Goal: Transaction & Acquisition: Book appointment/travel/reservation

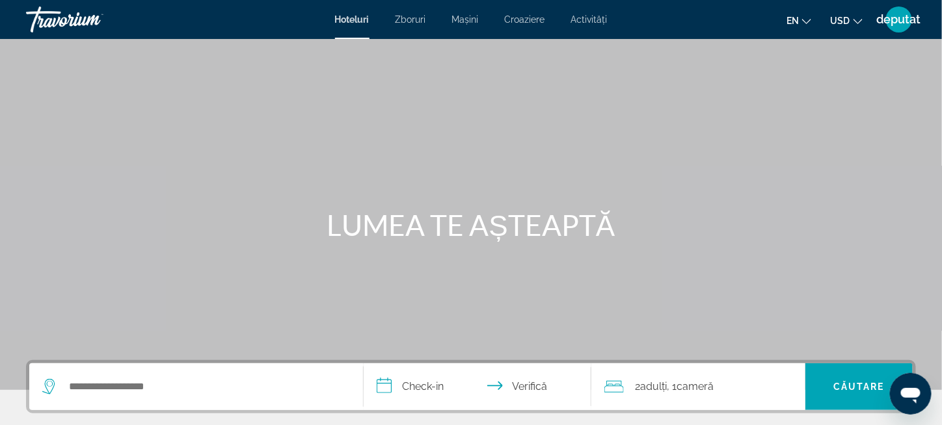
click at [856, 21] on icon "Schimbați moneda" at bounding box center [857, 21] width 9 height 9
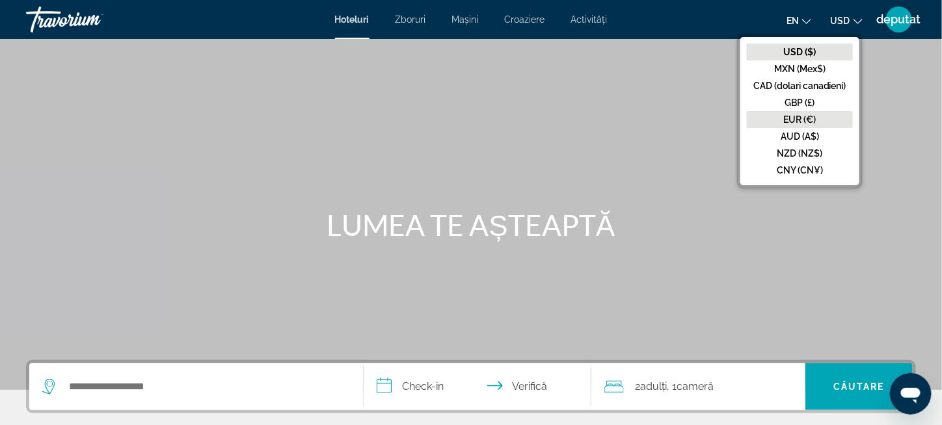
click at [801, 119] on font "EUR (€)" at bounding box center [800, 119] width 33 height 10
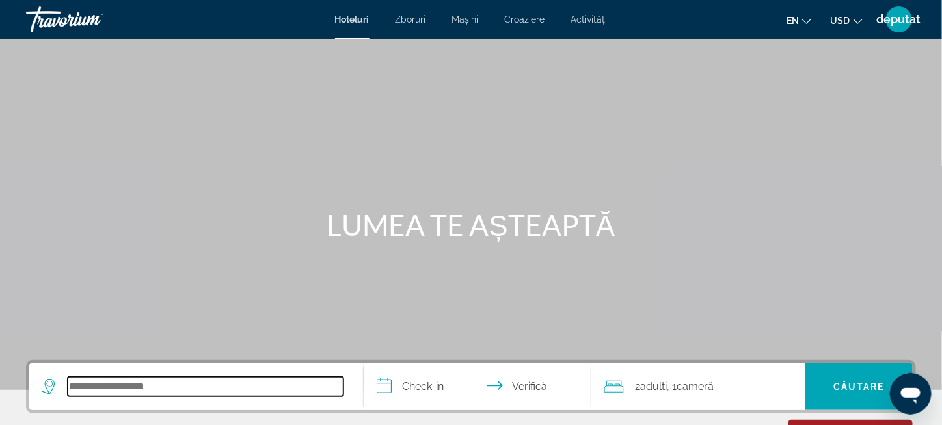
click at [183, 384] on input "Căutați destinație hotelieră" at bounding box center [206, 387] width 276 height 20
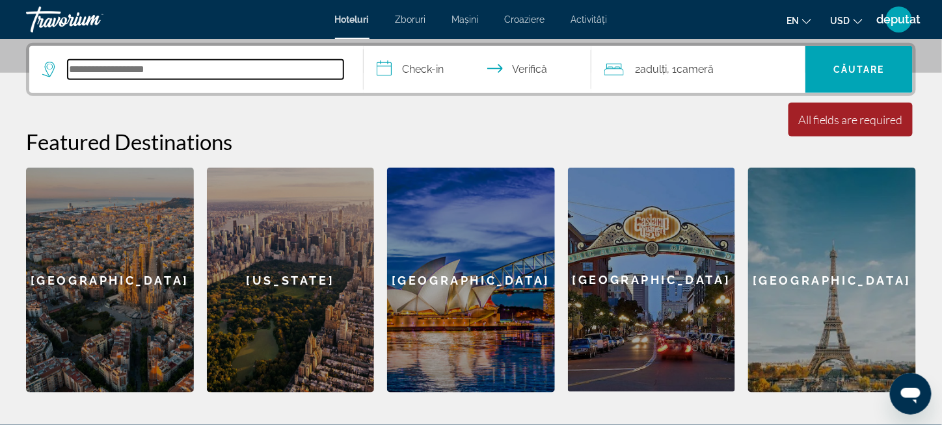
scroll to position [317, 0]
click at [178, 68] on input "Căutați destinație hotelieră" at bounding box center [206, 70] width 276 height 20
click at [160, 72] on input "Căutați destinație hotelieră" at bounding box center [206, 70] width 276 height 20
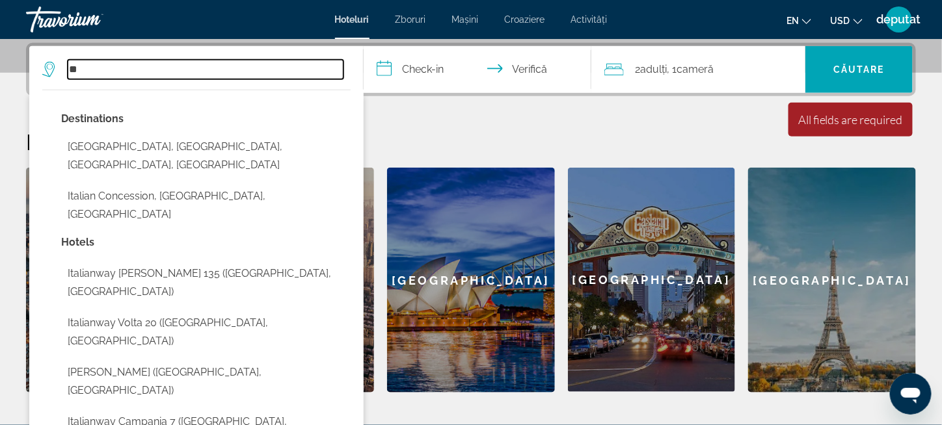
type input "*"
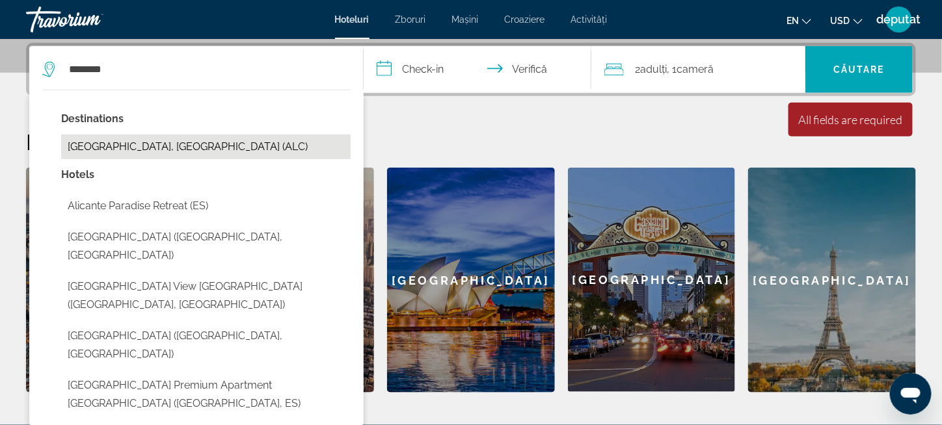
click at [139, 145] on button "[GEOGRAPHIC_DATA], [GEOGRAPHIC_DATA] (ALC)" at bounding box center [205, 147] width 289 height 25
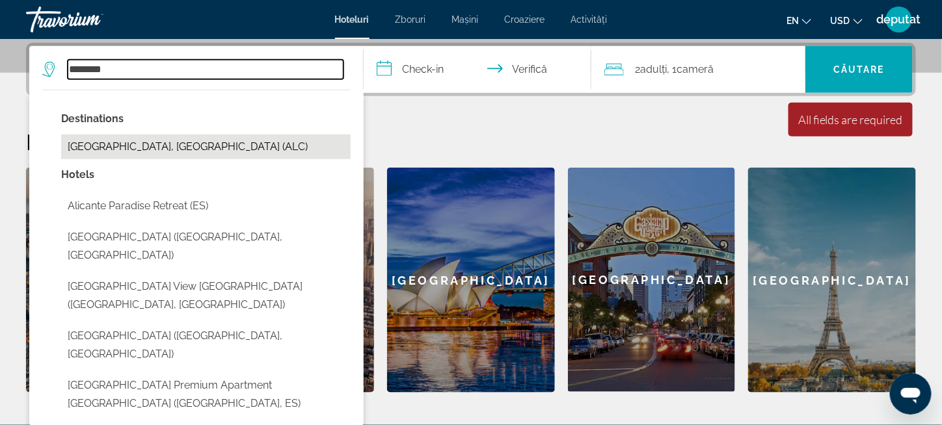
type input "**********"
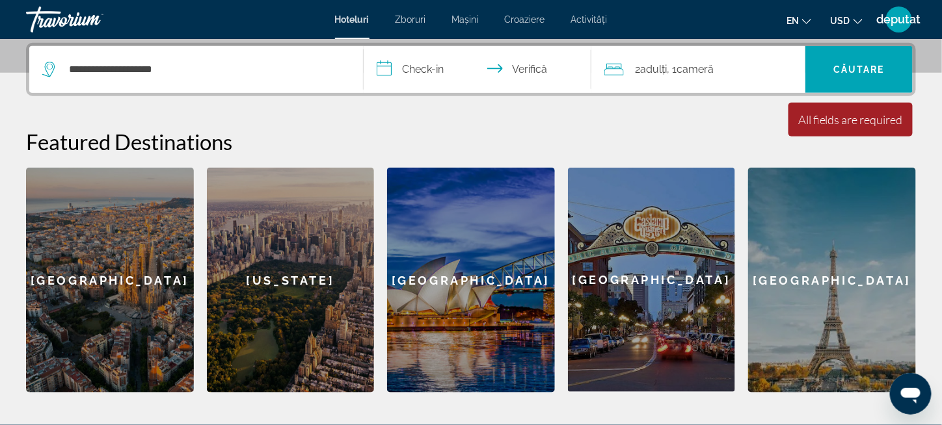
click at [436, 69] on input "**********" at bounding box center [480, 71] width 233 height 51
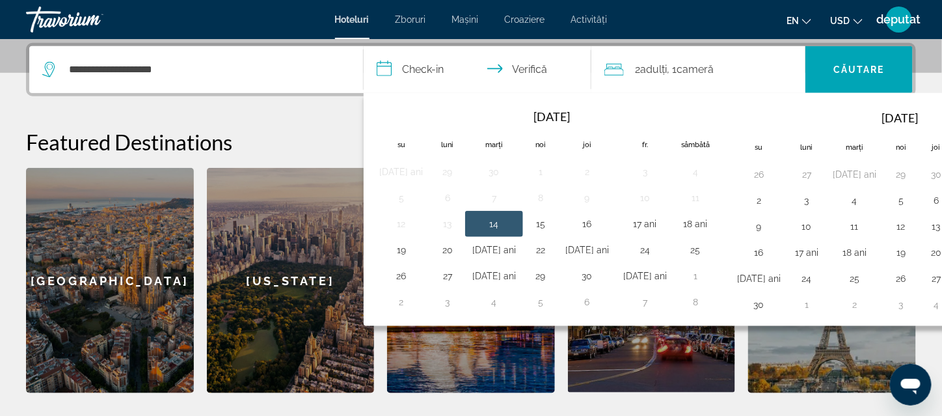
click at [667, 68] on font "adulți" at bounding box center [654, 69] width 27 height 12
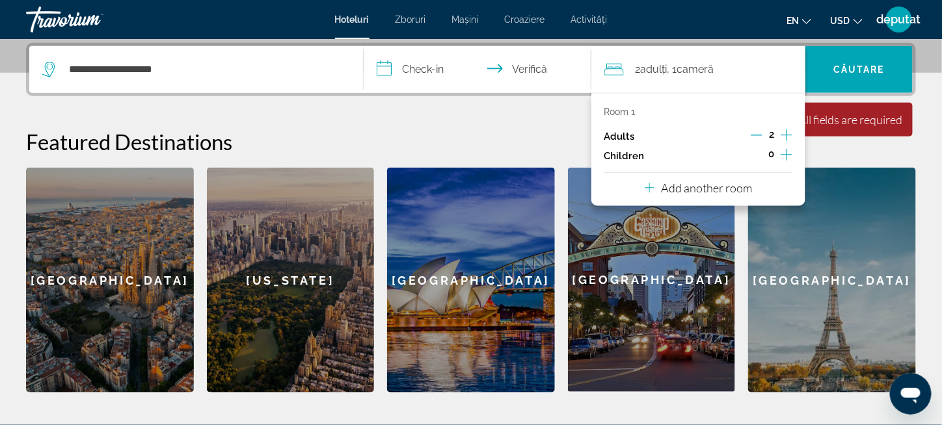
click at [788, 155] on icon "Increment children" at bounding box center [786, 155] width 12 height 16
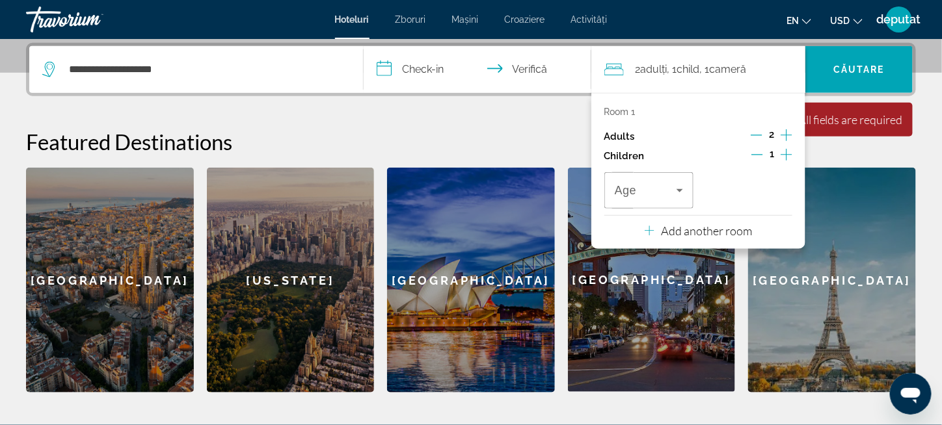
click at [788, 155] on icon "Increment children" at bounding box center [786, 155] width 12 height 16
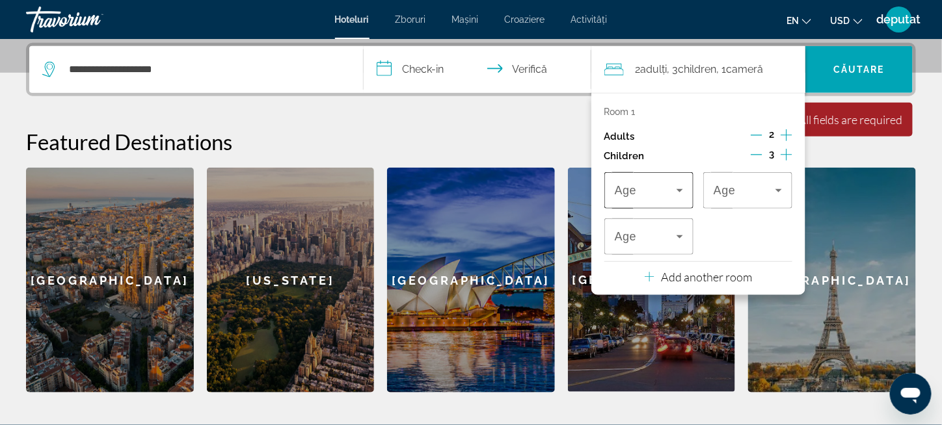
click at [687, 198] on div "Age" at bounding box center [648, 190] width 89 height 36
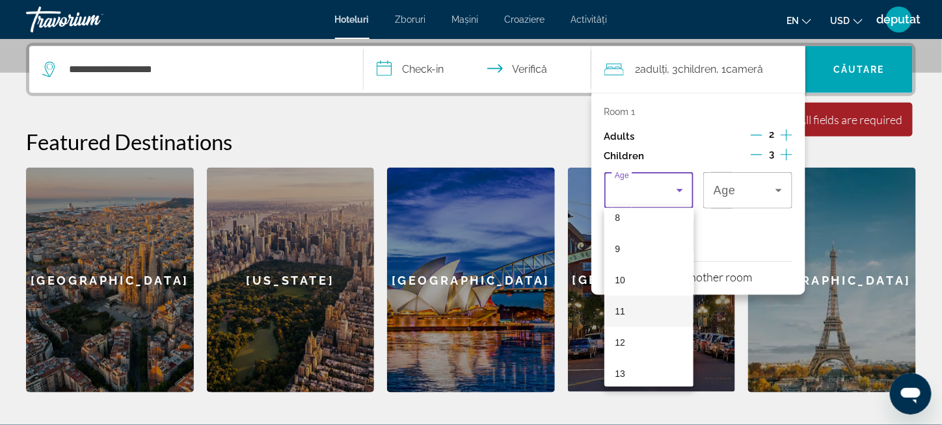
scroll to position [260, 0]
click at [631, 285] on mat-option "10" at bounding box center [648, 280] width 89 height 31
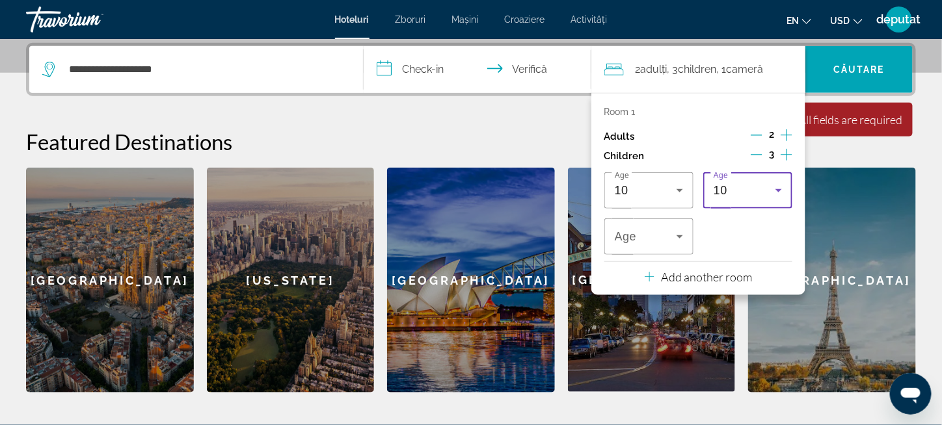
click at [779, 189] on icon "Travelers: 2 adults, 3 children" at bounding box center [778, 190] width 7 height 3
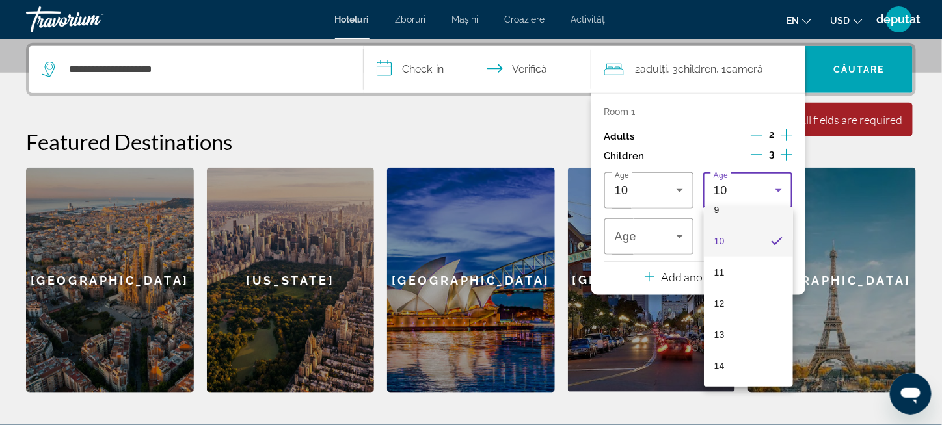
scroll to position [365, 0]
click at [728, 242] on mat-option "12" at bounding box center [748, 238] width 89 height 31
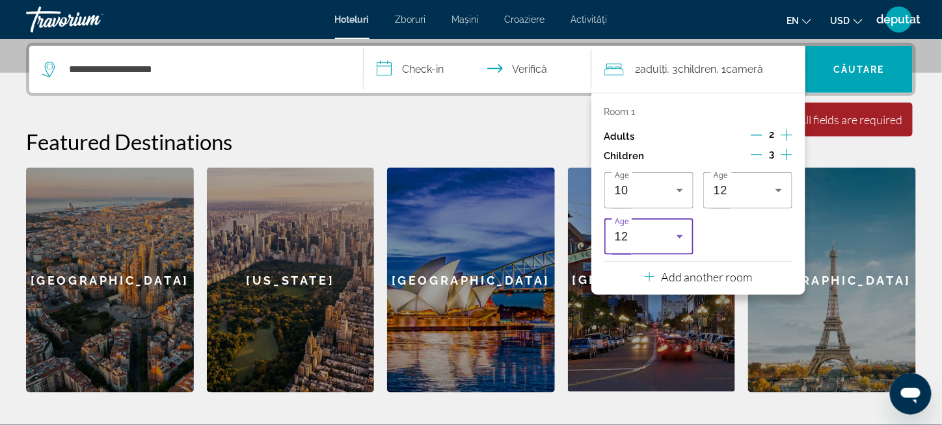
click at [680, 239] on icon "Travelers: 2 adults, 3 children" at bounding box center [680, 237] width 16 height 16
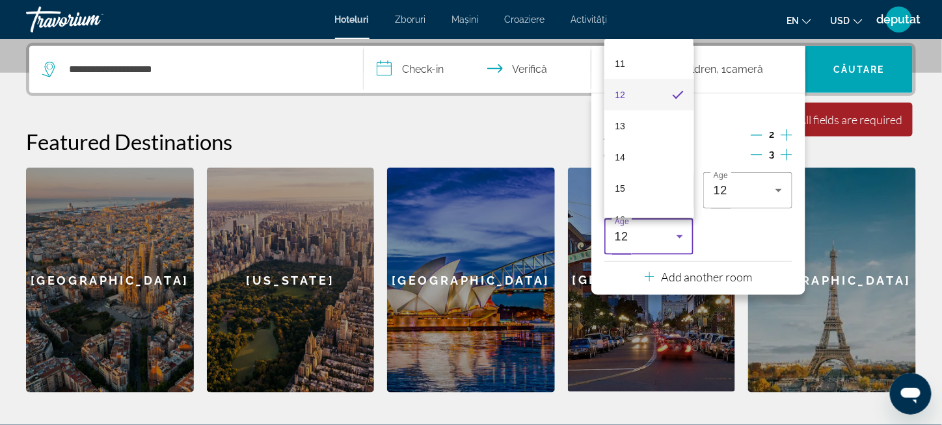
scroll to position [362, 0]
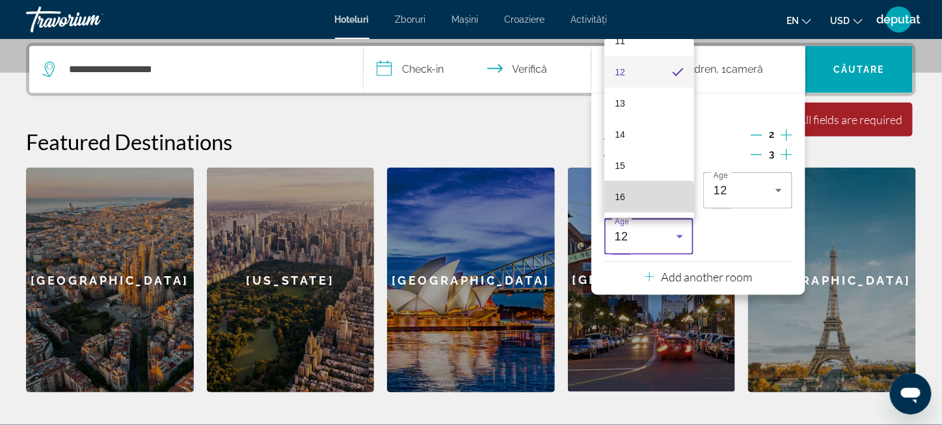
click at [648, 201] on mat-option "16" at bounding box center [648, 196] width 89 height 31
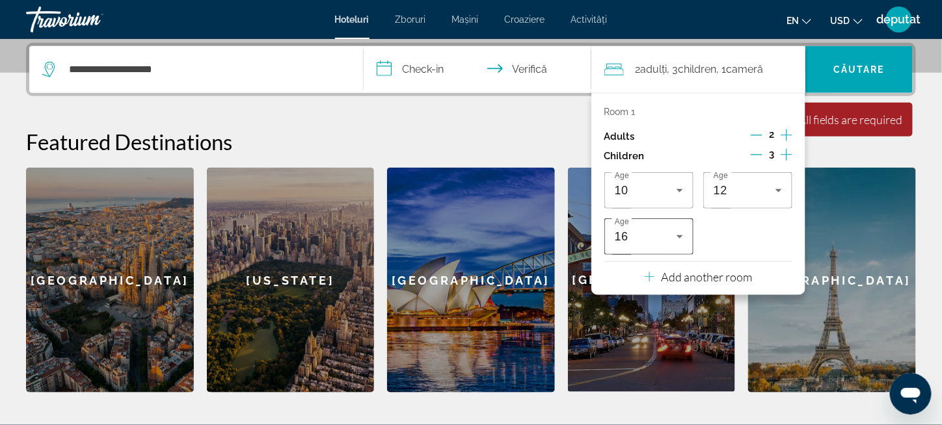
click at [679, 237] on icon "Travelers: 2 adults, 3 children" at bounding box center [679, 236] width 7 height 3
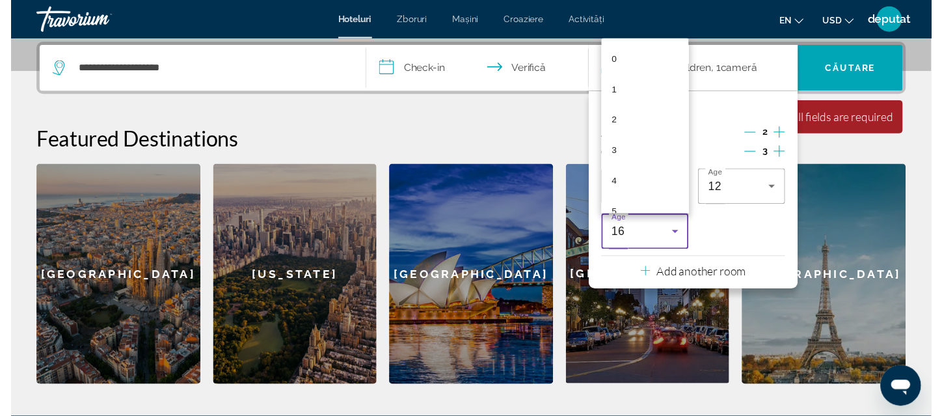
scroll to position [357, 0]
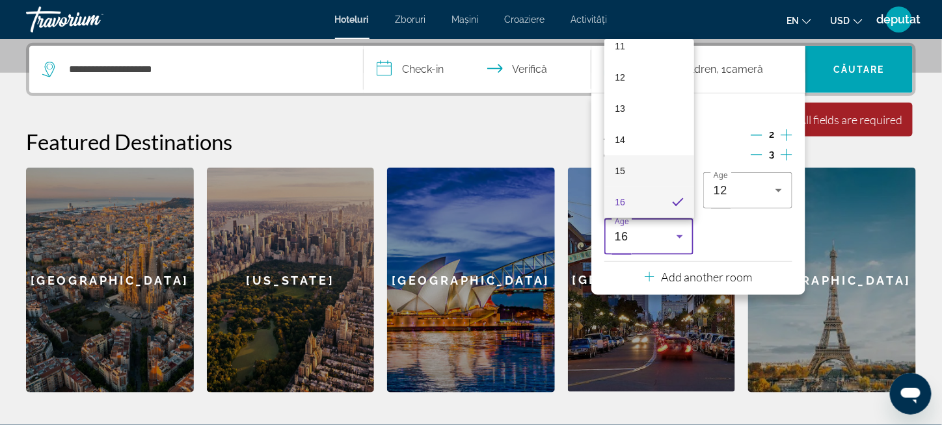
click at [637, 169] on mat-option "15" at bounding box center [648, 170] width 89 height 31
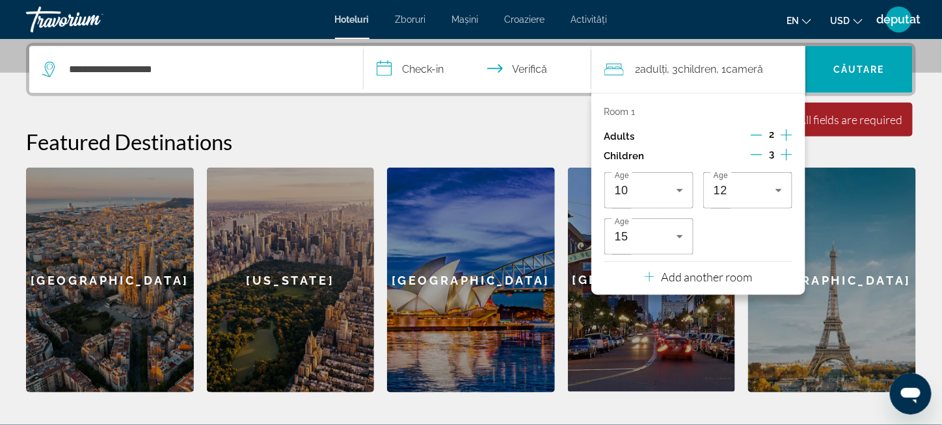
click at [535, 137] on h2 "Featured Destinations" at bounding box center [471, 142] width 890 height 26
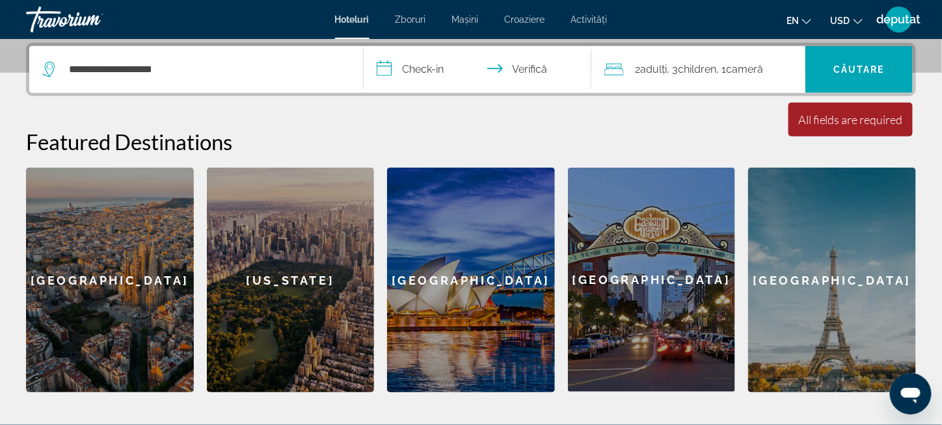
click at [411, 68] on input "**********" at bounding box center [480, 71] width 233 height 51
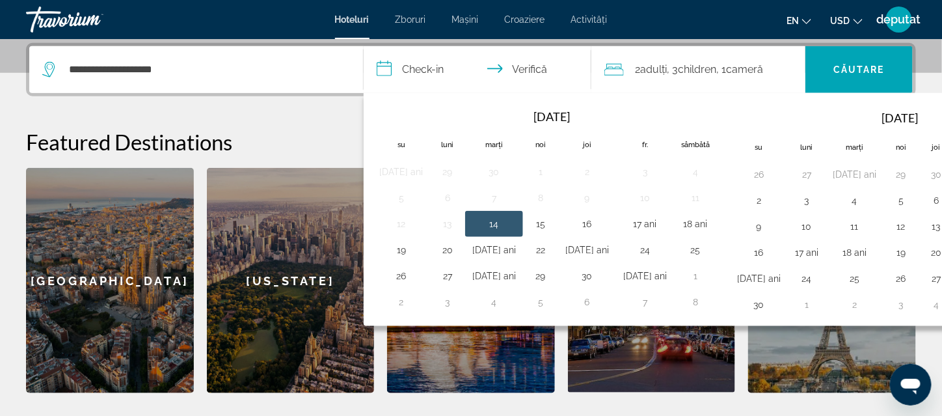
drag, startPoint x: 728, startPoint y: 90, endPoint x: 657, endPoint y: 88, distance: 70.9
click at [657, 88] on div "2 adulți Adult , 3 Child Children , 1 cameră camere" at bounding box center [705, 69] width 202 height 47
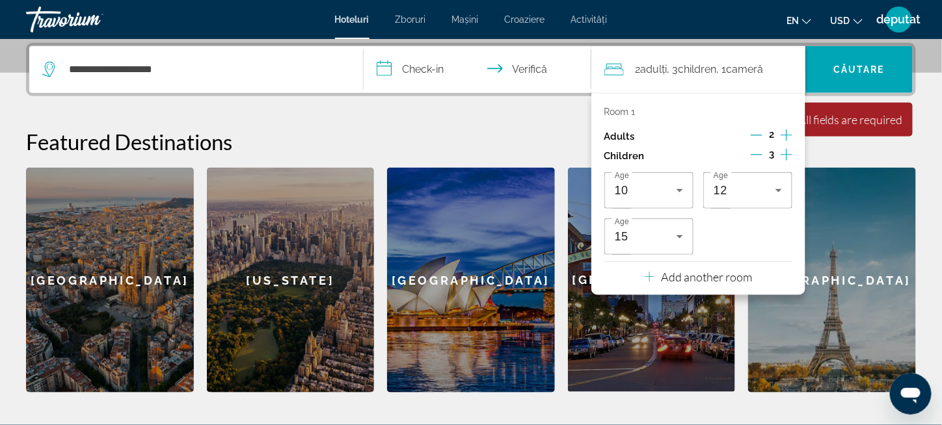
click at [500, 115] on div "**********" at bounding box center [471, 218] width 942 height 350
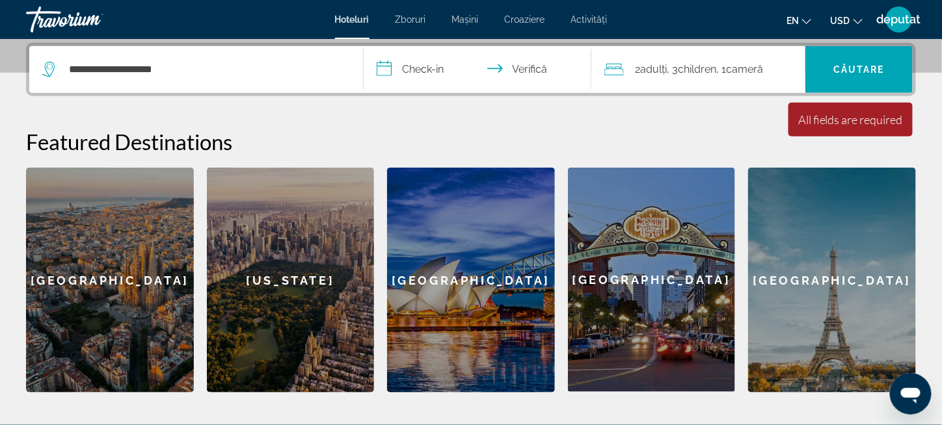
click at [414, 72] on input "**********" at bounding box center [480, 71] width 233 height 51
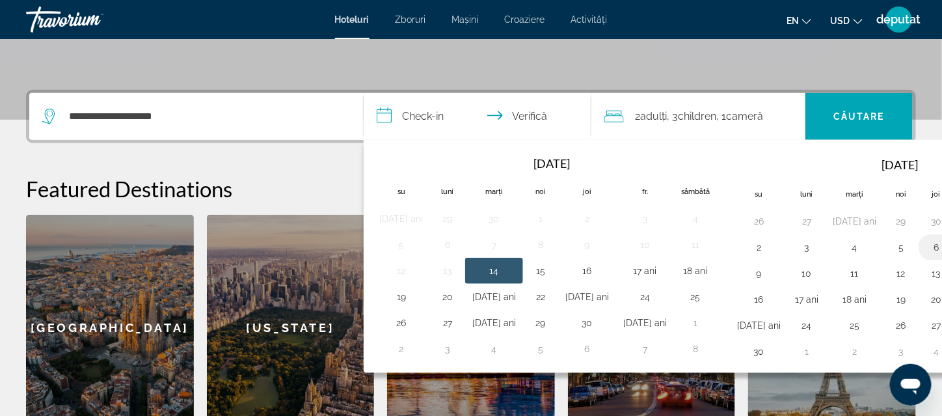
scroll to position [252, 0]
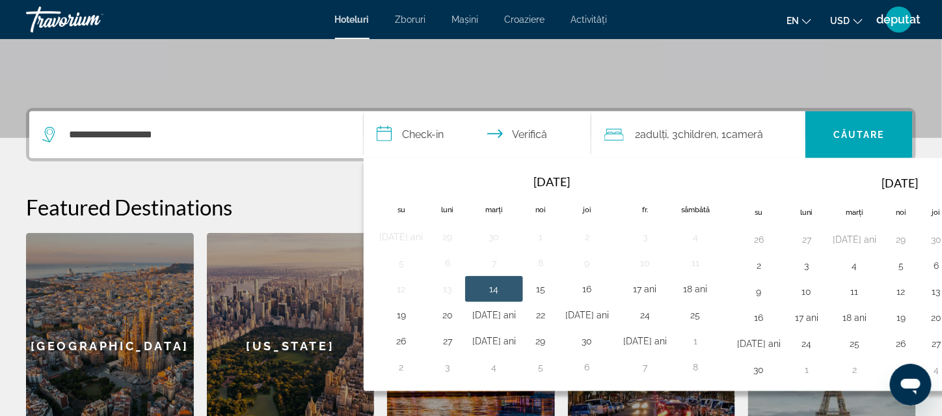
drag, startPoint x: 916, startPoint y: 181, endPoint x: 810, endPoint y: 194, distance: 107.4
click at [825, 197] on thead "Substitut de navigare [DATE] Su Luni Marți Noi Joi Fr. Sâmbătă" at bounding box center [892, 196] width 325 height 60
click at [931, 187] on th "[DATE]" at bounding box center [900, 181] width 224 height 31
click at [929, 167] on th "[DATE]" at bounding box center [900, 181] width 224 height 31
drag, startPoint x: 929, startPoint y: 167, endPoint x: 917, endPoint y: 178, distance: 16.2
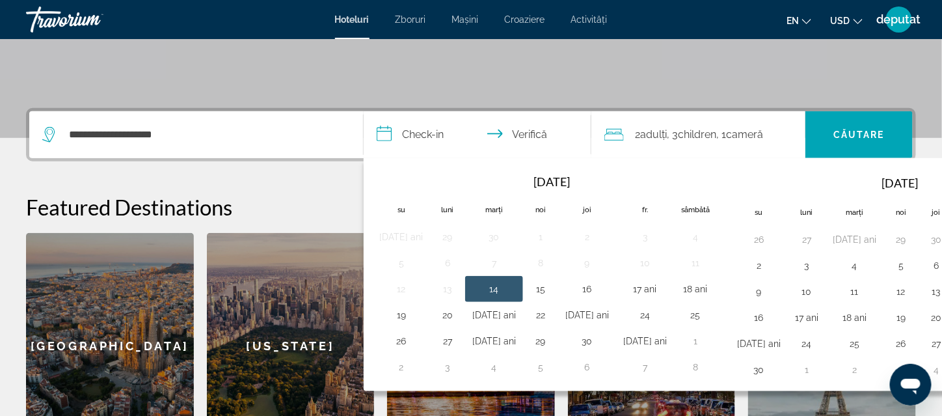
click at [894, 174] on th "[DATE]" at bounding box center [900, 181] width 224 height 31
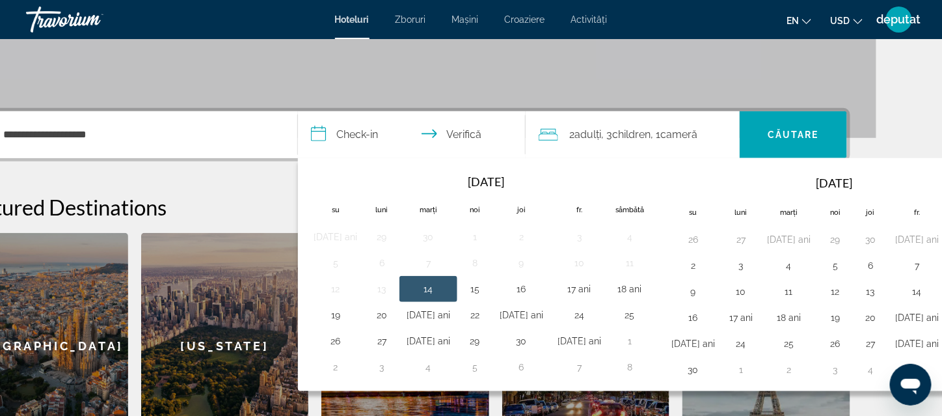
scroll to position [252, 72]
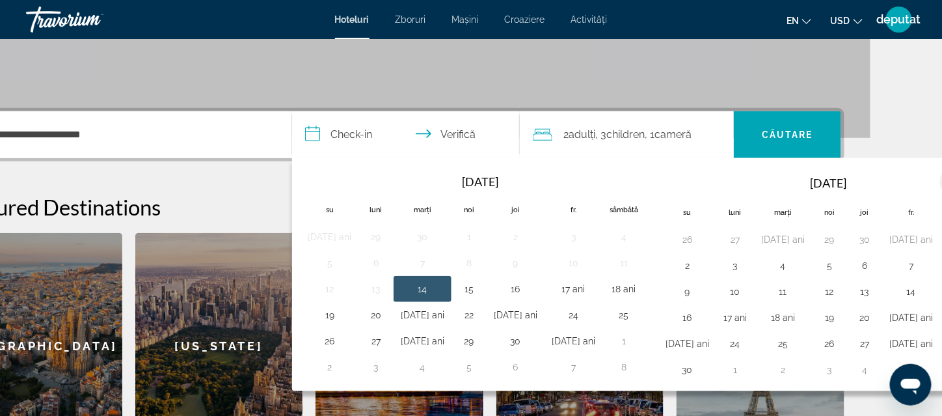
click at [940, 176] on th "Luna viitoare" at bounding box center [957, 181] width 35 height 29
click at [940, 180] on th "Luna viitoare" at bounding box center [957, 181] width 35 height 29
click at [940, 179] on th "Luna viitoare" at bounding box center [957, 181] width 35 height 29
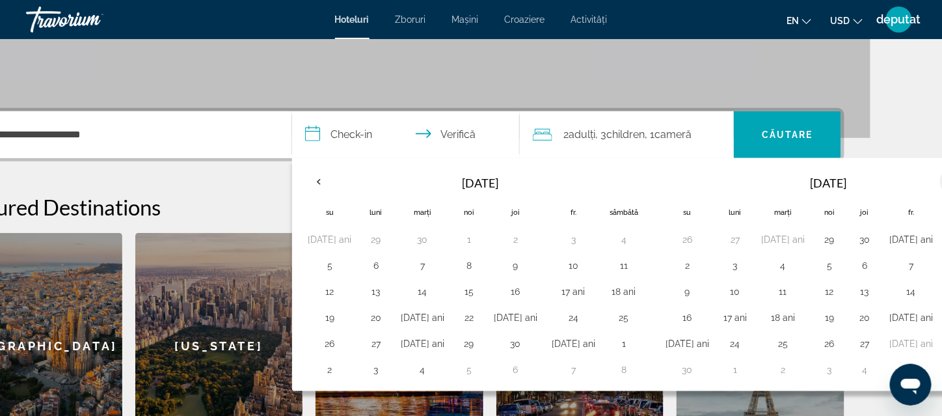
click at [940, 179] on th "Luna viitoare" at bounding box center [957, 181] width 35 height 29
click at [940, 177] on th "Luna viitoare" at bounding box center [957, 181] width 35 height 29
click at [940, 179] on th "Luna viitoare" at bounding box center [957, 181] width 35 height 29
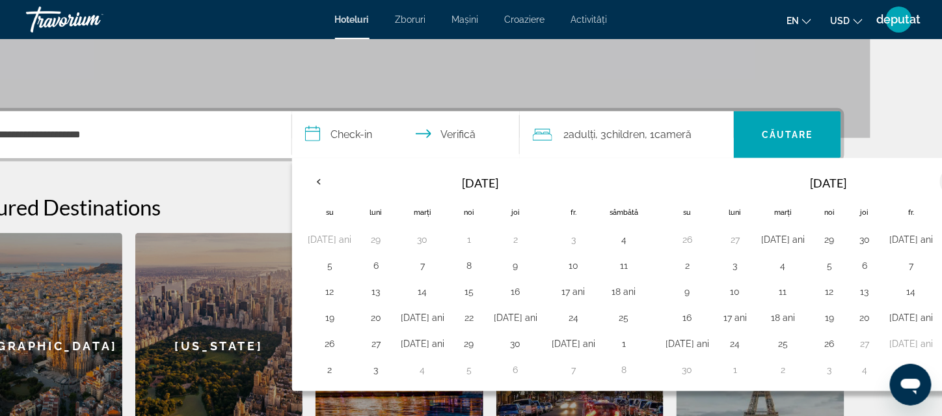
click at [940, 179] on th "Luna viitoare" at bounding box center [957, 181] width 35 height 29
click at [810, 178] on font "[DATE]" at bounding box center [828, 183] width 36 height 14
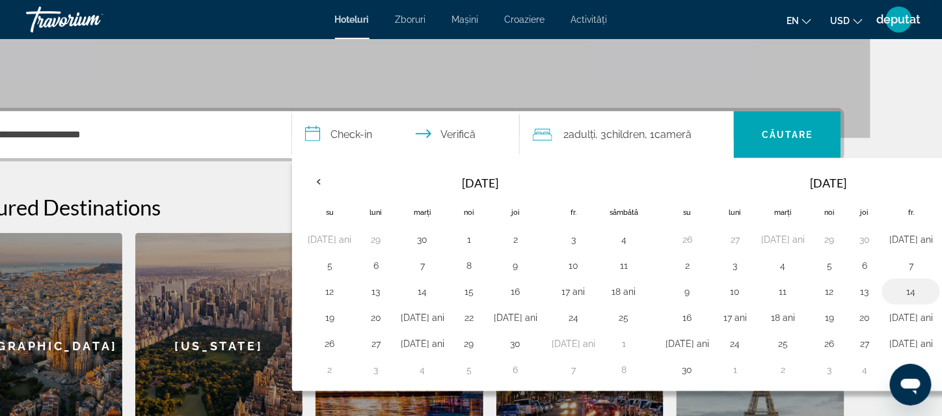
click at [882, 278] on td "14" at bounding box center [911, 291] width 58 height 26
click at [854, 289] on button "13" at bounding box center [864, 291] width 21 height 18
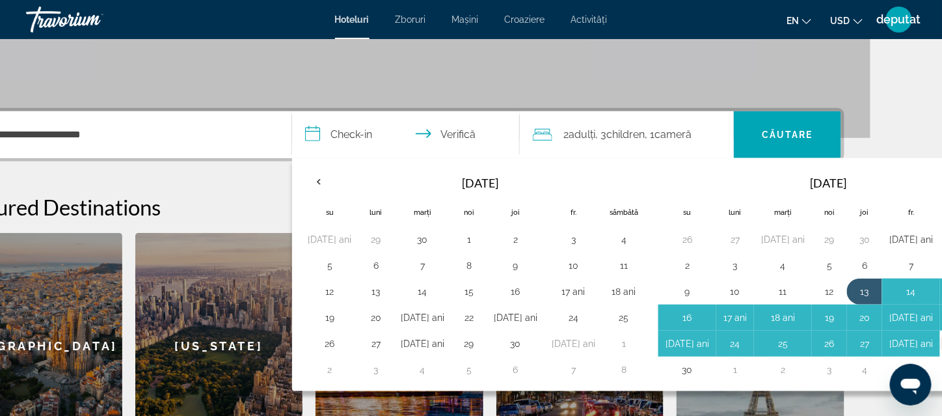
type input "**********"
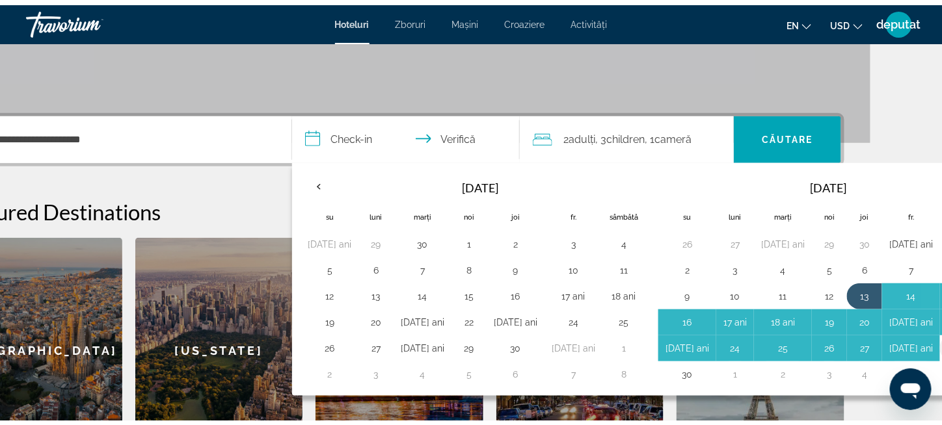
scroll to position [252, 0]
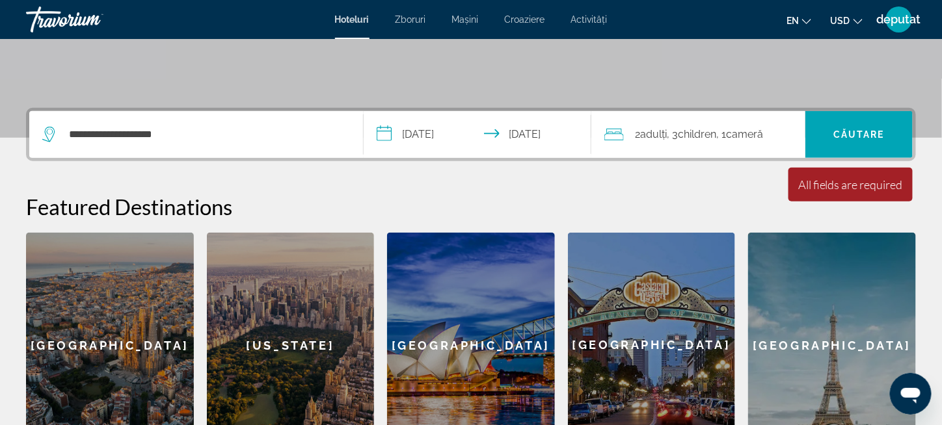
click at [420, 140] on input "**********" at bounding box center [480, 136] width 233 height 51
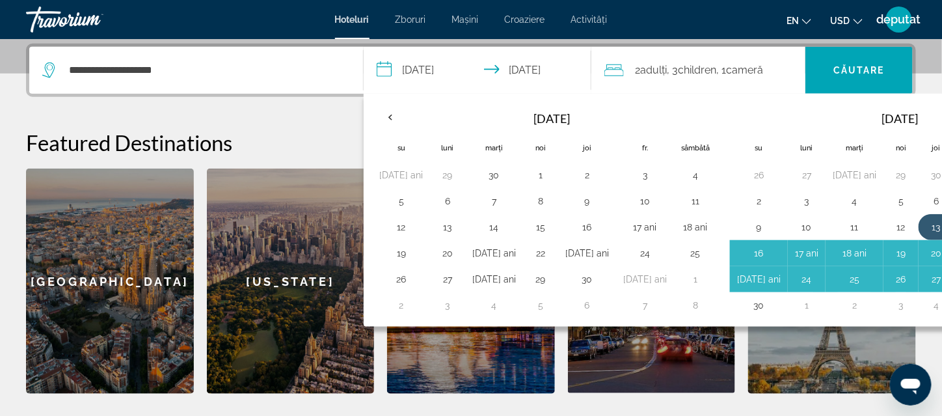
scroll to position [317, 0]
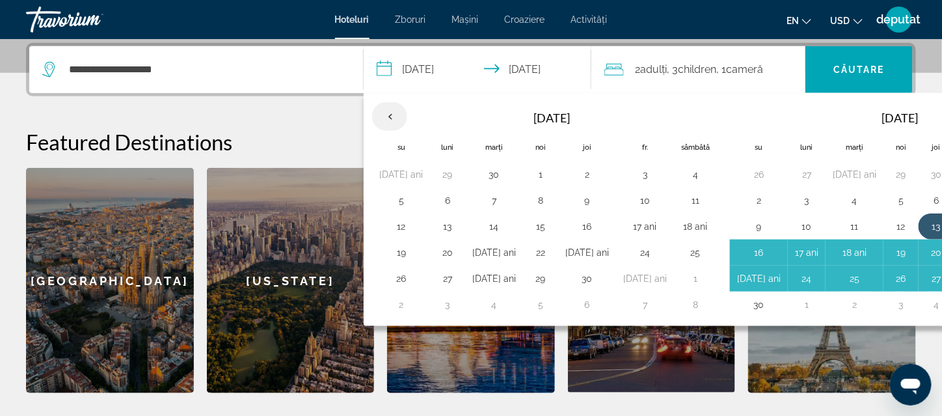
click at [391, 117] on th "Previous month" at bounding box center [389, 116] width 35 height 29
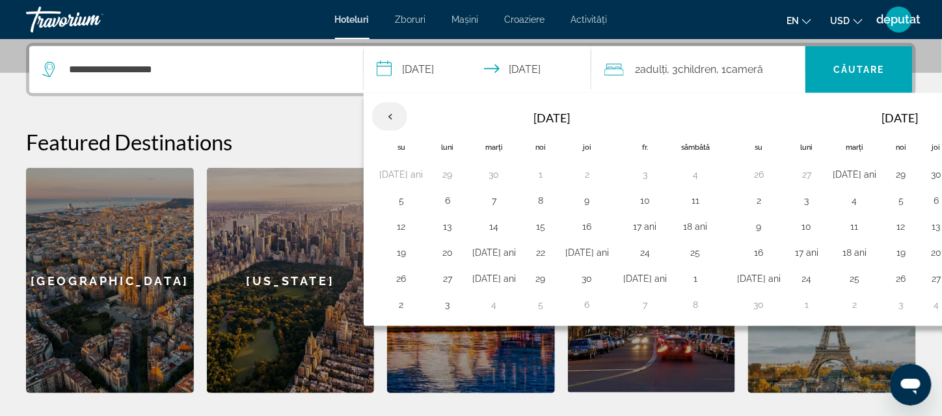
click at [391, 117] on th "Previous month" at bounding box center [389, 116] width 35 height 29
click at [427, 75] on input "**********" at bounding box center [480, 71] width 233 height 51
click at [432, 71] on input "**********" at bounding box center [480, 71] width 233 height 51
click at [382, 73] on input "**********" at bounding box center [480, 71] width 233 height 51
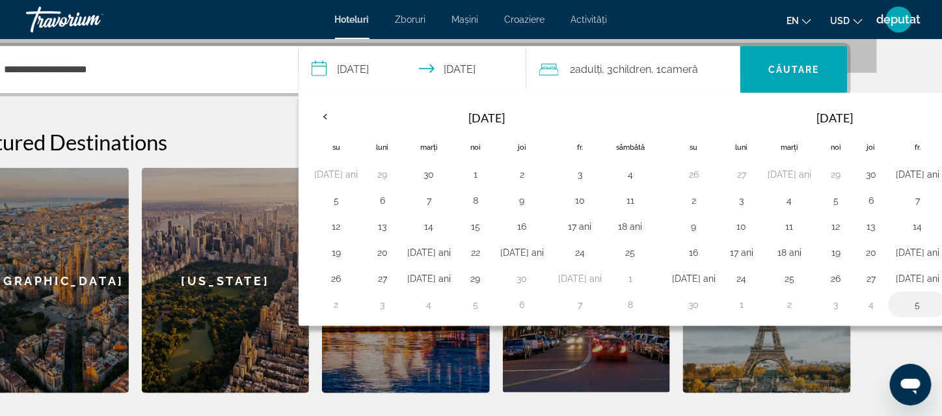
scroll to position [317, 72]
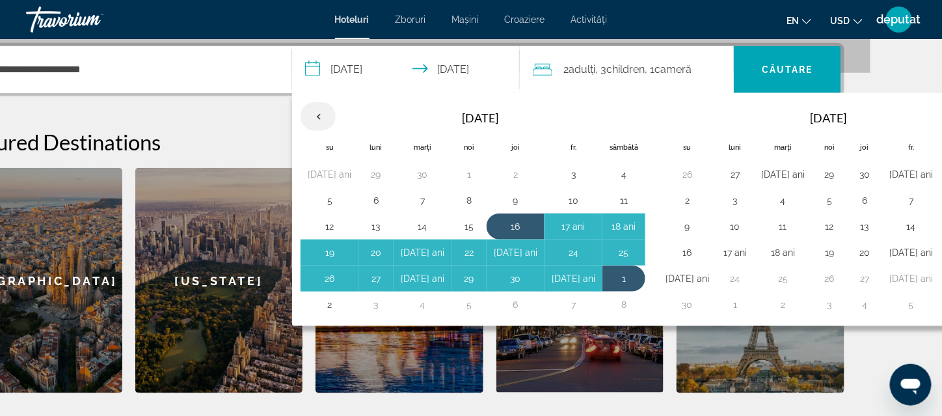
click at [320, 111] on th "Previous month" at bounding box center [317, 116] width 35 height 29
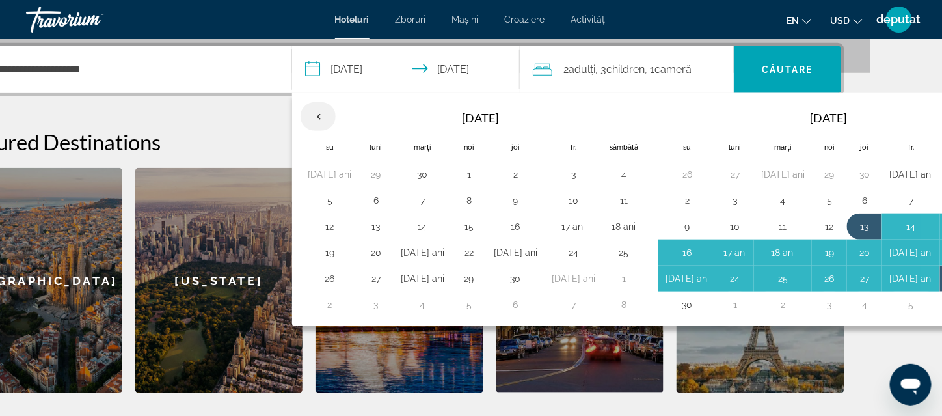
click at [320, 111] on th "Previous month" at bounding box center [317, 116] width 35 height 29
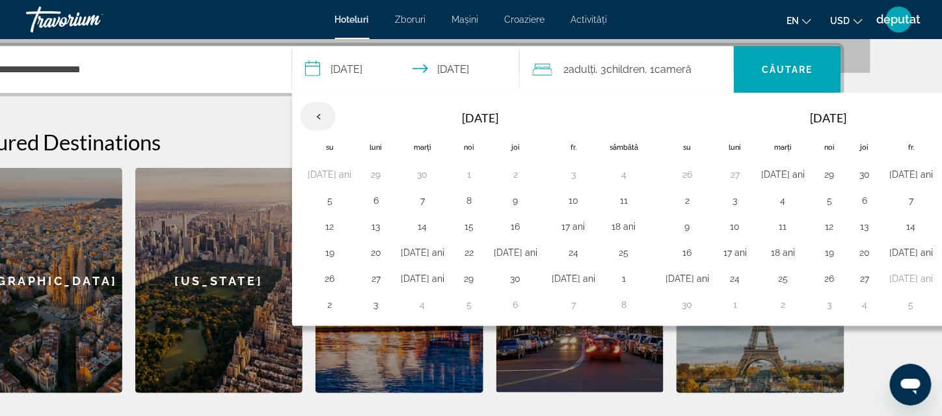
click at [320, 111] on th "Previous month" at bounding box center [317, 116] width 35 height 29
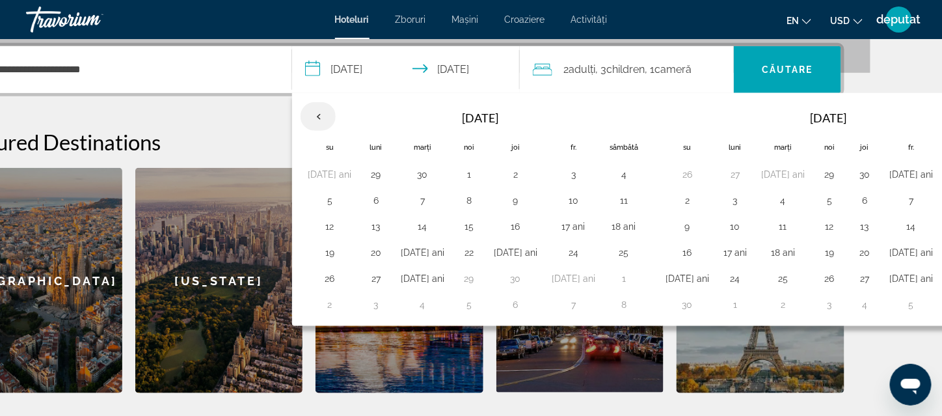
click at [320, 111] on th "Previous month" at bounding box center [317, 116] width 35 height 29
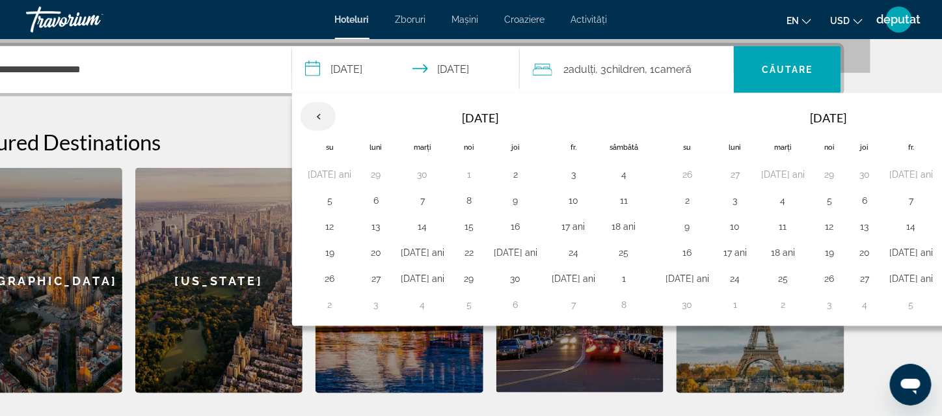
click at [320, 111] on th "Previous month" at bounding box center [317, 116] width 35 height 29
click at [320, 111] on th "Navigation placeholder" at bounding box center [329, 115] width 58 height 29
click at [347, 65] on input "**********" at bounding box center [408, 71] width 233 height 51
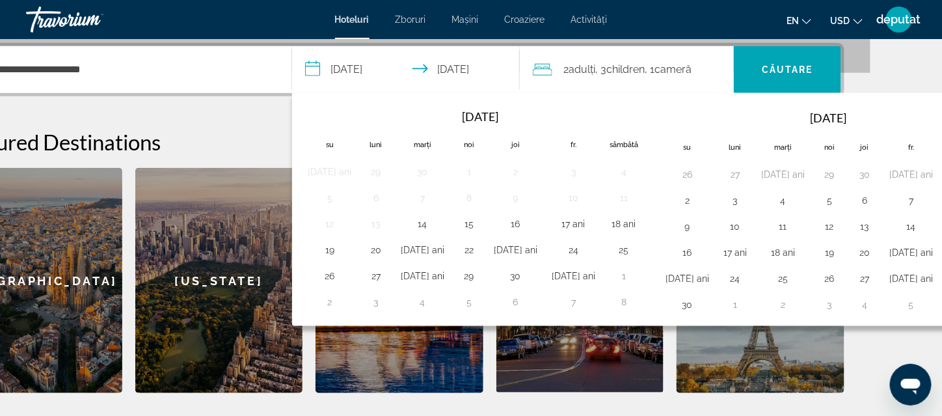
scroll to position [317, 29]
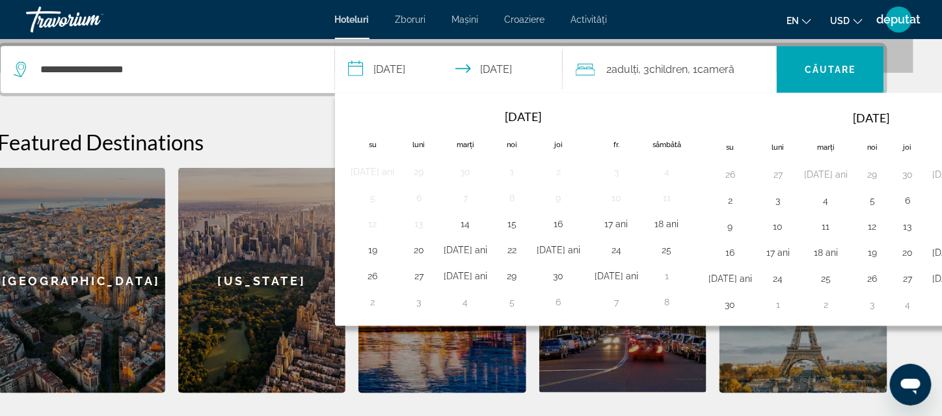
click at [412, 73] on input "**********" at bounding box center [451, 71] width 233 height 51
click at [734, 66] on font "cameră" at bounding box center [716, 69] width 37 height 12
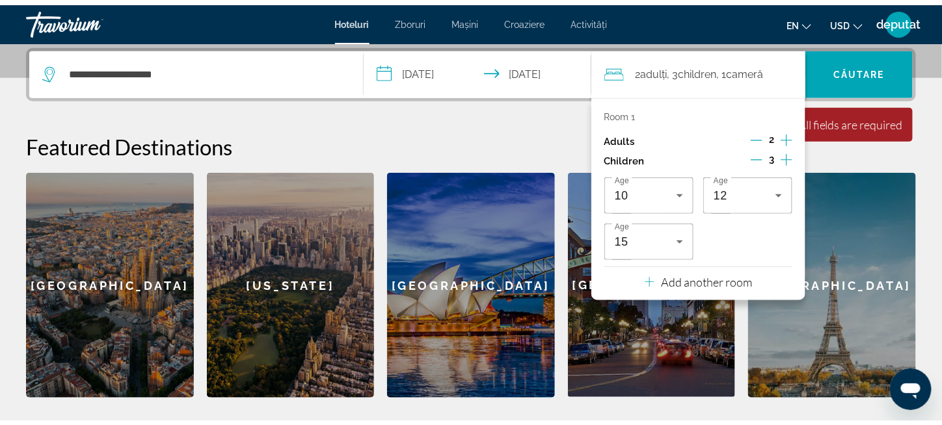
scroll to position [317, 0]
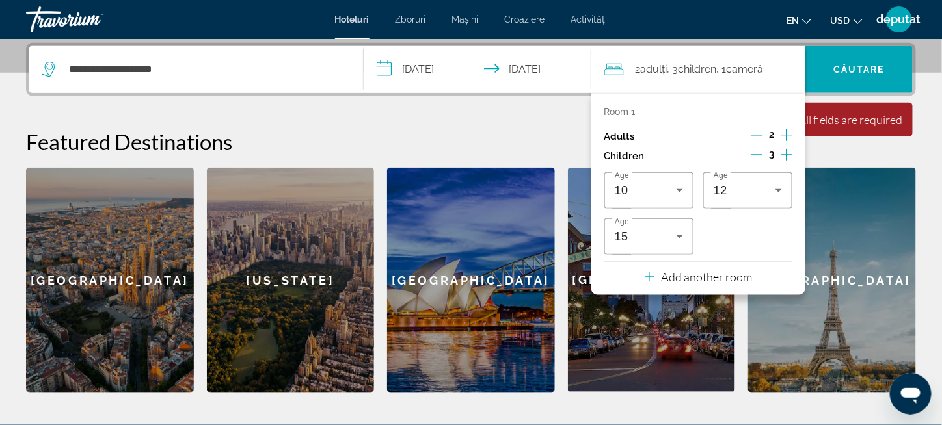
click at [682, 277] on p "Add another room" at bounding box center [706, 277] width 91 height 14
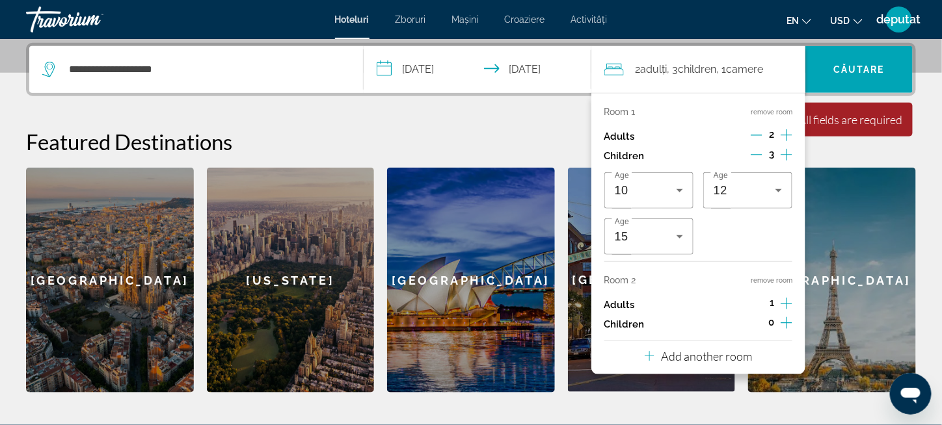
click at [785, 316] on icon "Increment children" at bounding box center [786, 323] width 12 height 16
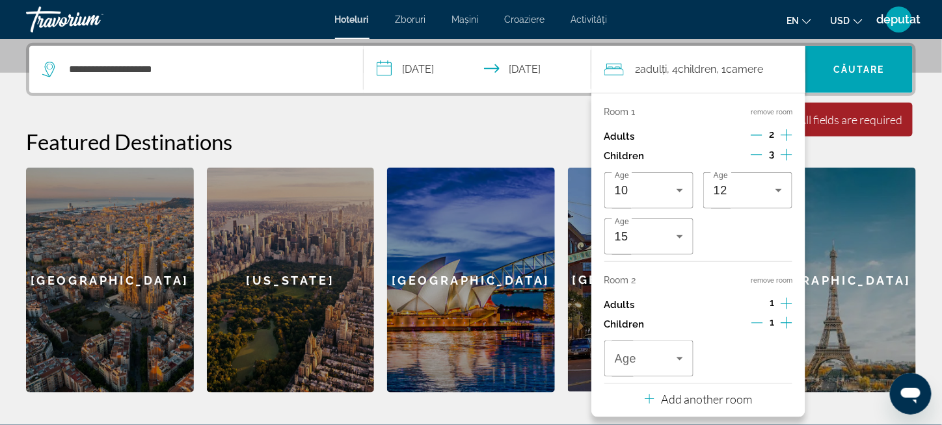
click at [762, 318] on icon "Decrement children" at bounding box center [757, 323] width 12 height 12
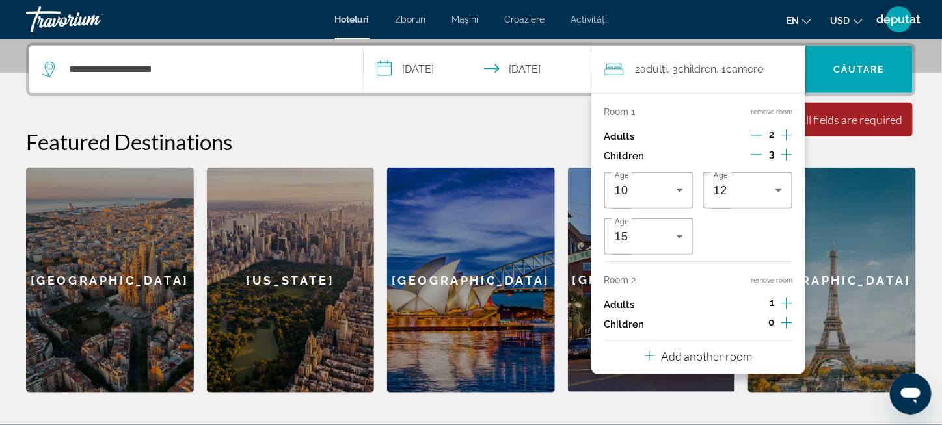
click at [766, 303] on div "1" at bounding box center [771, 305] width 41 height 20
click at [760, 71] on font "camere" at bounding box center [744, 69] width 37 height 12
click at [627, 300] on p "Adults" at bounding box center [619, 305] width 31 height 11
click at [774, 279] on button "remove room" at bounding box center [771, 280] width 42 height 8
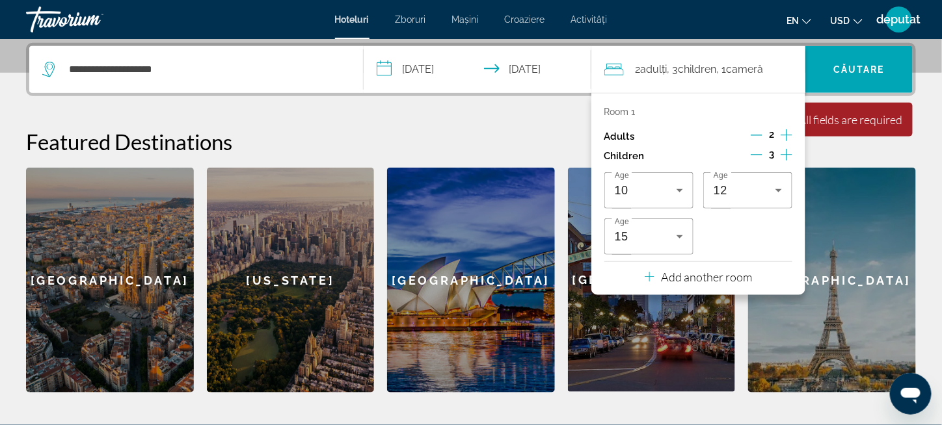
click at [428, 67] on input "**********" at bounding box center [480, 71] width 233 height 51
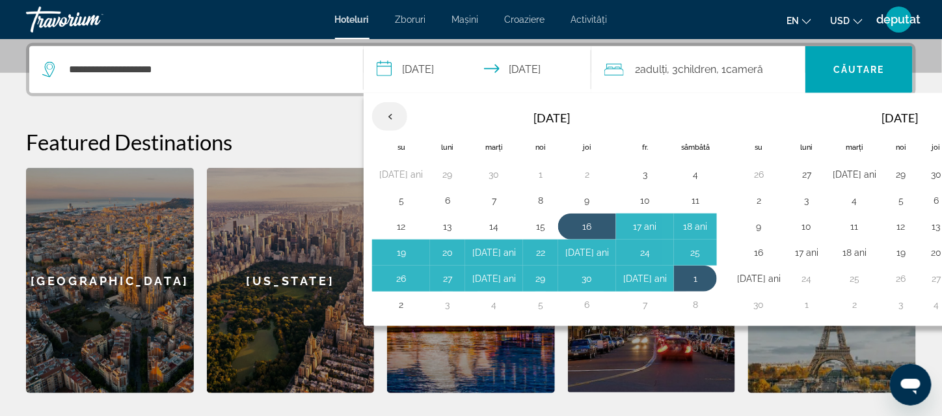
click at [388, 107] on th "Previous month" at bounding box center [389, 116] width 35 height 29
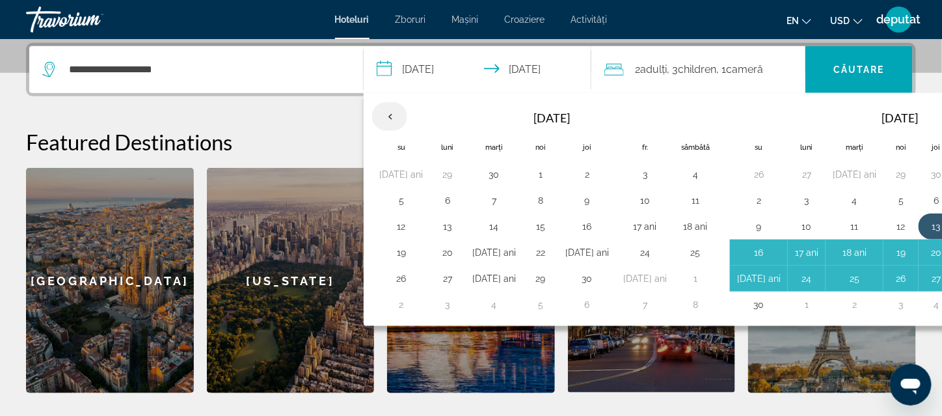
click at [388, 107] on th "Previous month" at bounding box center [389, 116] width 35 height 29
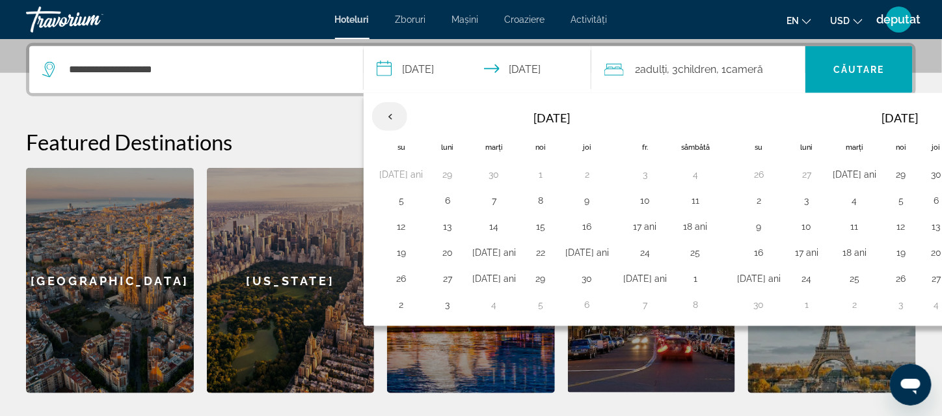
click at [388, 107] on th "Previous month" at bounding box center [389, 116] width 35 height 29
click at [388, 119] on th "Previous month" at bounding box center [389, 116] width 35 height 29
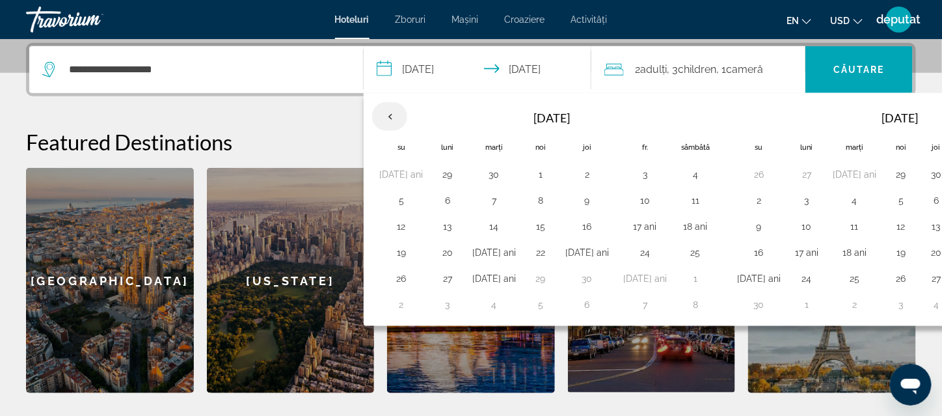
click at [390, 111] on th "Previous month" at bounding box center [389, 116] width 35 height 29
click at [422, 69] on input "**********" at bounding box center [480, 71] width 233 height 51
click at [392, 66] on input "**********" at bounding box center [480, 71] width 233 height 51
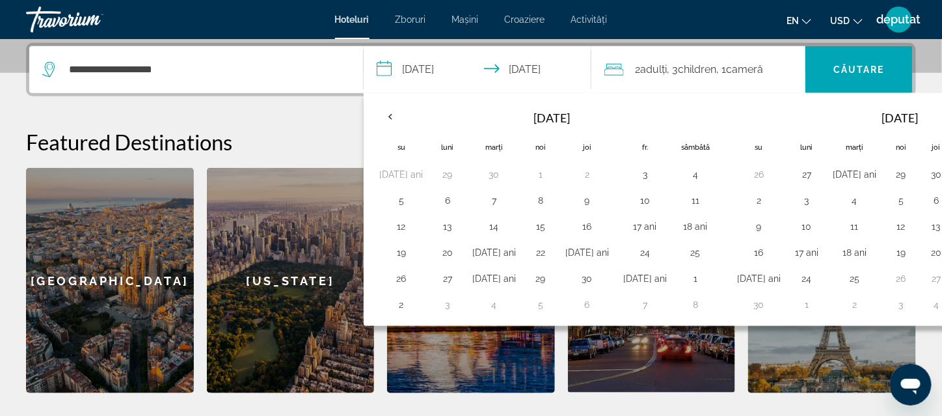
click at [392, 66] on input "**********" at bounding box center [480, 71] width 233 height 51
click at [557, 68] on input "**********" at bounding box center [480, 71] width 233 height 51
click at [527, 72] on input "**********" at bounding box center [480, 71] width 233 height 51
click at [345, 52] on div "**********" at bounding box center [196, 69] width 308 height 47
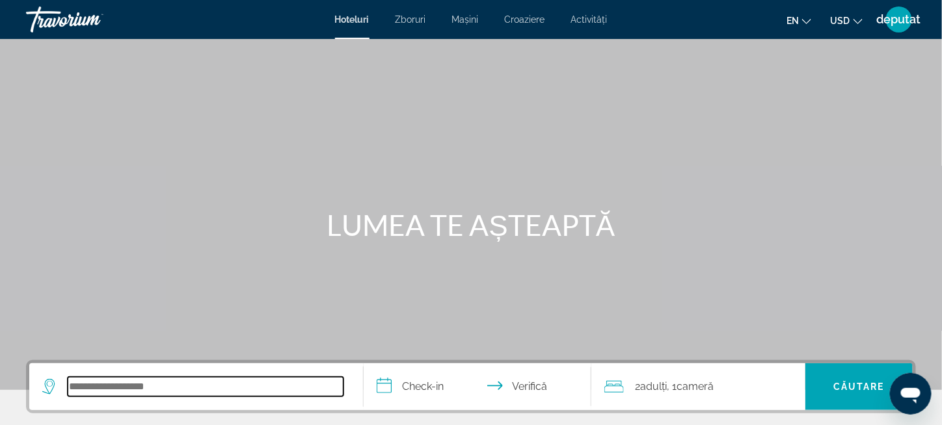
click at [156, 386] on input "Căutați destinație hotelieră" at bounding box center [206, 387] width 276 height 20
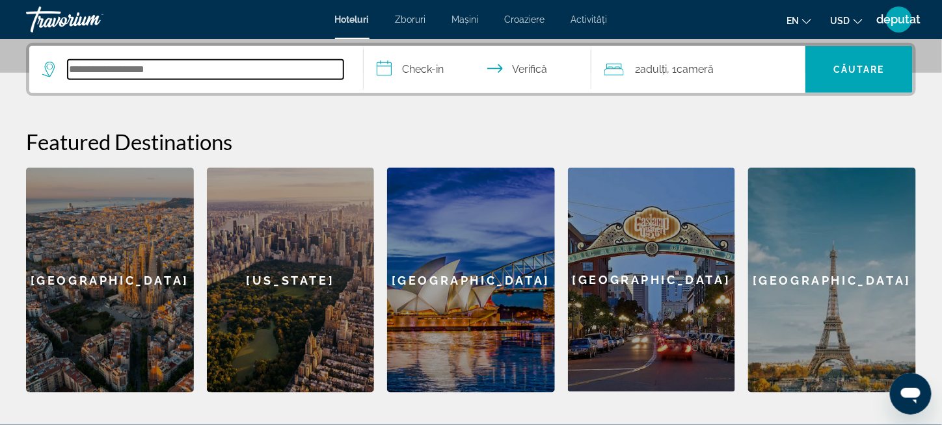
scroll to position [317, 0]
click at [100, 75] on input "Căutați destinație hotelieră" at bounding box center [206, 70] width 276 height 20
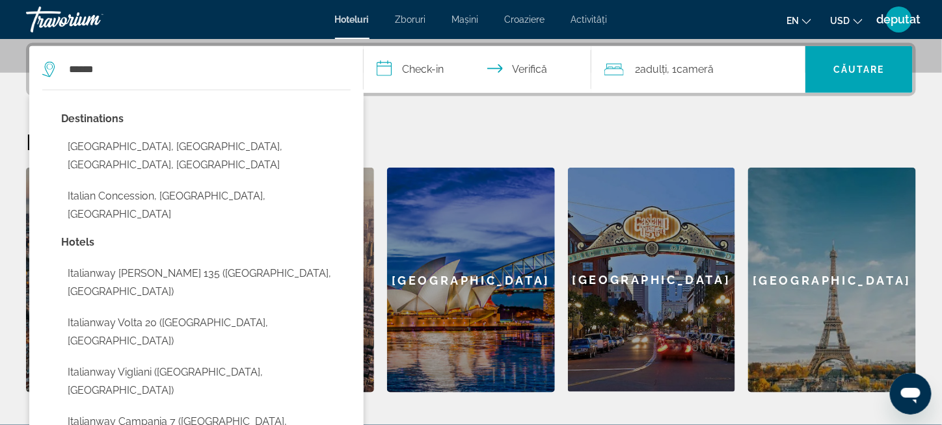
click at [412, 70] on input "**********" at bounding box center [480, 71] width 233 height 51
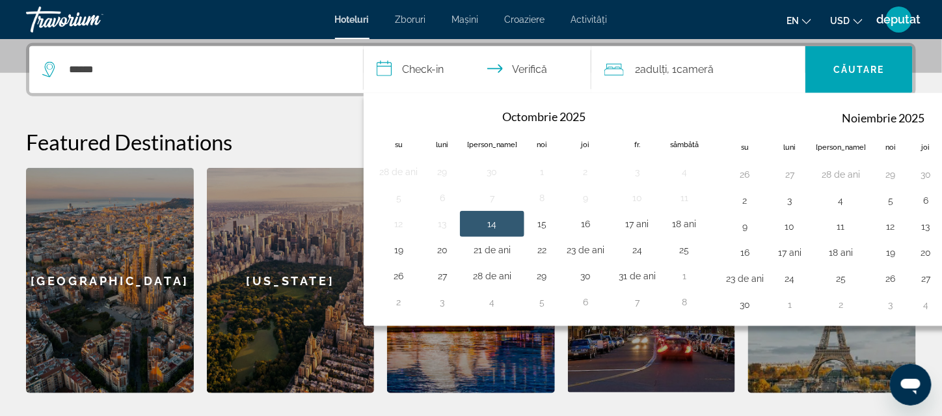
click at [418, 71] on input "**********" at bounding box center [480, 71] width 233 height 51
click at [377, 65] on input "**********" at bounding box center [480, 71] width 233 height 51
click at [386, 54] on input "**********" at bounding box center [480, 71] width 233 height 51
click at [690, 70] on font "cameră" at bounding box center [695, 69] width 37 height 12
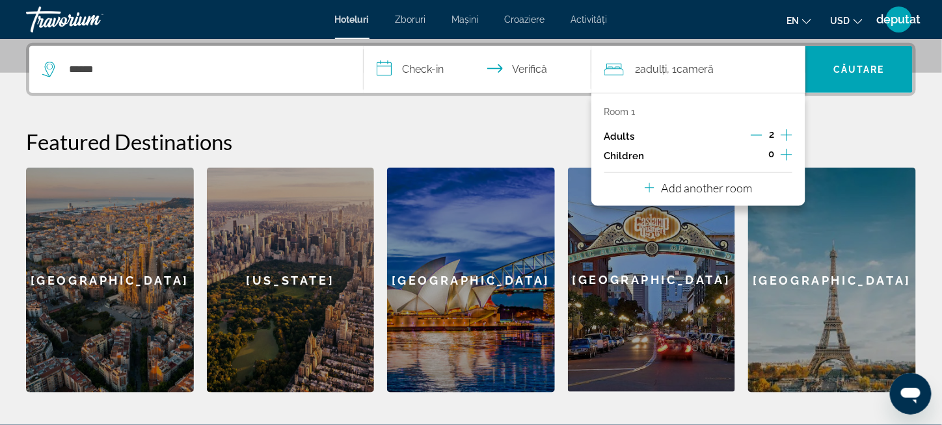
click at [782, 154] on icon "Increment children" at bounding box center [786, 155] width 12 height 16
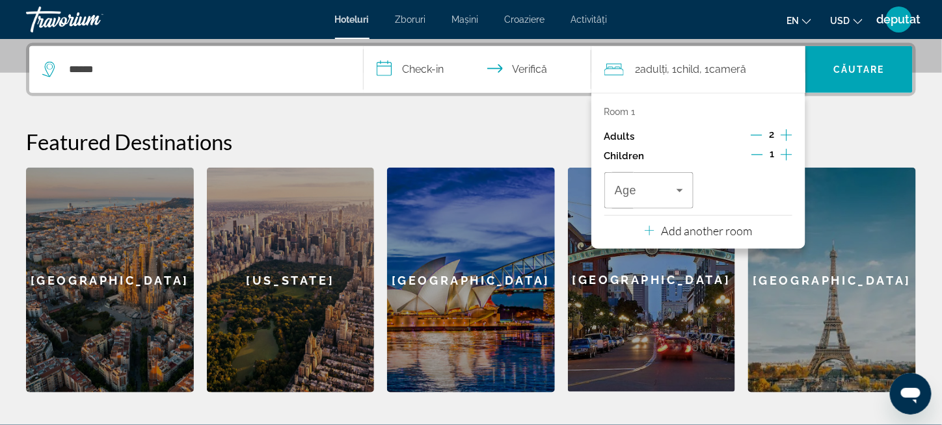
click at [786, 156] on icon "Increment children" at bounding box center [786, 155] width 12 height 16
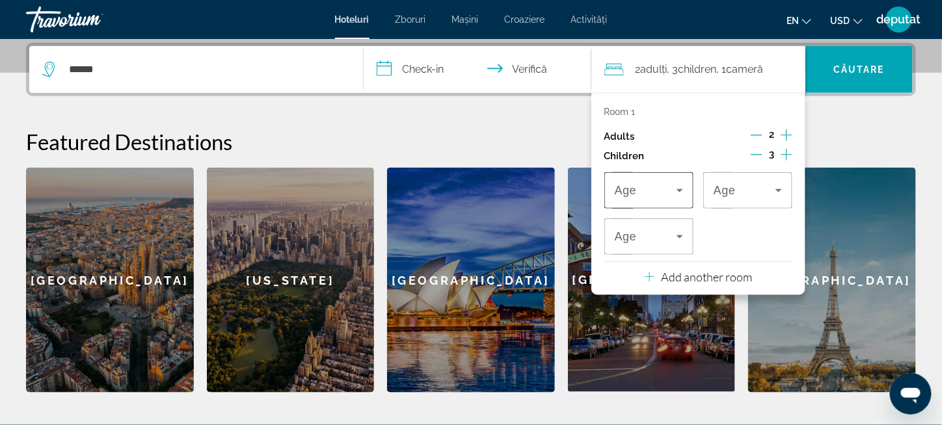
click at [684, 192] on icon "Travelers: 2 adults, 3 children" at bounding box center [680, 191] width 16 height 16
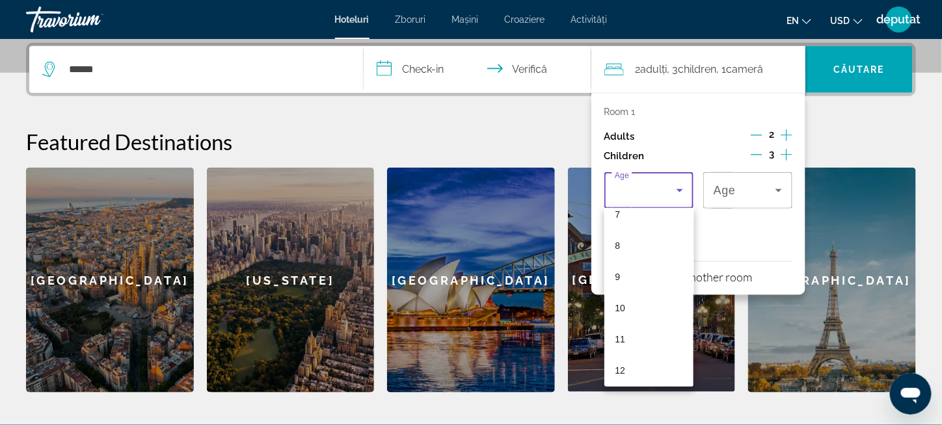
scroll to position [195, 0]
click at [626, 344] on mat-option "10" at bounding box center [648, 345] width 89 height 31
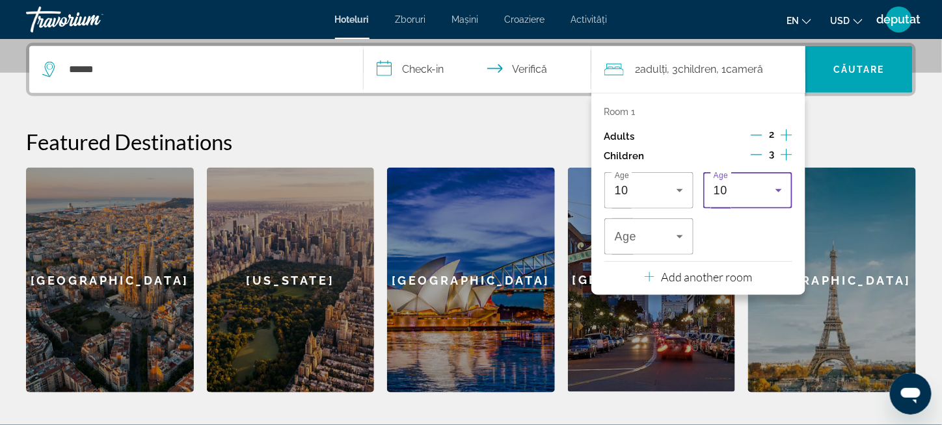
click at [781, 191] on icon "Travelers: 2 adults, 3 children" at bounding box center [779, 191] width 16 height 16
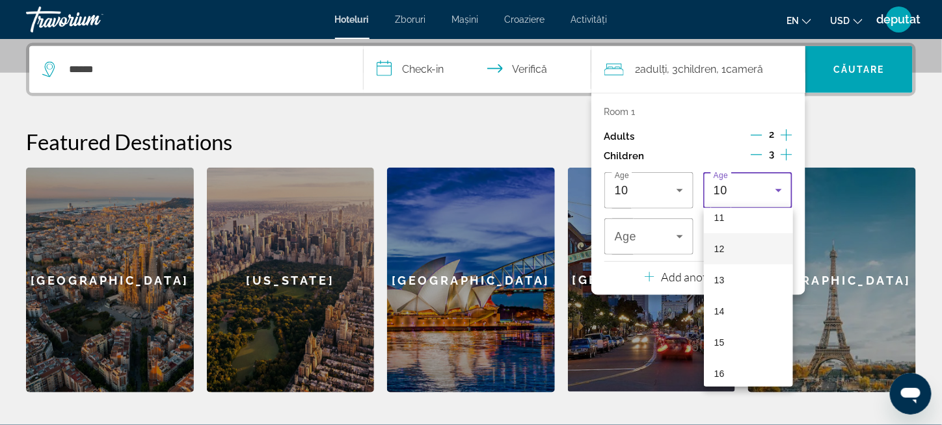
scroll to position [328, 0]
click at [732, 274] on mat-option "12" at bounding box center [748, 275] width 89 height 31
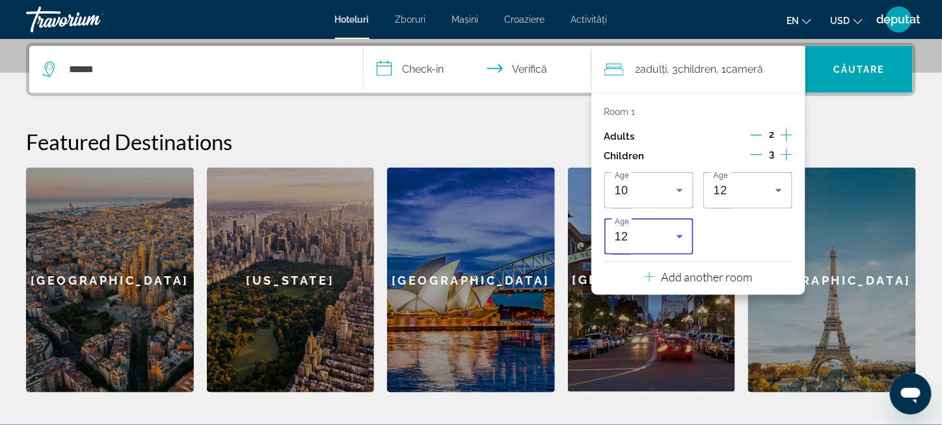
click at [662, 237] on div "12" at bounding box center [646, 237] width 62 height 16
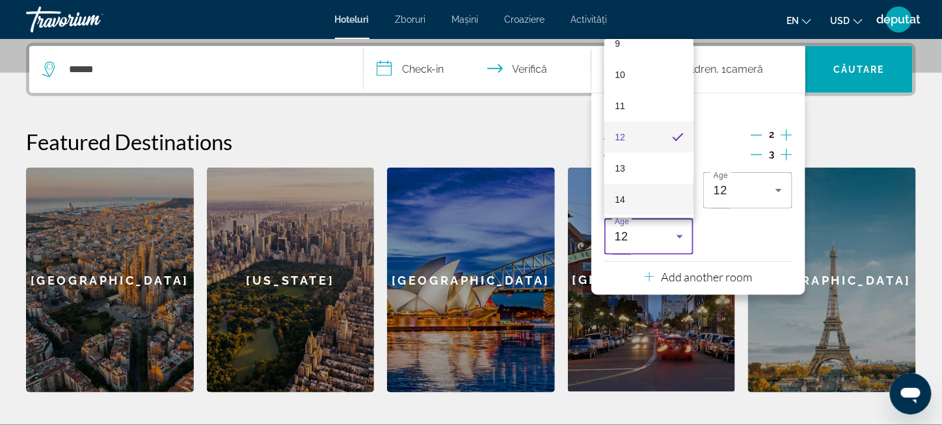
scroll to position [362, 0]
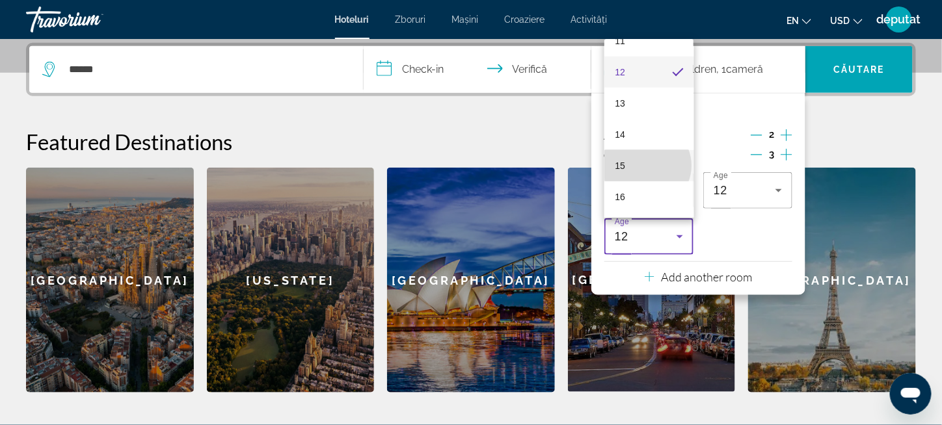
click at [646, 166] on mat-option "15" at bounding box center [648, 165] width 89 height 31
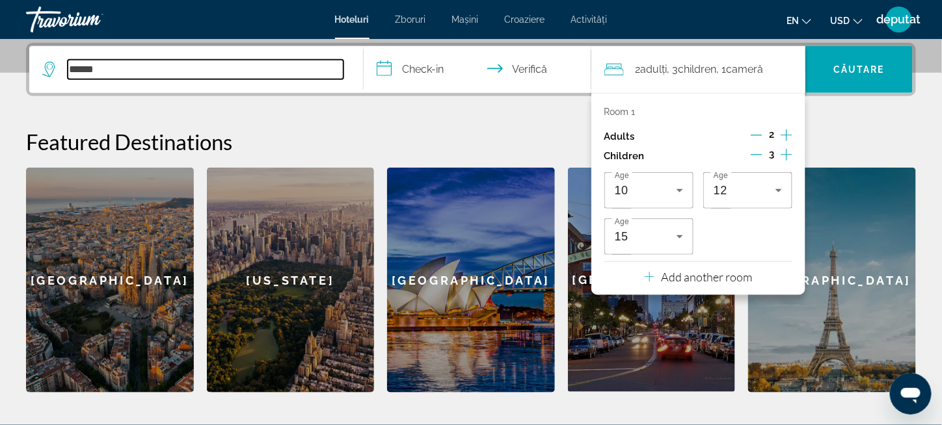
click at [154, 71] on input "******" at bounding box center [206, 70] width 276 height 20
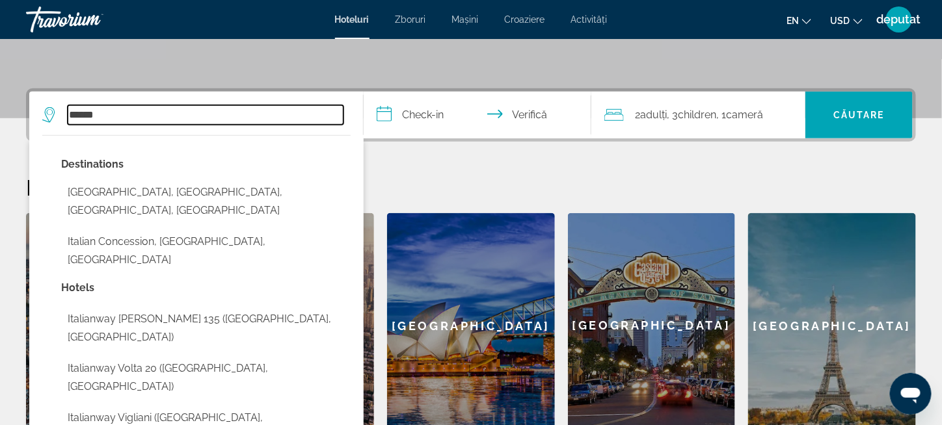
scroll to position [252, 0]
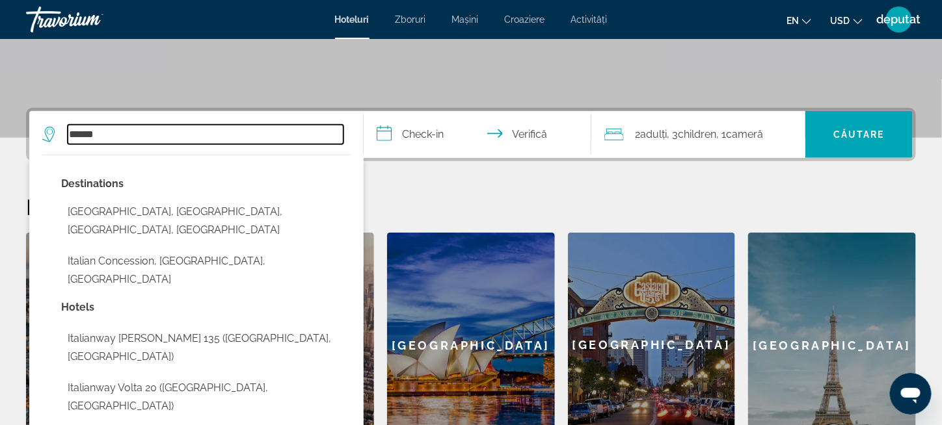
drag, startPoint x: 115, startPoint y: 130, endPoint x: 53, endPoint y: 133, distance: 62.5
click at [53, 133] on div "******" at bounding box center [192, 135] width 301 height 20
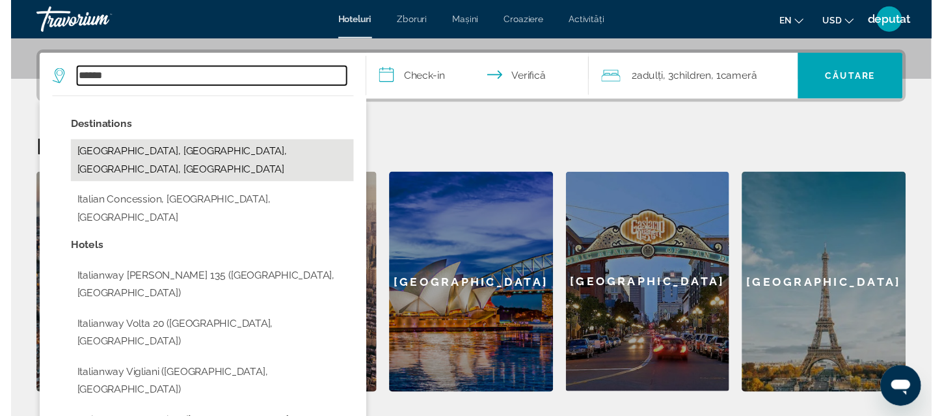
scroll to position [317, 0]
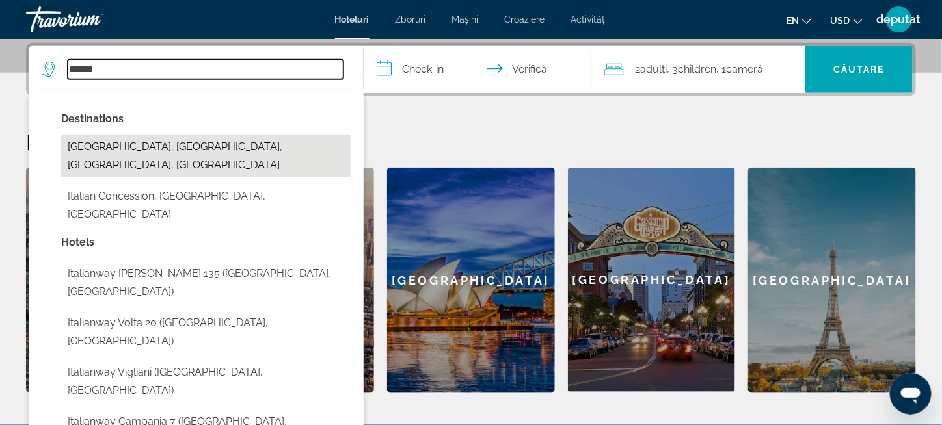
type input "*"
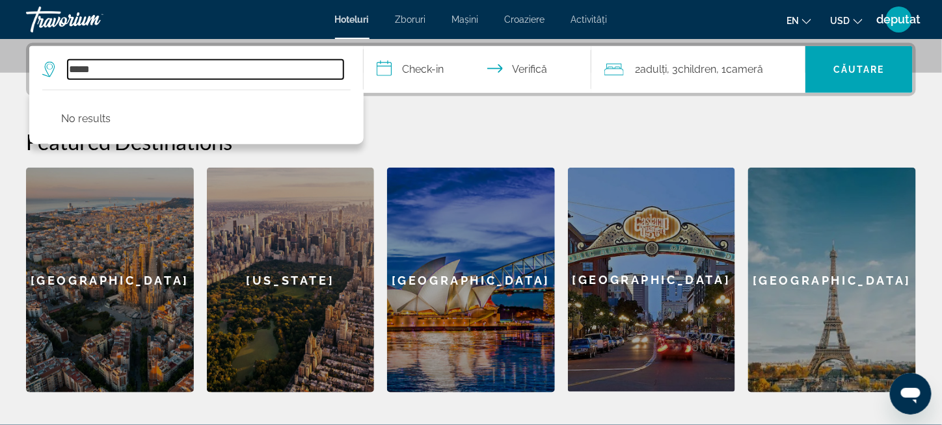
type input "*****"
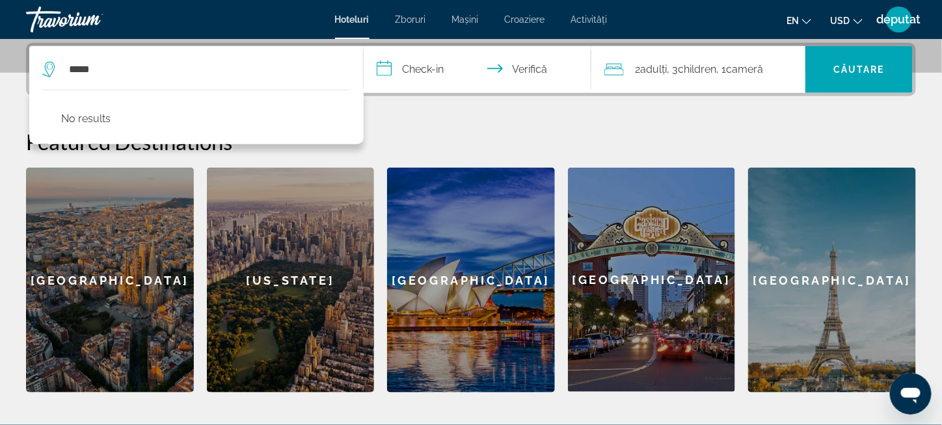
click at [417, 67] on input "**********" at bounding box center [480, 71] width 233 height 51
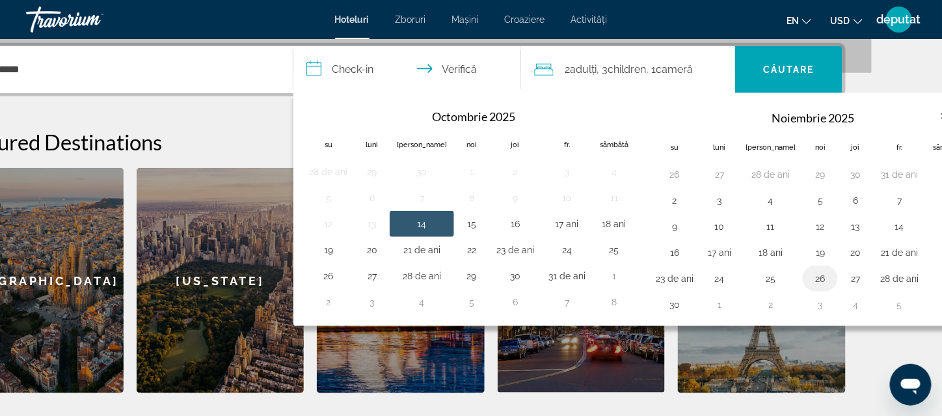
scroll to position [317, 72]
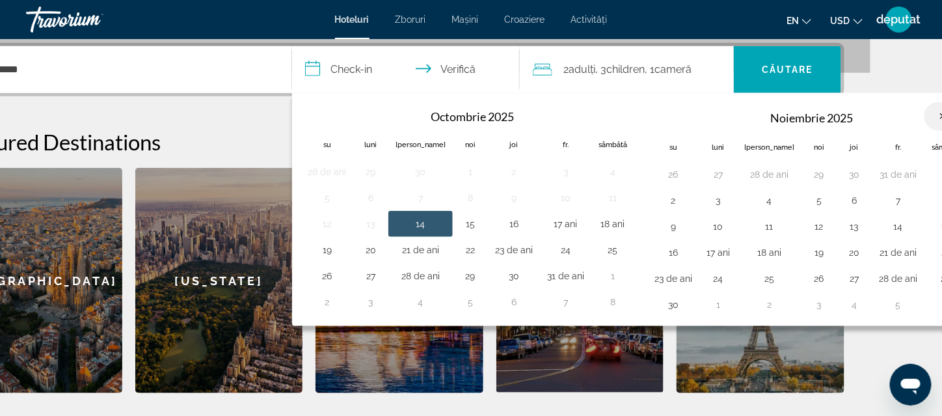
click at [924, 122] on th "Luna viitoare" at bounding box center [941, 116] width 35 height 29
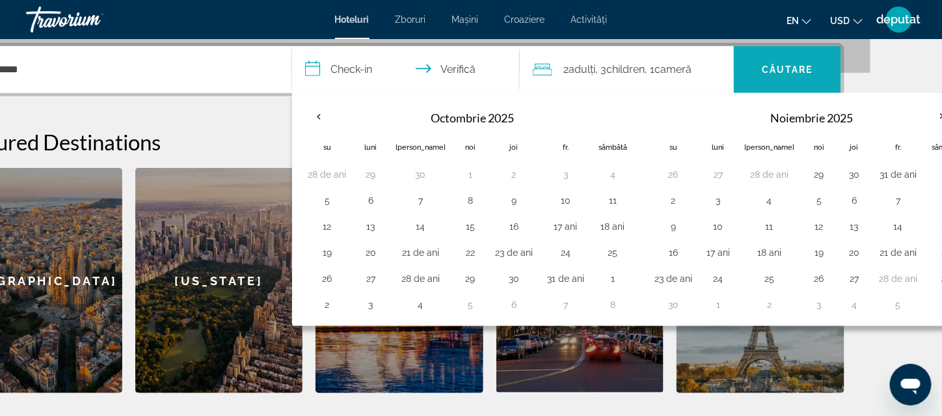
click at [787, 71] on font "Căutare" at bounding box center [787, 69] width 51 height 10
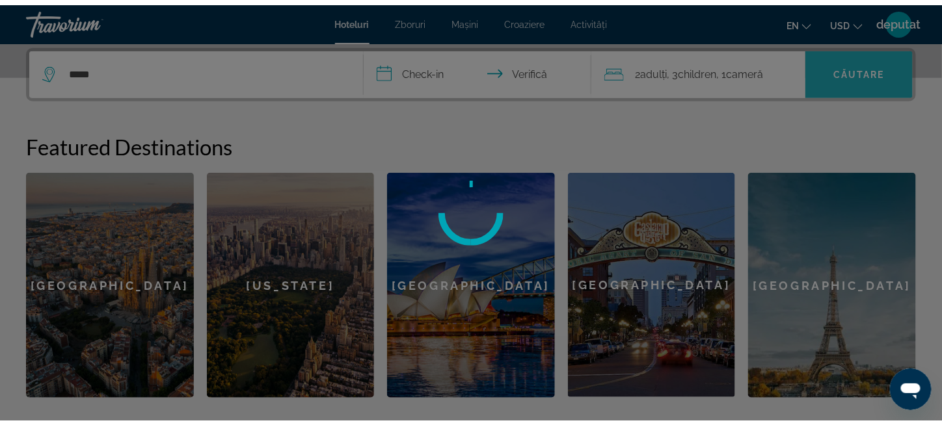
scroll to position [317, 0]
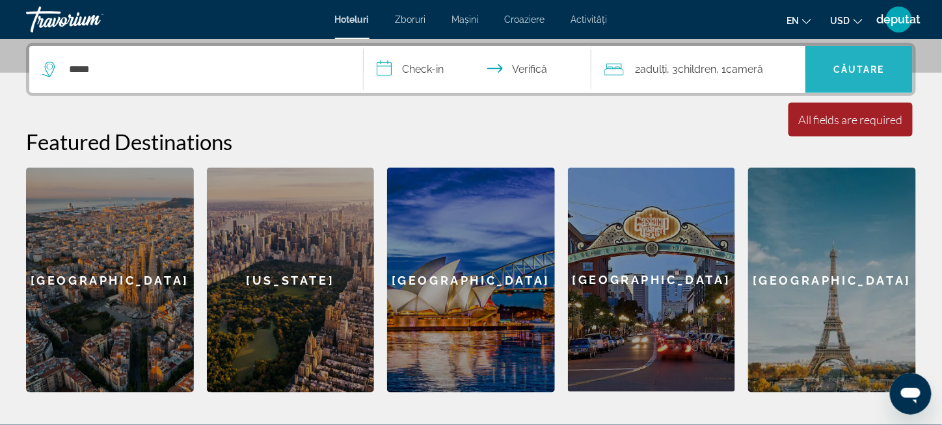
click at [841, 70] on font "Căutare" at bounding box center [858, 69] width 51 height 10
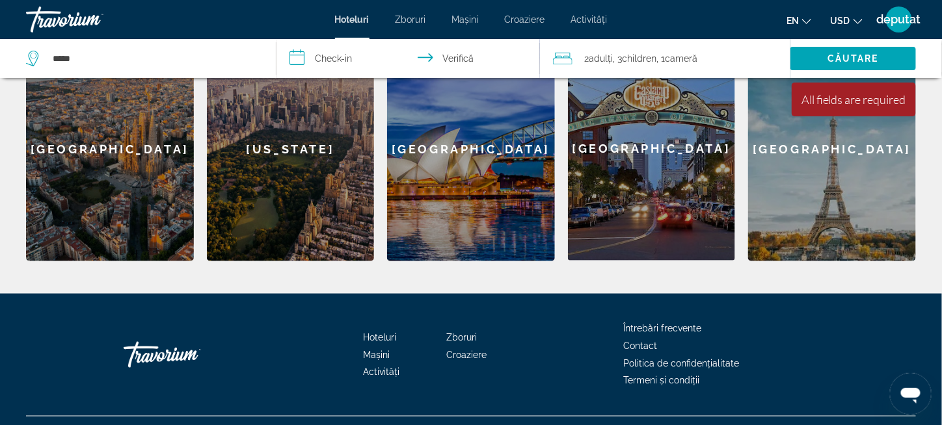
scroll to position [477, 0]
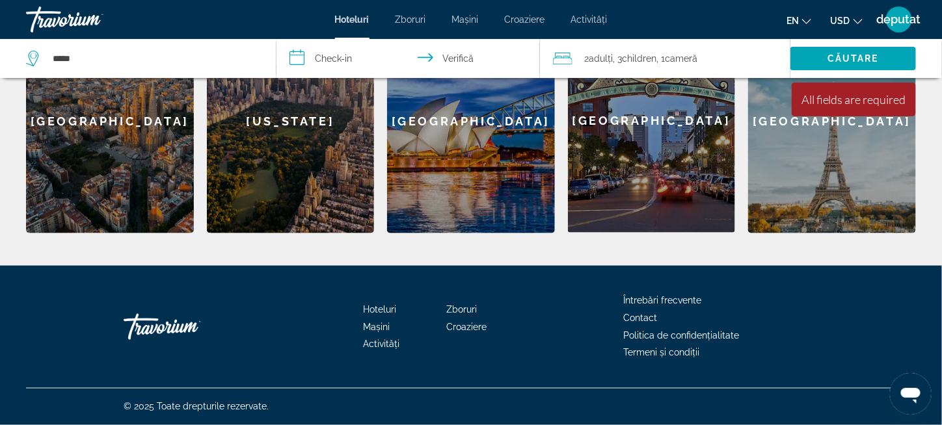
click at [390, 313] on font "Hoteluri" at bounding box center [379, 309] width 33 height 10
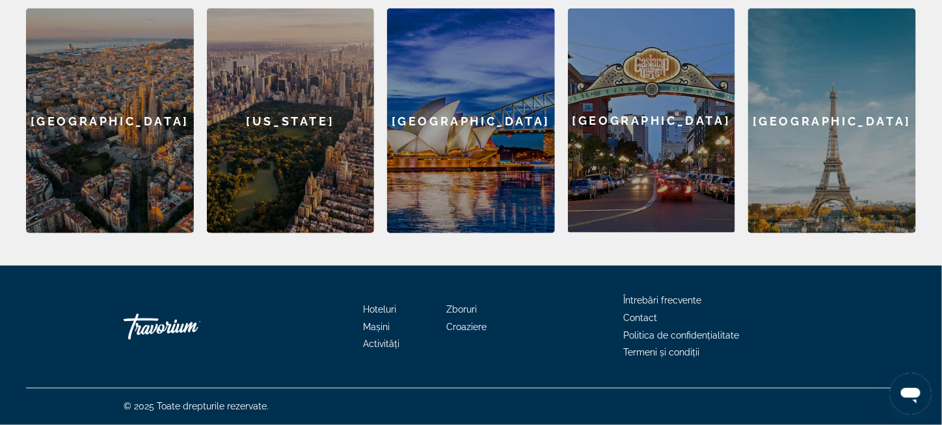
scroll to position [0, 0]
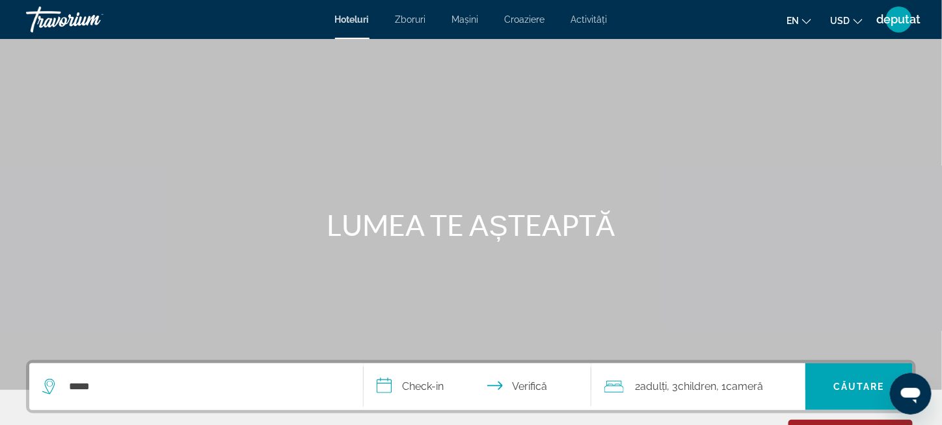
click at [356, 21] on font "Hoteluri" at bounding box center [352, 19] width 34 height 10
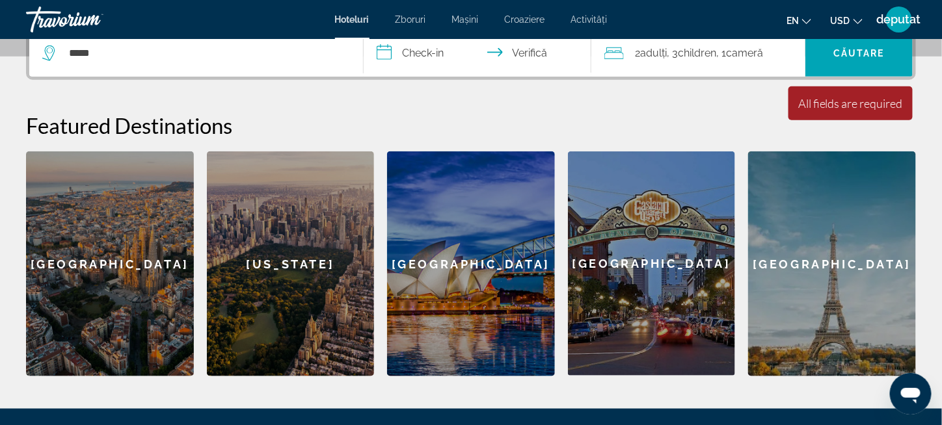
scroll to position [325, 0]
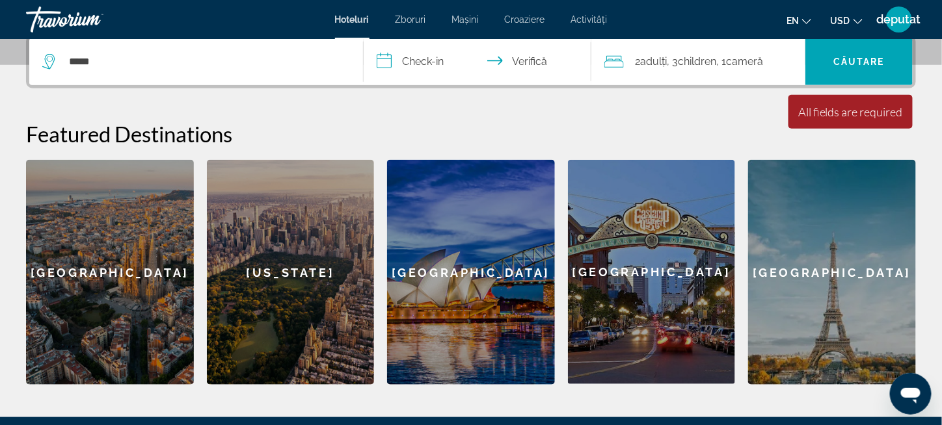
click at [292, 284] on div "[US_STATE]" at bounding box center [291, 272] width 168 height 225
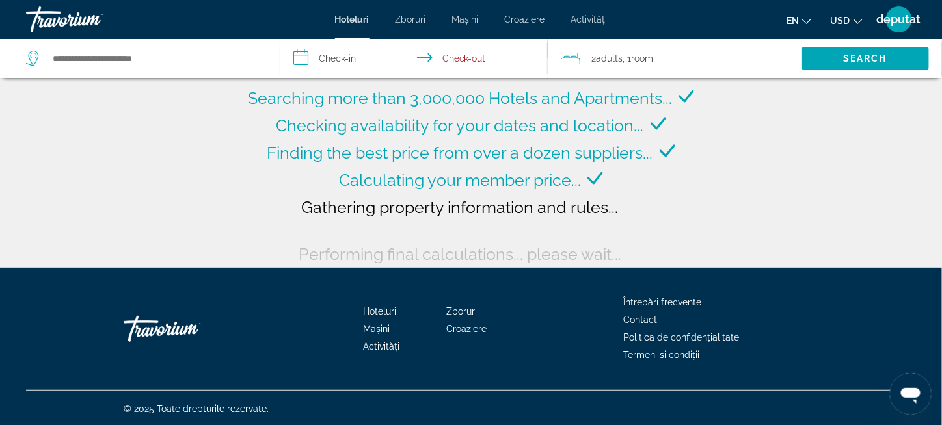
drag, startPoint x: 297, startPoint y: 272, endPoint x: 697, endPoint y: 211, distance: 404.6
click at [697, 211] on div "Searching more than 3,000,000 Hotels and Apartments... Checking availability fo…" at bounding box center [471, 134] width 942 height 268
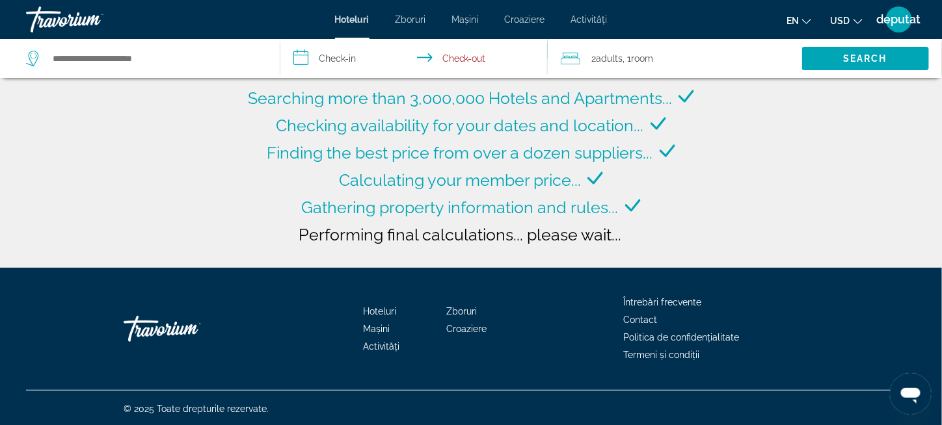
type input "**********"
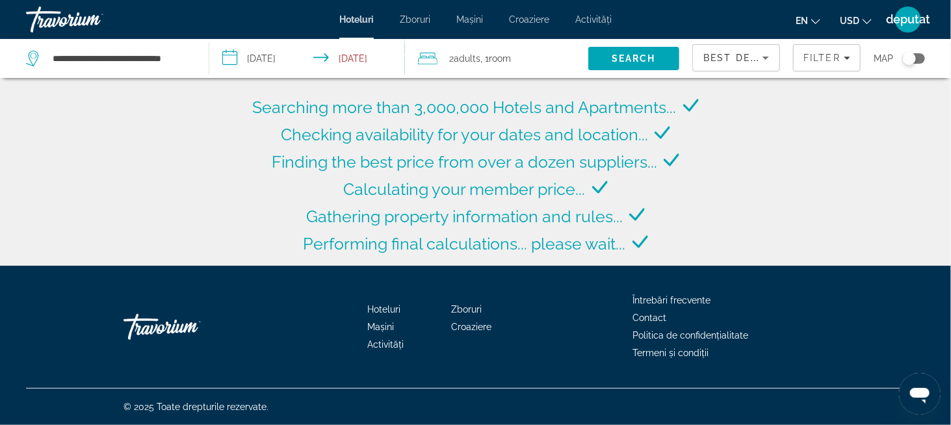
click at [60, 124] on div "Searching more than 3,000,000 Hotels and Apartments... Checking availability fo…" at bounding box center [475, 133] width 951 height 266
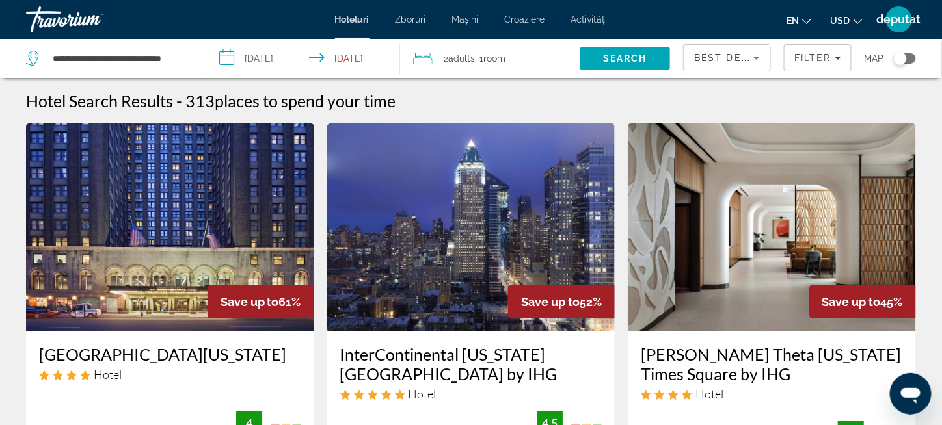
click at [758, 59] on icon "Sort by" at bounding box center [756, 58] width 7 height 3
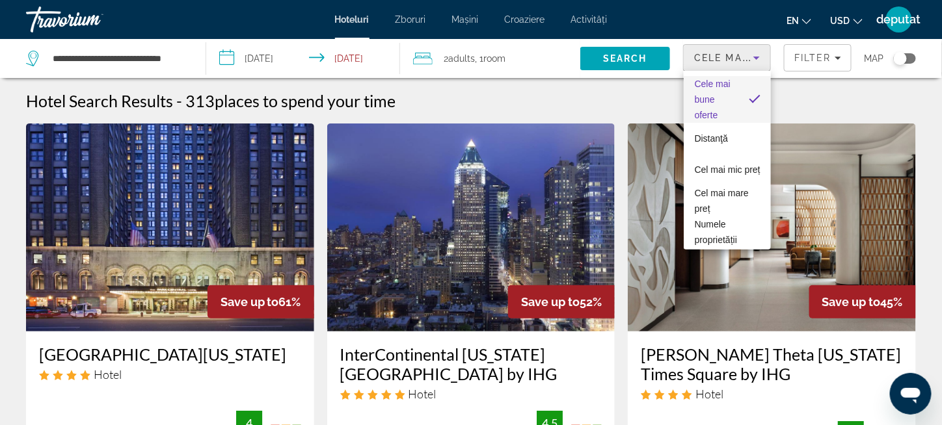
click at [724, 111] on span "Cele mai bune oferte" at bounding box center [716, 99] width 44 height 47
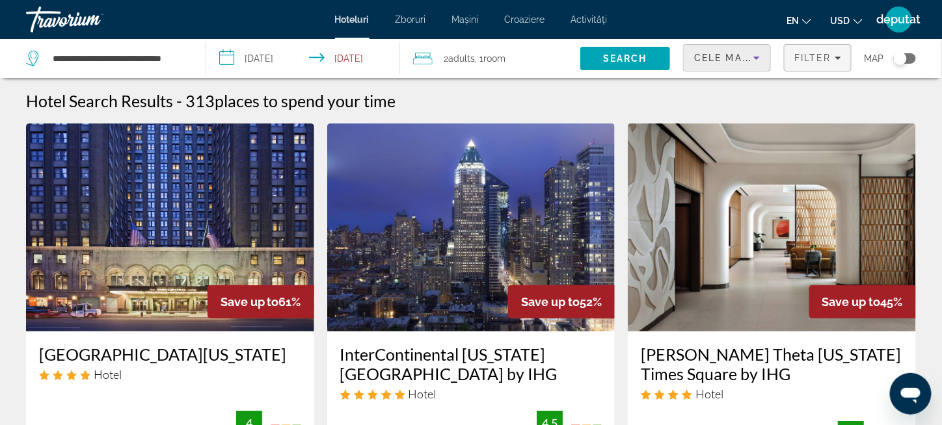
click at [843, 59] on span "Filters" at bounding box center [817, 57] width 66 height 31
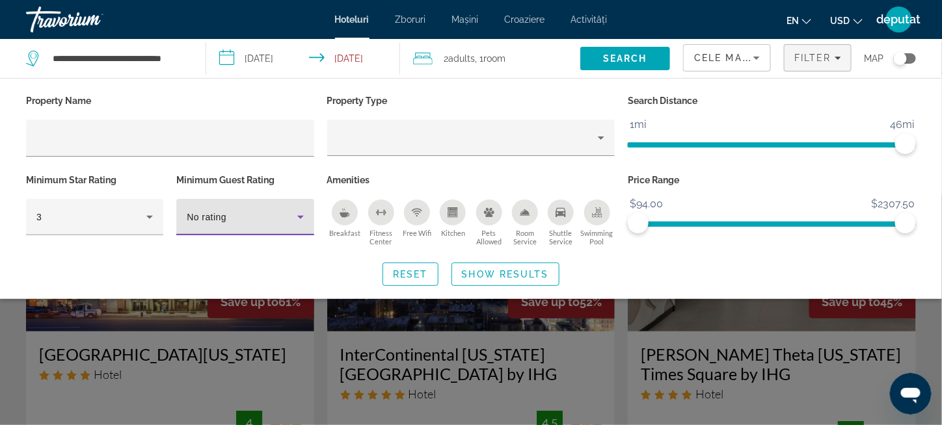
click at [302, 216] on icon "Hotel Filters" at bounding box center [300, 217] width 7 height 3
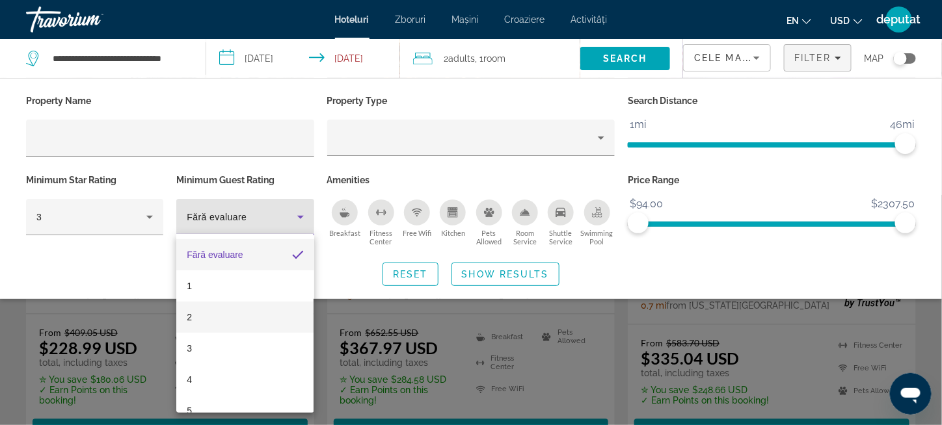
scroll to position [585, 0]
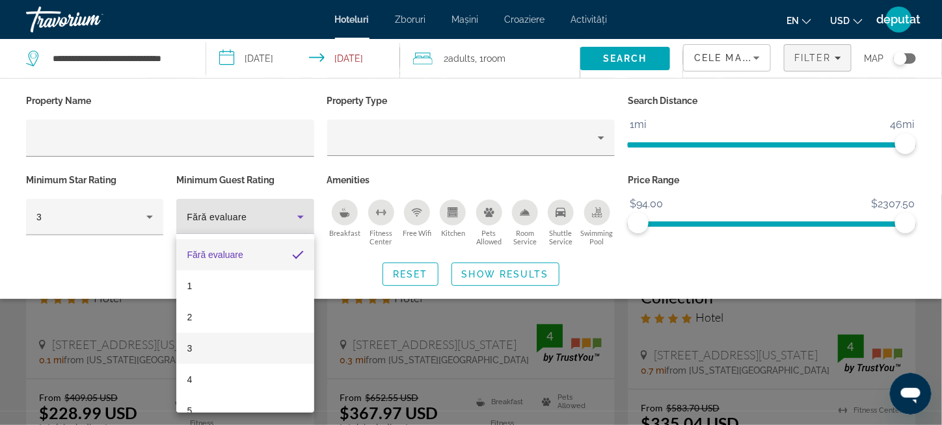
click at [224, 349] on mat-option "3" at bounding box center [244, 348] width 137 height 31
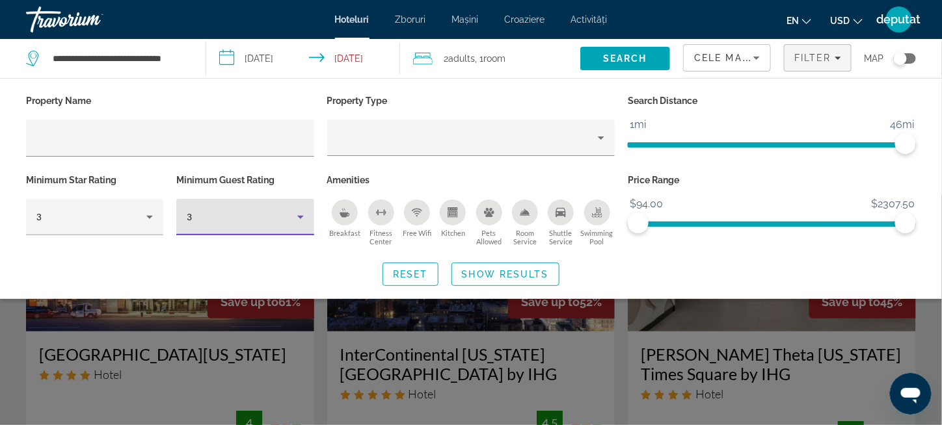
click at [343, 214] on icon "Breakfast" at bounding box center [345, 215] width 10 height 5
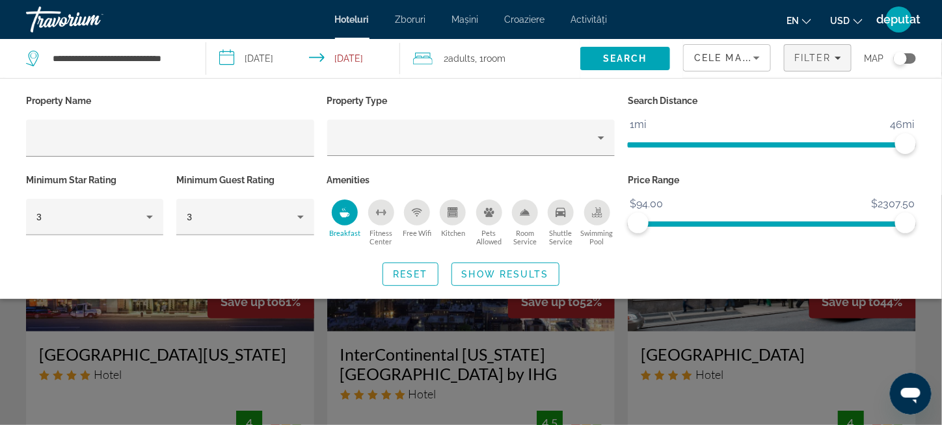
click at [415, 211] on icon "Free Wifi" at bounding box center [417, 212] width 10 height 10
click at [450, 211] on icon "Kitchen" at bounding box center [452, 212] width 10 height 10
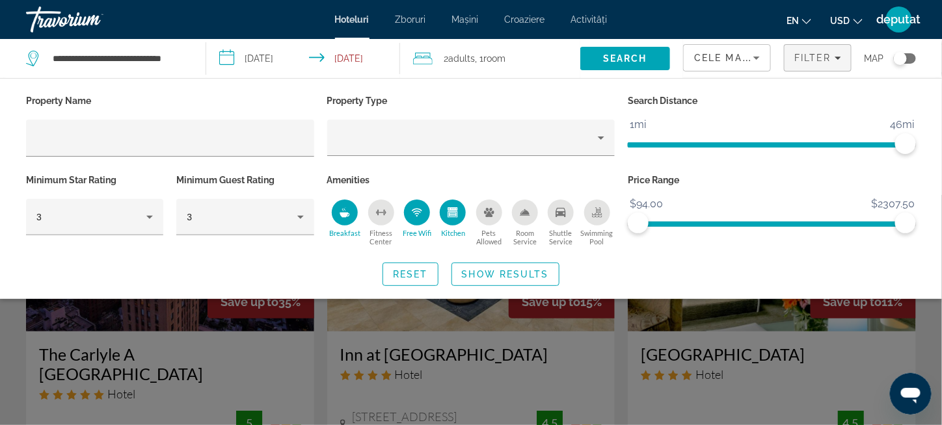
click at [602, 208] on icon "Swimming Pool" at bounding box center [597, 212] width 10 height 10
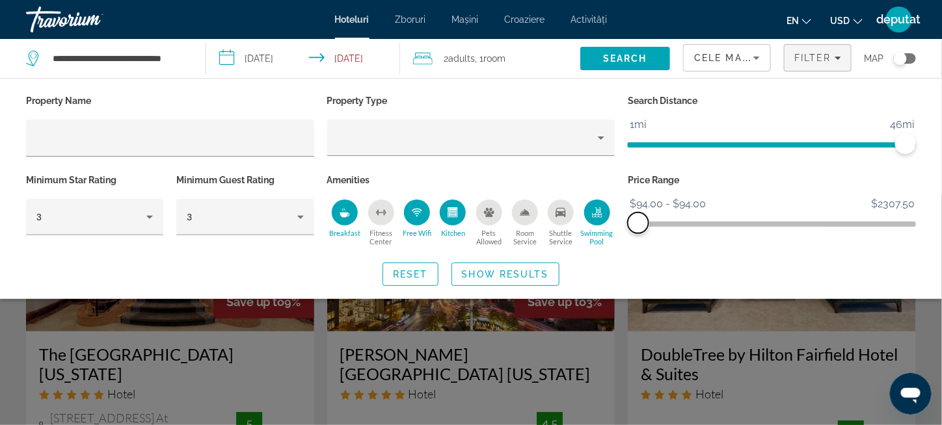
drag, startPoint x: 908, startPoint y: 224, endPoint x: 631, endPoint y: 247, distance: 278.7
click at [631, 247] on div "Price Range $94.00 $2307.50 $94.00 $94.00 $94.00 - $94.00" at bounding box center [771, 210] width 301 height 79
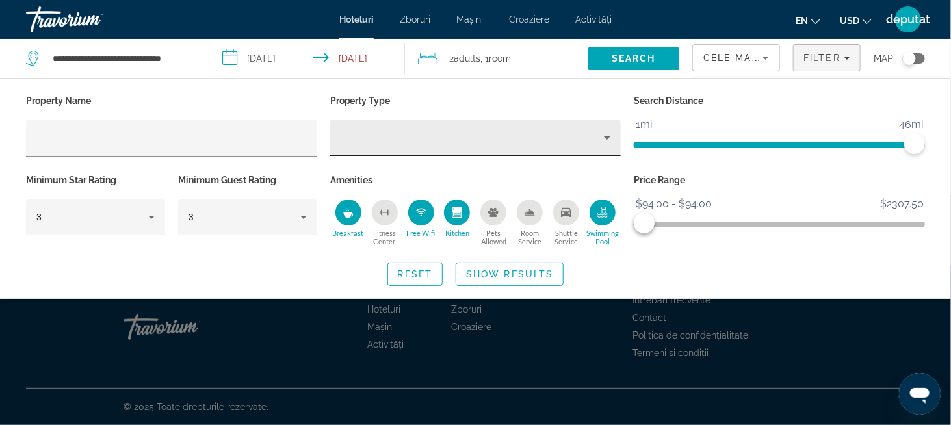
click at [612, 140] on icon "Property type" at bounding box center [608, 138] width 16 height 16
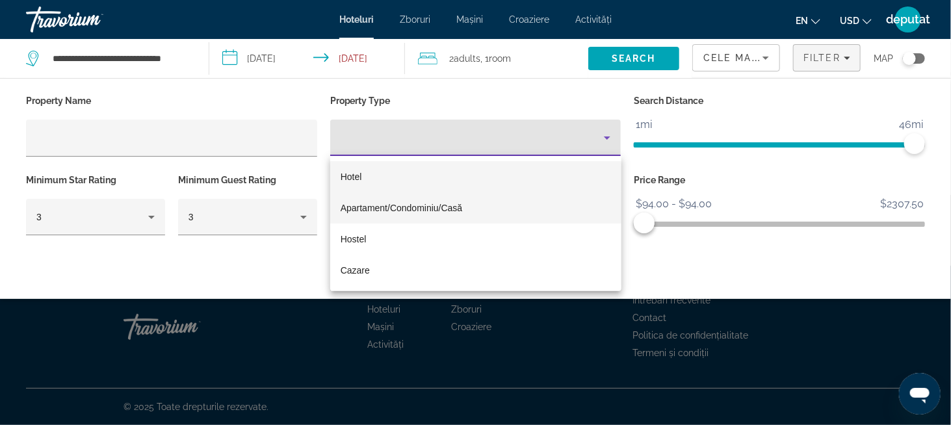
click at [427, 203] on font "Apartament/Condominiu/Casă" at bounding box center [402, 208] width 122 height 10
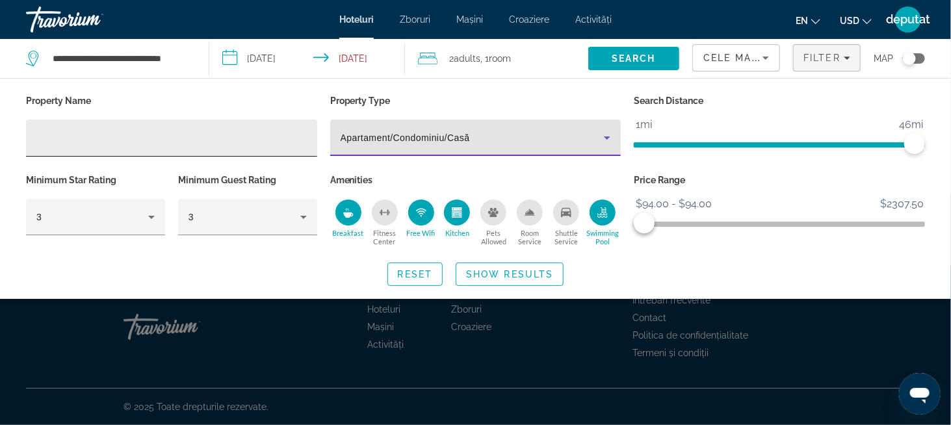
click at [183, 138] on input "Hotel Filters" at bounding box center [171, 139] width 271 height 16
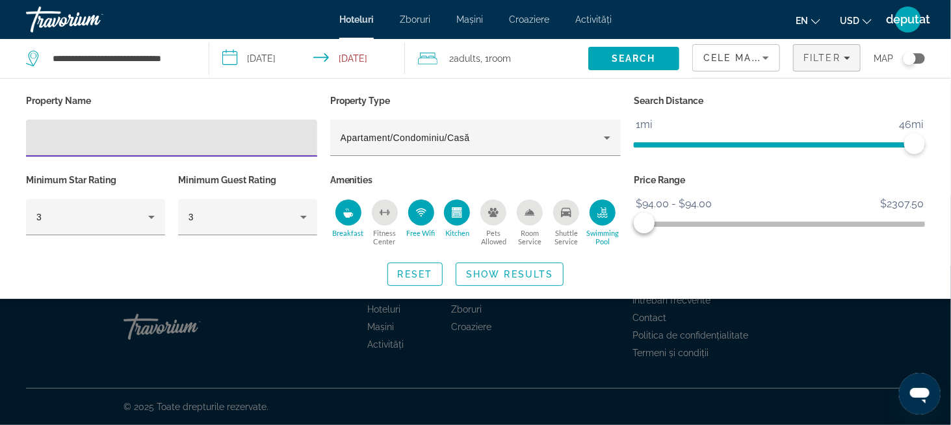
click at [253, 55] on input "**********" at bounding box center [310, 60] width 202 height 43
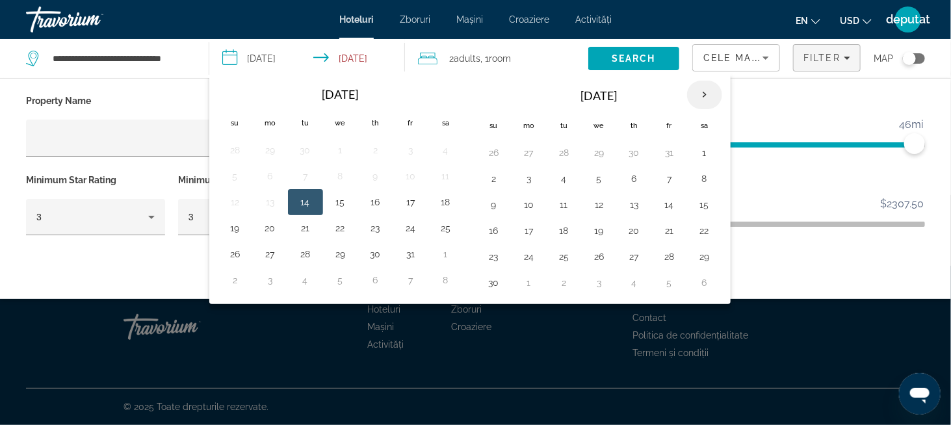
click at [691, 92] on th "Next month" at bounding box center [704, 95] width 35 height 29
click at [524, 278] on button "30" at bounding box center [529, 283] width 21 height 18
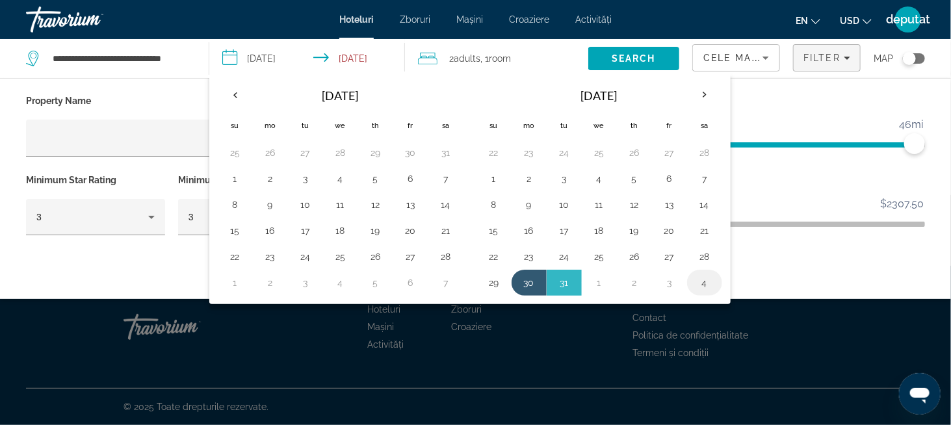
click at [702, 281] on button "4" at bounding box center [705, 283] width 21 height 18
type input "**********"
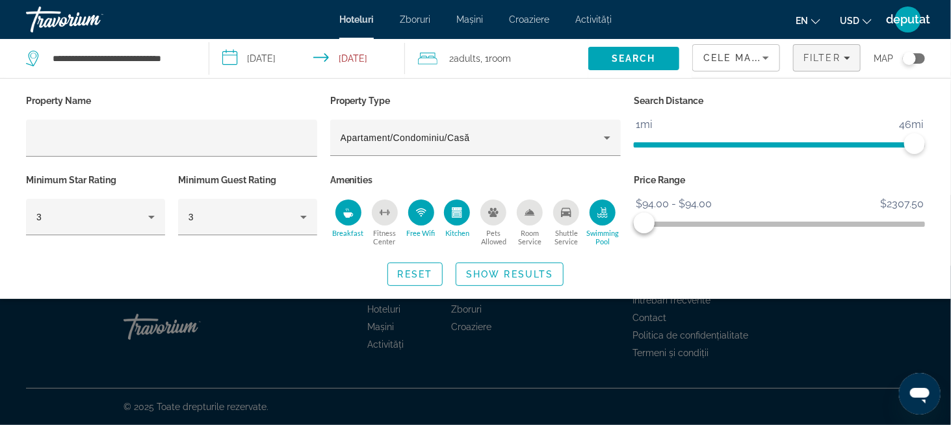
click at [275, 60] on input "**********" at bounding box center [310, 60] width 202 height 43
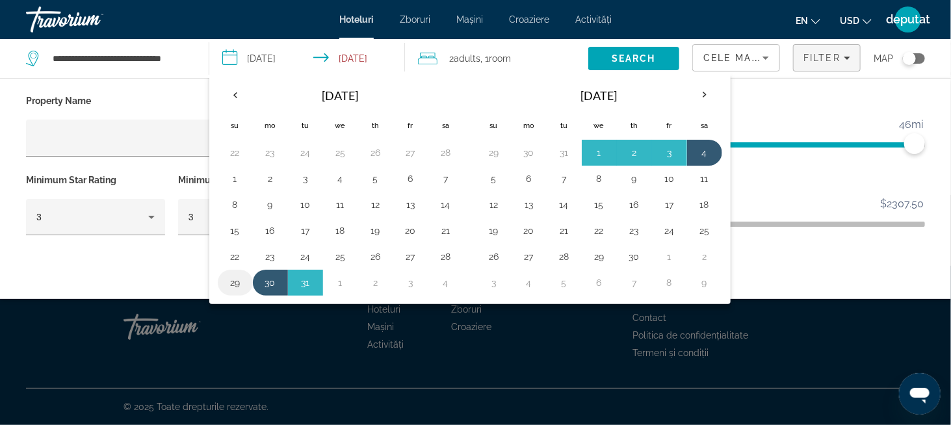
click at [234, 280] on button "29" at bounding box center [235, 283] width 21 height 18
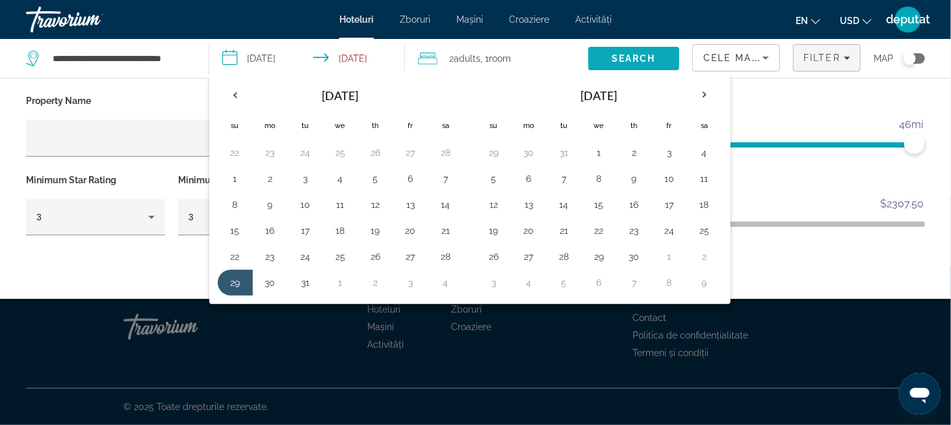
click at [644, 57] on span "Search" at bounding box center [634, 58] width 44 height 10
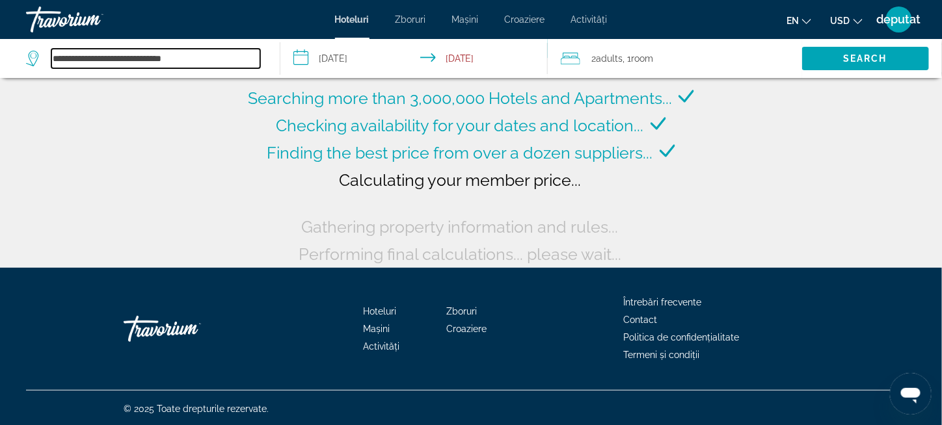
click at [96, 64] on input "**********" at bounding box center [155, 59] width 209 height 20
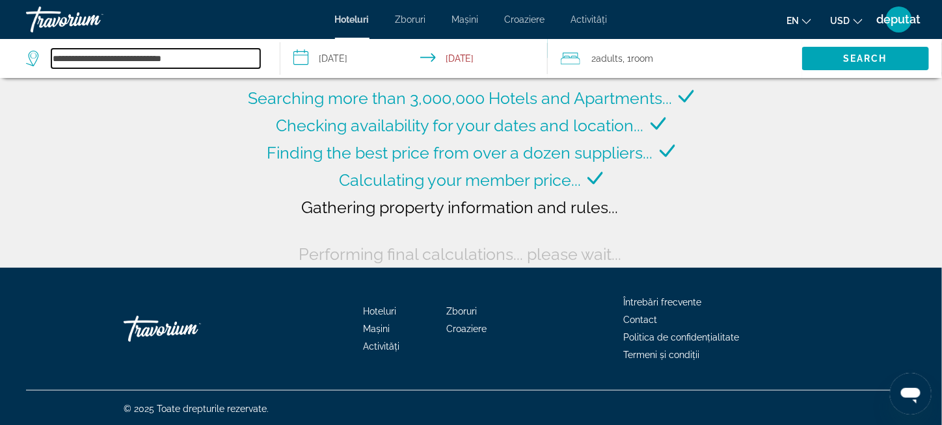
drag, startPoint x: 212, startPoint y: 64, endPoint x: 47, endPoint y: 57, distance: 165.3
click at [47, 57] on div "**********" at bounding box center [143, 59] width 234 height 20
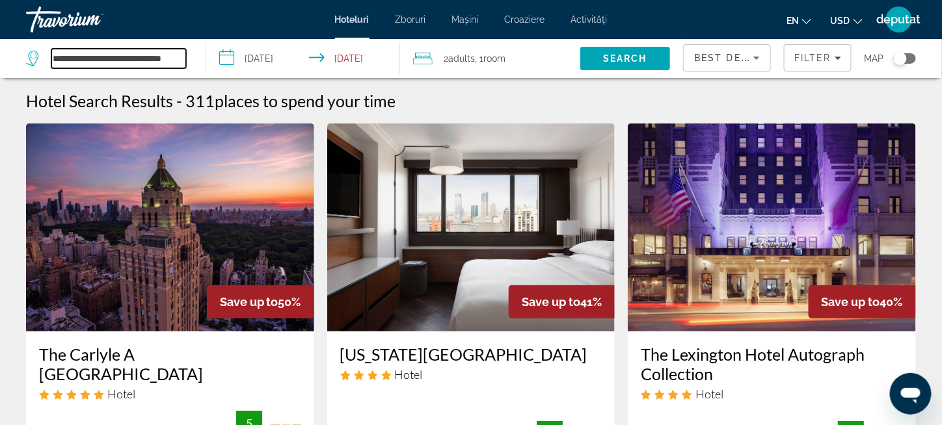
click at [121, 55] on input "**********" at bounding box center [118, 59] width 135 height 20
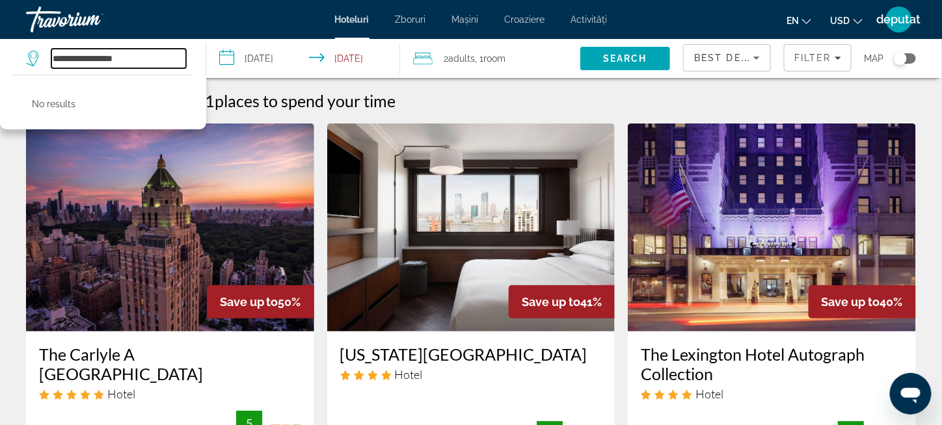
click at [155, 49] on input "**********" at bounding box center [118, 59] width 135 height 20
type input "*"
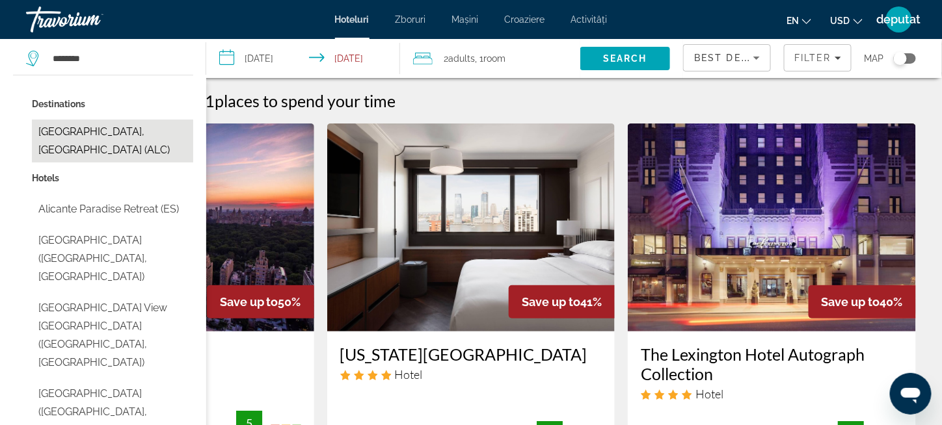
click at [103, 133] on button "[GEOGRAPHIC_DATA], [GEOGRAPHIC_DATA] (ALC)" at bounding box center [112, 141] width 161 height 43
type input "**********"
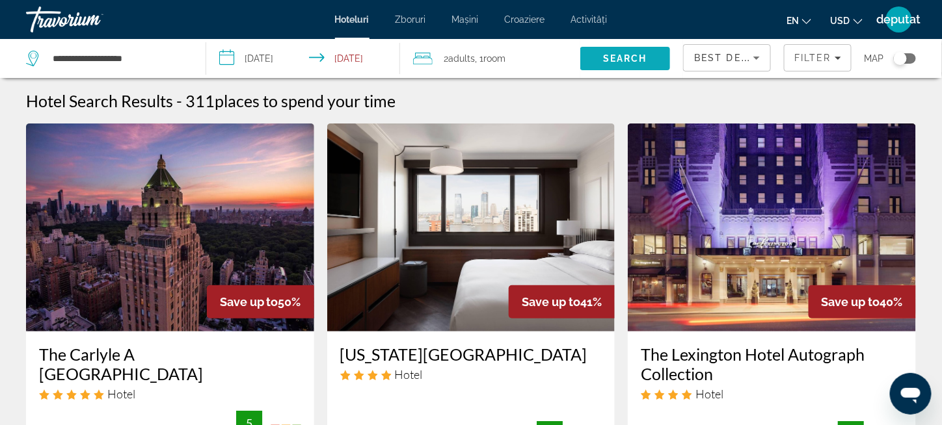
click at [652, 53] on span "Search" at bounding box center [625, 58] width 90 height 31
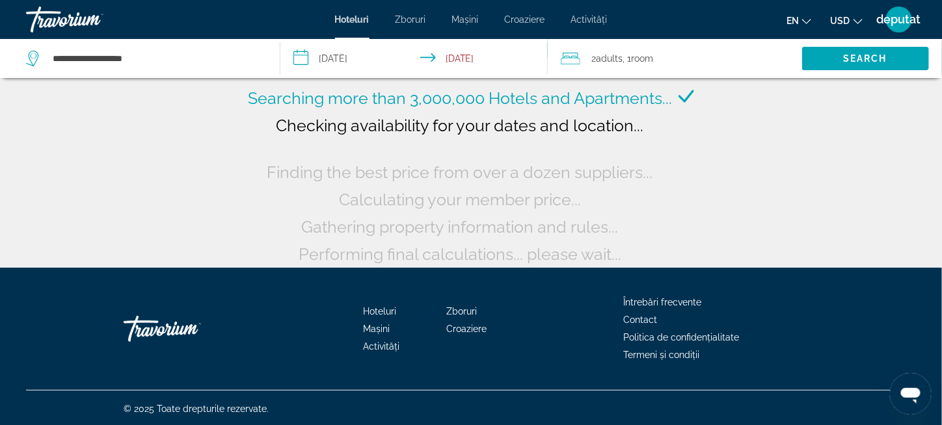
click at [579, 58] on icon "Travelers: 2 adults, 0 children" at bounding box center [571, 59] width 20 height 16
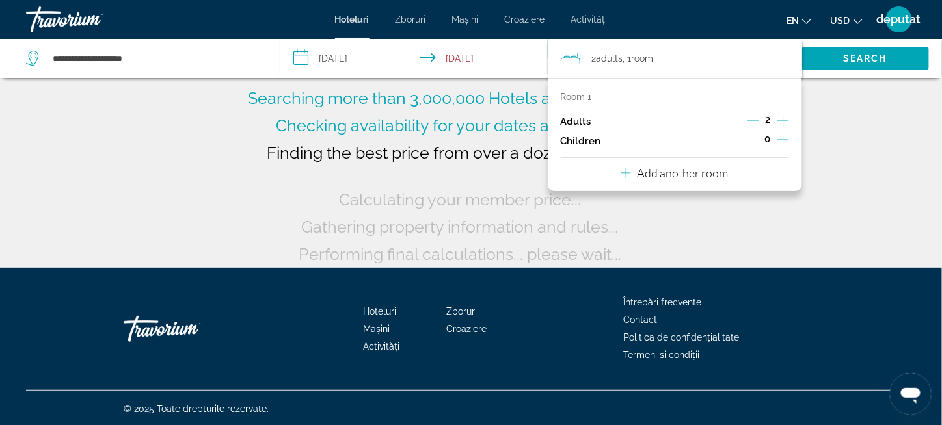
click at [782, 137] on icon "Increment children" at bounding box center [783, 140] width 12 height 16
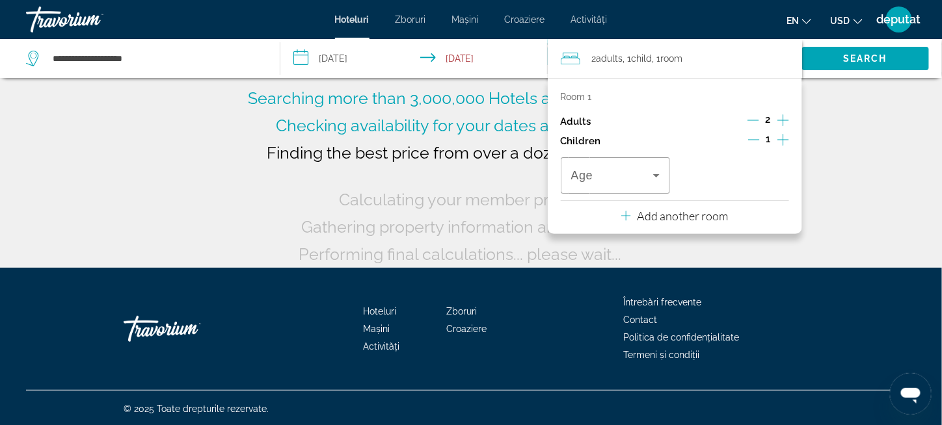
click at [782, 137] on icon "Increment children" at bounding box center [783, 140] width 12 height 16
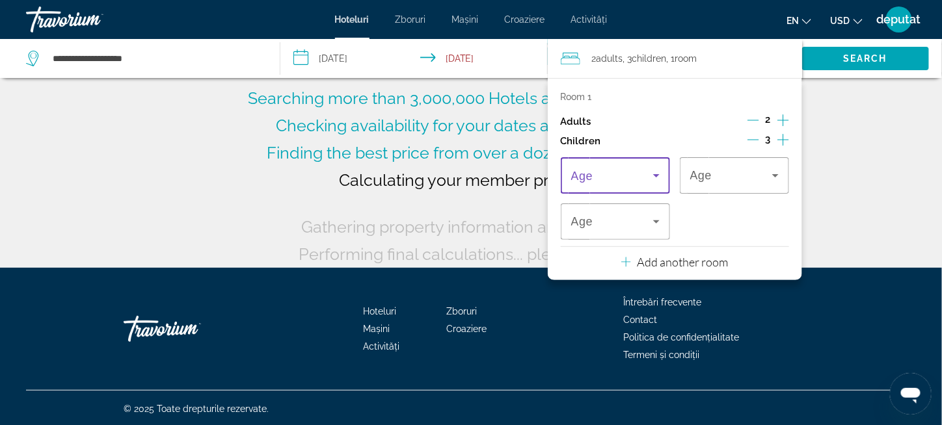
click at [654, 176] on icon "Travelers: 2 adults, 3 children" at bounding box center [656, 176] width 16 height 16
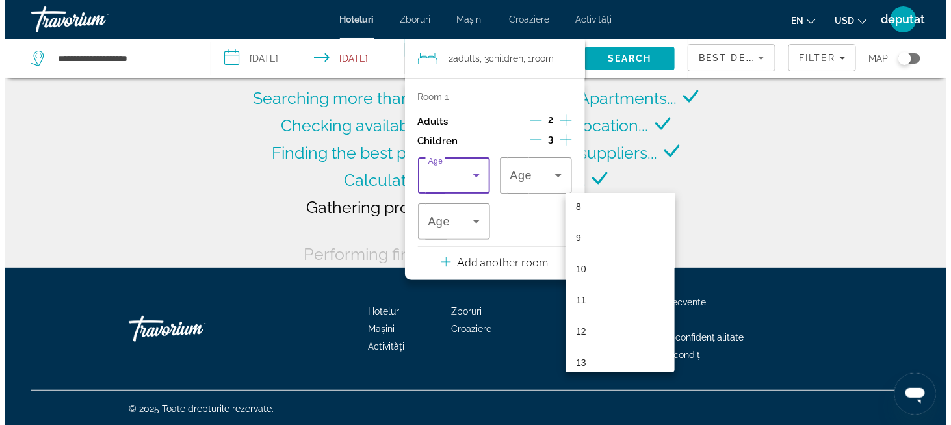
scroll to position [325, 0]
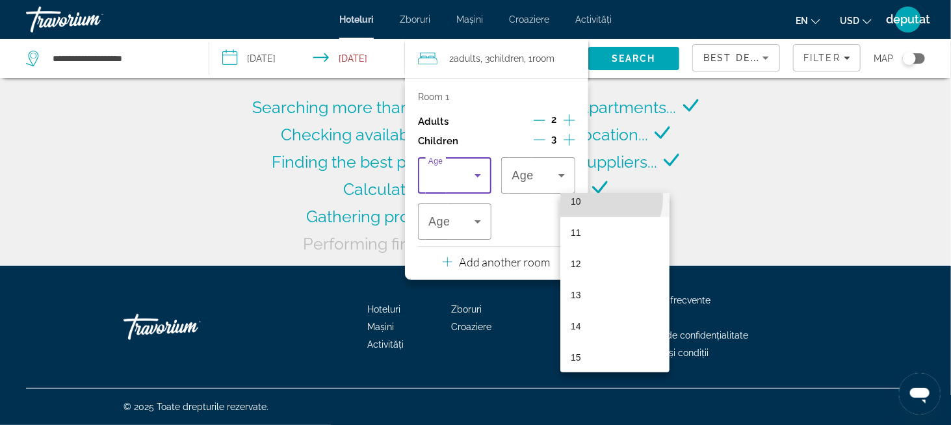
click at [595, 198] on mat-option "10" at bounding box center [615, 201] width 109 height 31
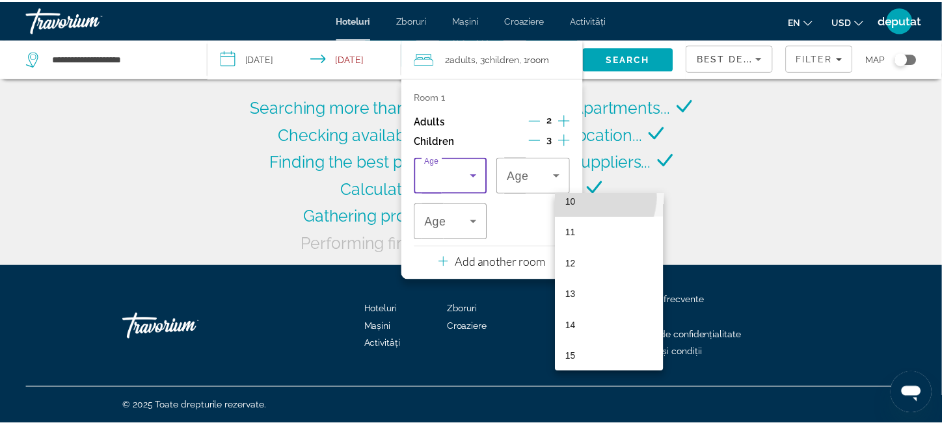
scroll to position [0, 0]
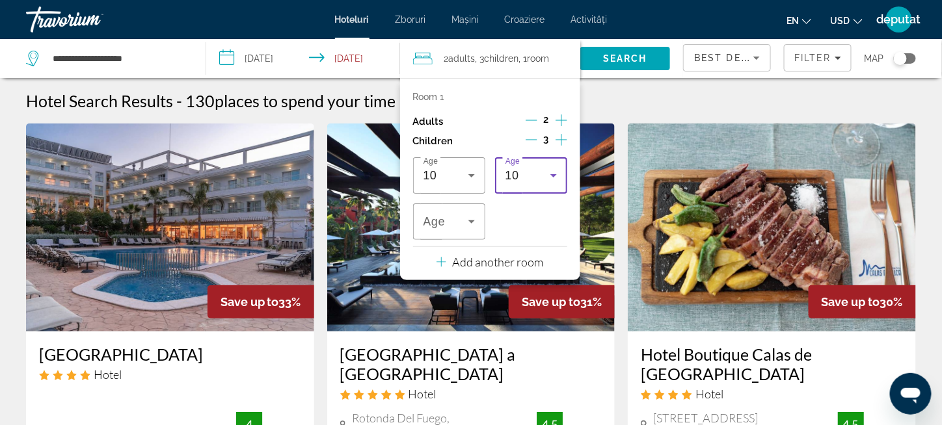
click at [553, 175] on icon "Travelers: 2 adults, 3 children" at bounding box center [553, 175] width 7 height 3
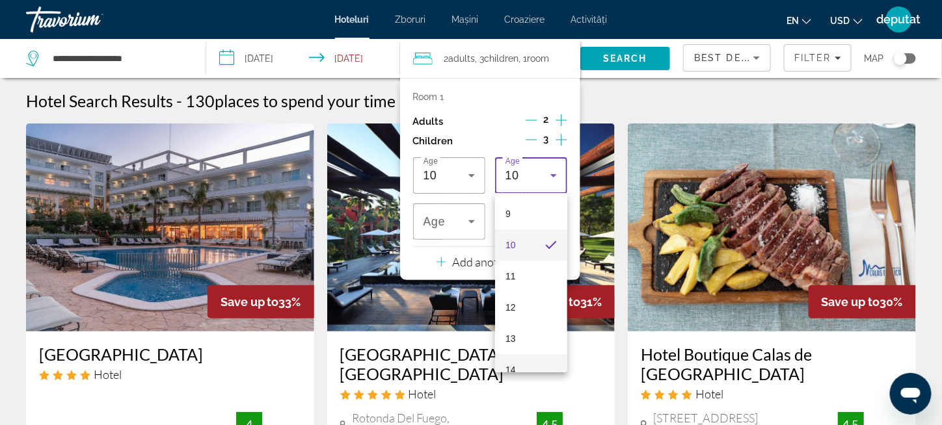
scroll to position [300, 0]
click at [516, 287] on mat-option "12" at bounding box center [531, 289] width 72 height 31
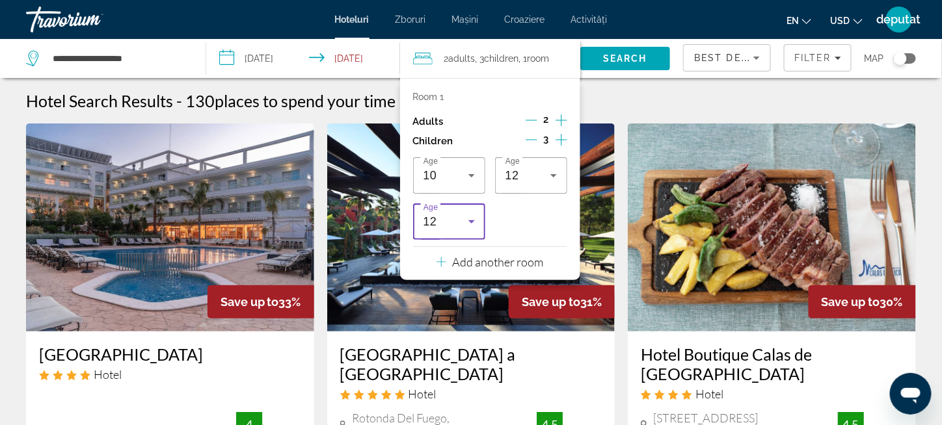
click at [469, 223] on icon "Travelers: 2 adults, 3 children" at bounding box center [472, 222] width 16 height 16
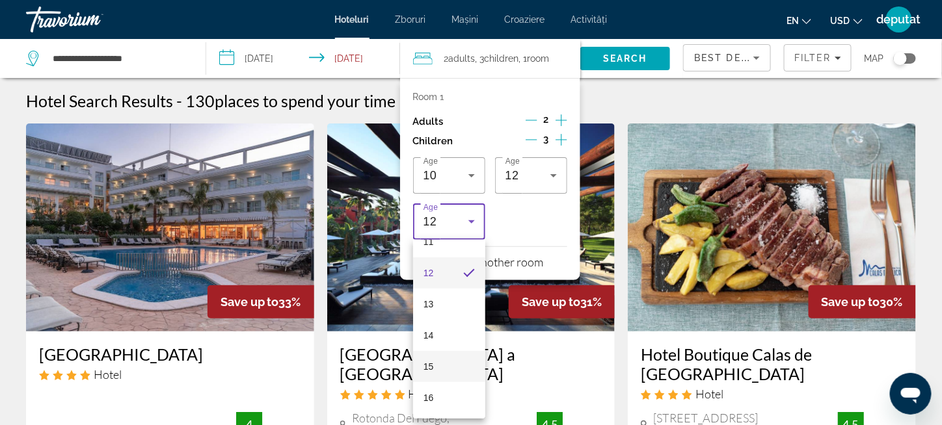
scroll to position [393, 0]
click at [427, 336] on font "15" at bounding box center [428, 335] width 10 height 10
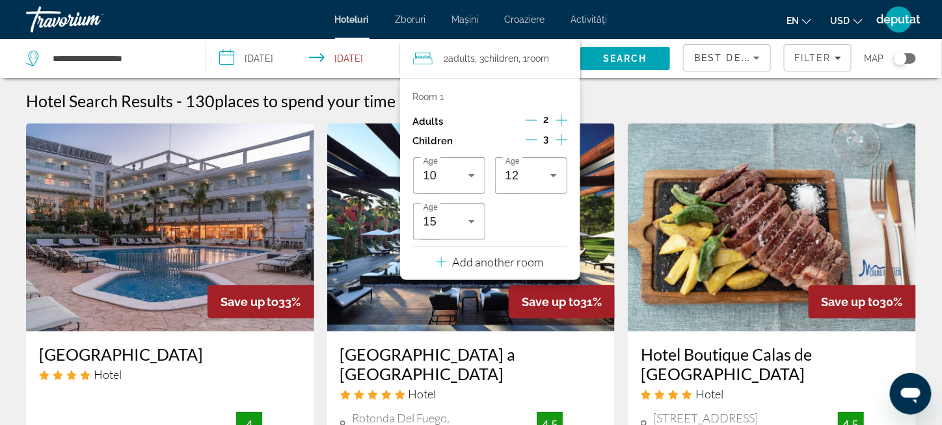
click at [786, 91] on div "Hotel Search Results - 130 places to spend your time" at bounding box center [471, 101] width 890 height 20
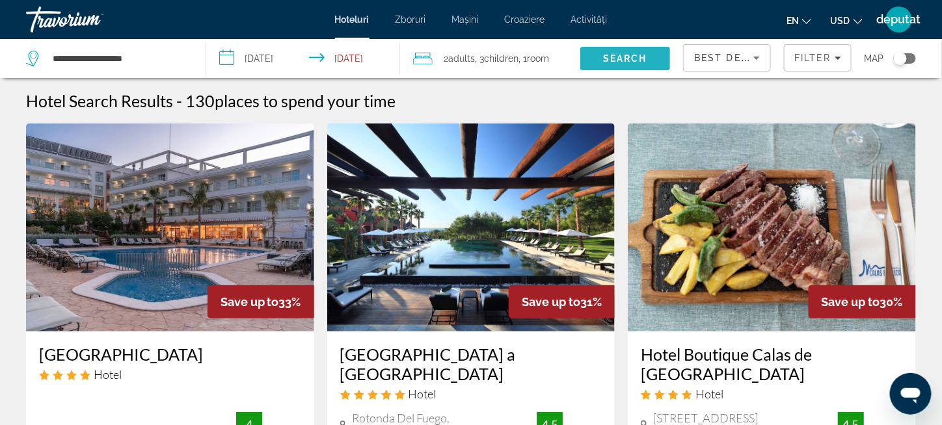
click at [631, 57] on span "Search" at bounding box center [625, 58] width 44 height 10
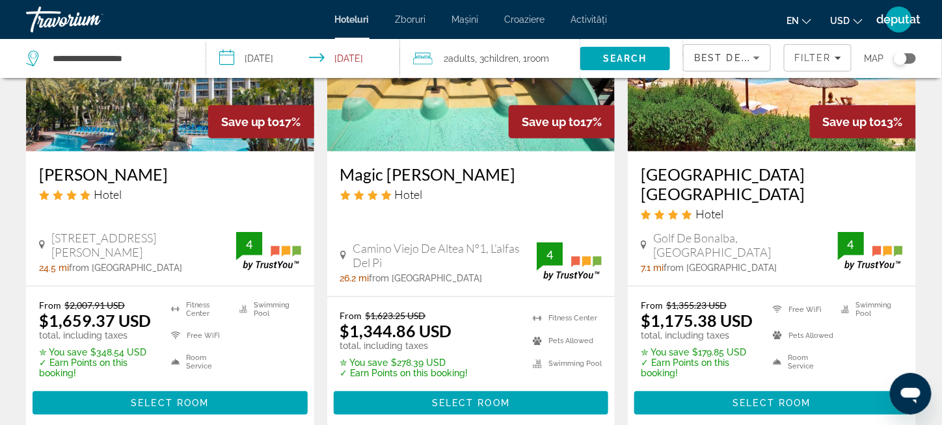
scroll to position [195, 0]
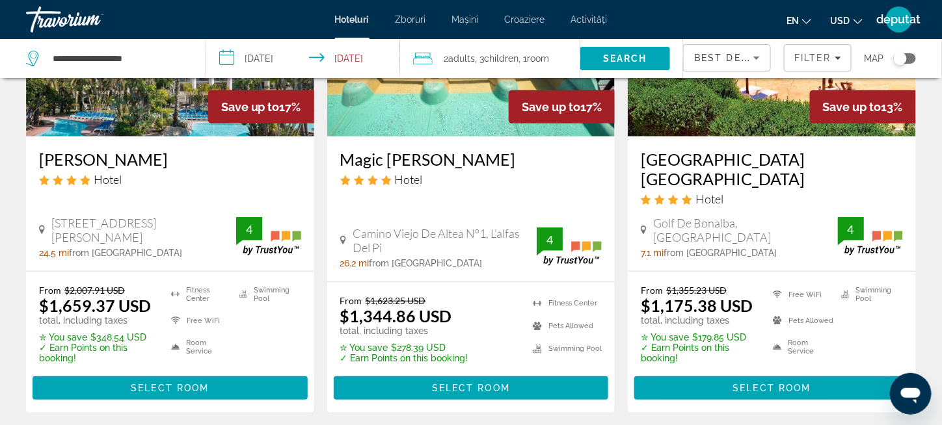
click at [861, 23] on icon "Schimbați moneda" at bounding box center [857, 21] width 9 height 9
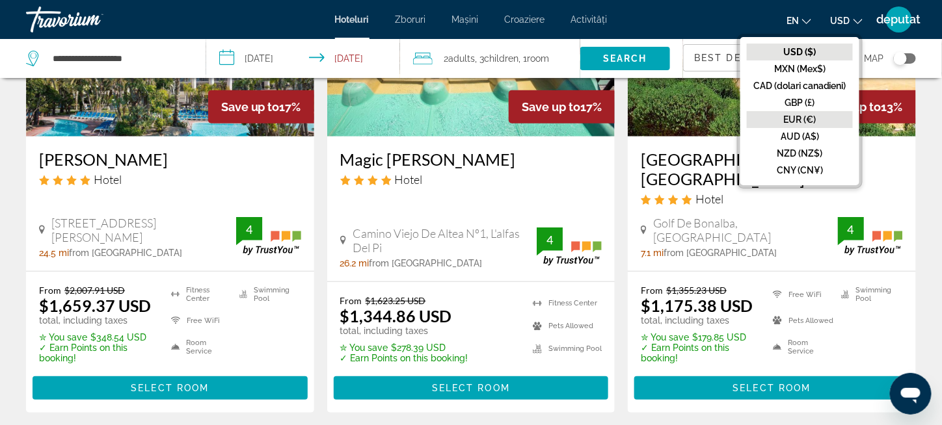
click at [810, 120] on font "EUR (€)" at bounding box center [800, 119] width 33 height 10
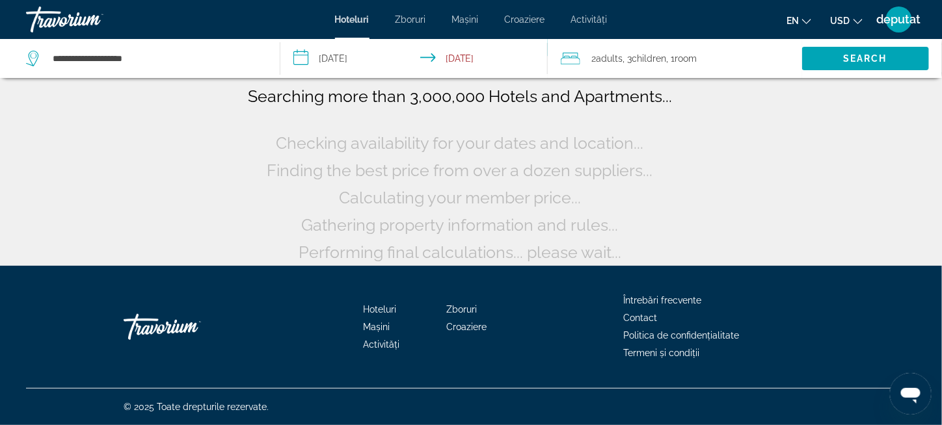
scroll to position [1, 0]
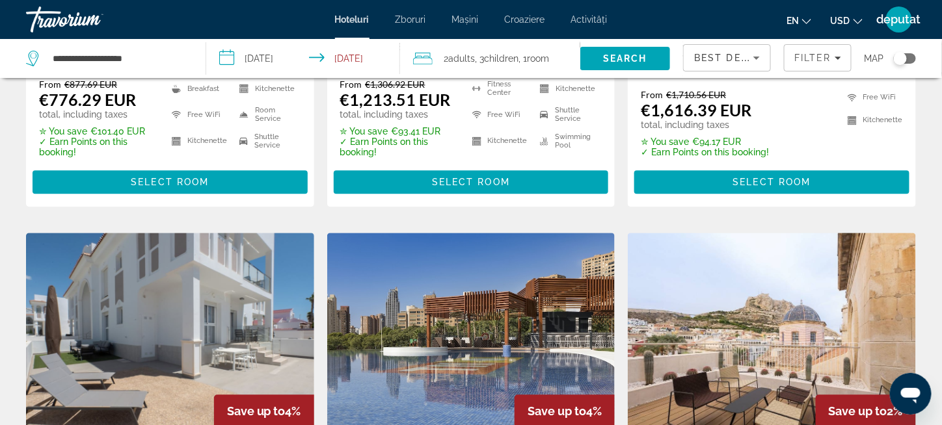
scroll to position [910, 0]
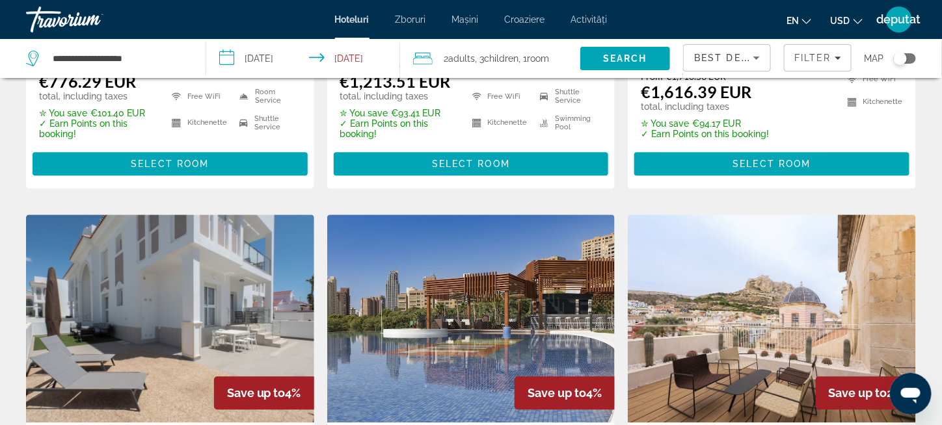
drag, startPoint x: 771, startPoint y: 268, endPoint x: 722, endPoint y: 222, distance: 67.2
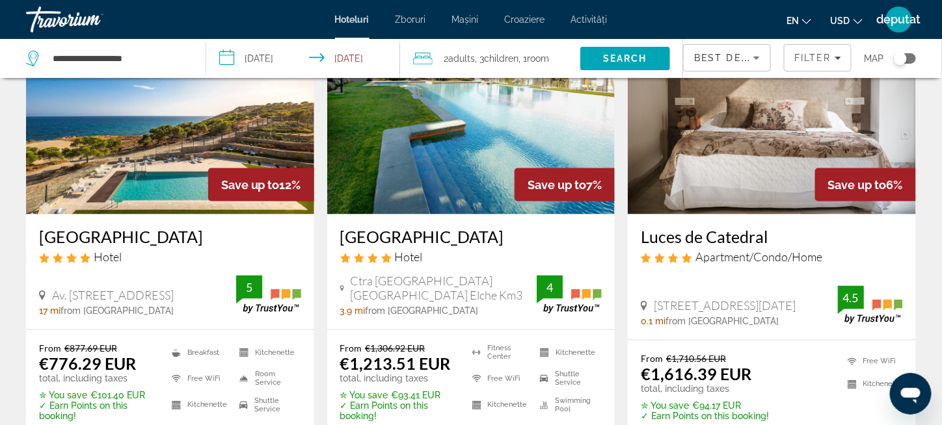
scroll to position [625, 0]
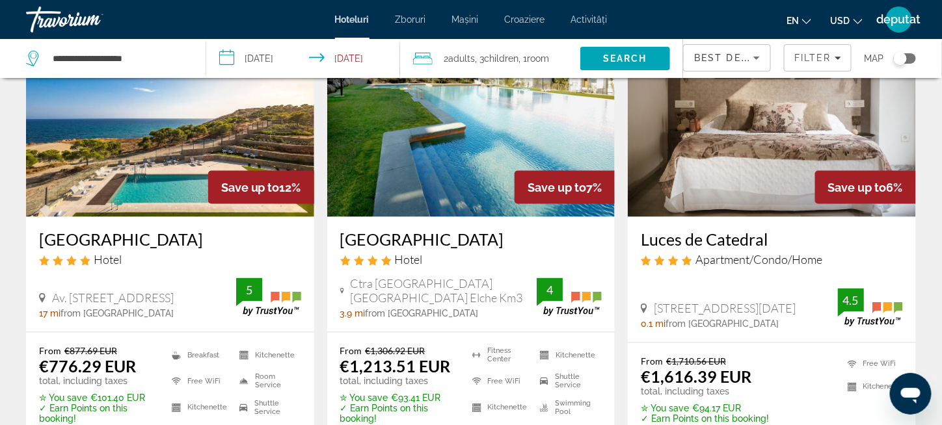
click at [138, 155] on img "Conținut principal" at bounding box center [170, 113] width 288 height 208
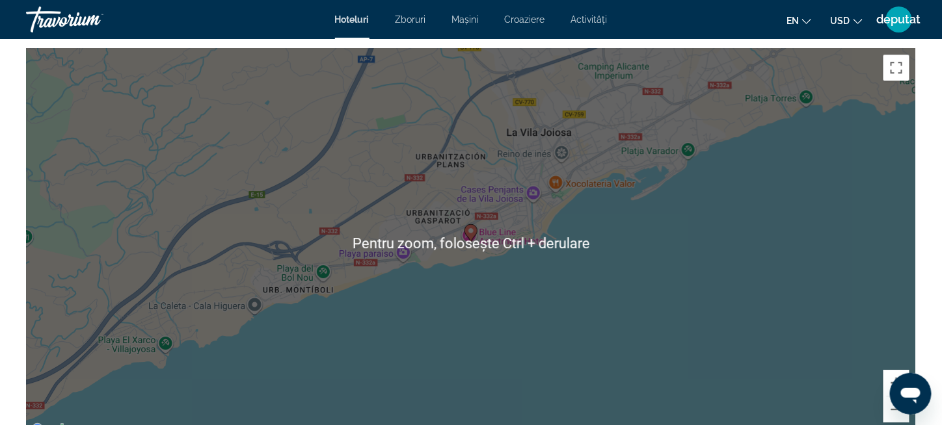
scroll to position [1301, 0]
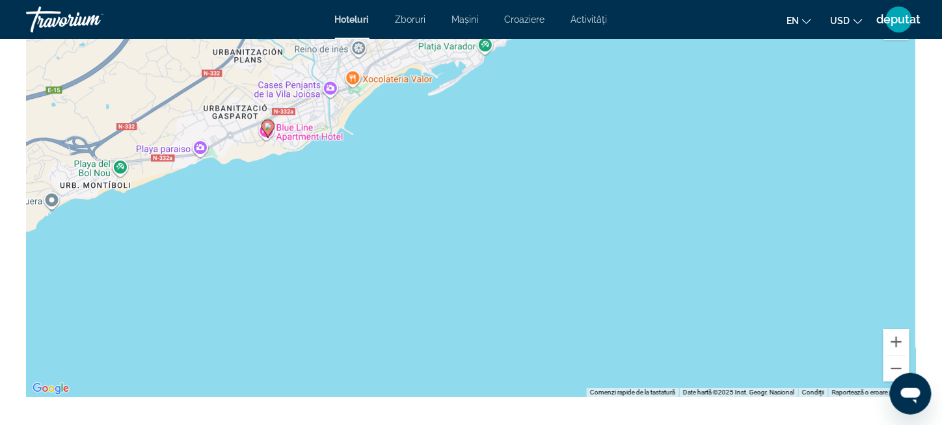
drag, startPoint x: 595, startPoint y: 223, endPoint x: 391, endPoint y: 158, distance: 213.7
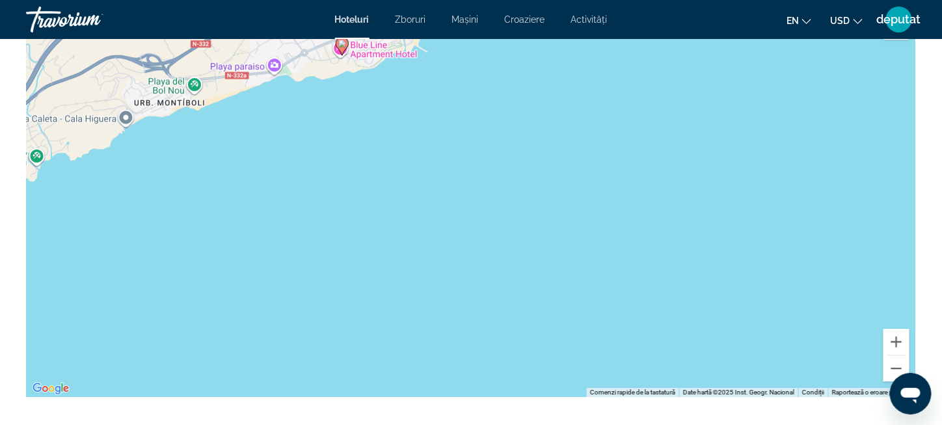
drag, startPoint x: 396, startPoint y: 157, endPoint x: 471, endPoint y: 72, distance: 113.4
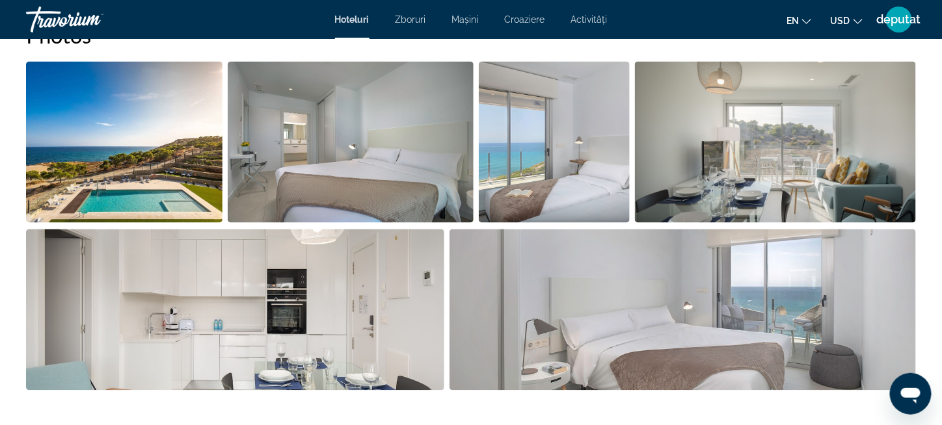
scroll to position [650, 0]
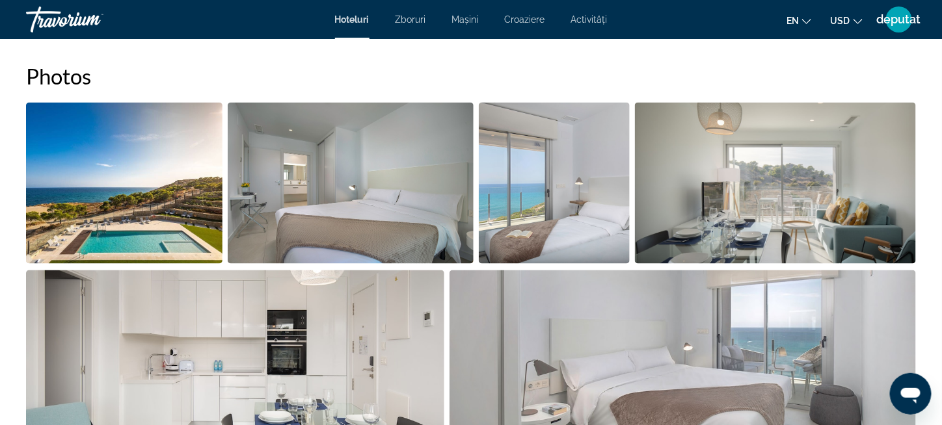
click at [349, 215] on img "Open full-screen image slider" at bounding box center [350, 183] width 245 height 161
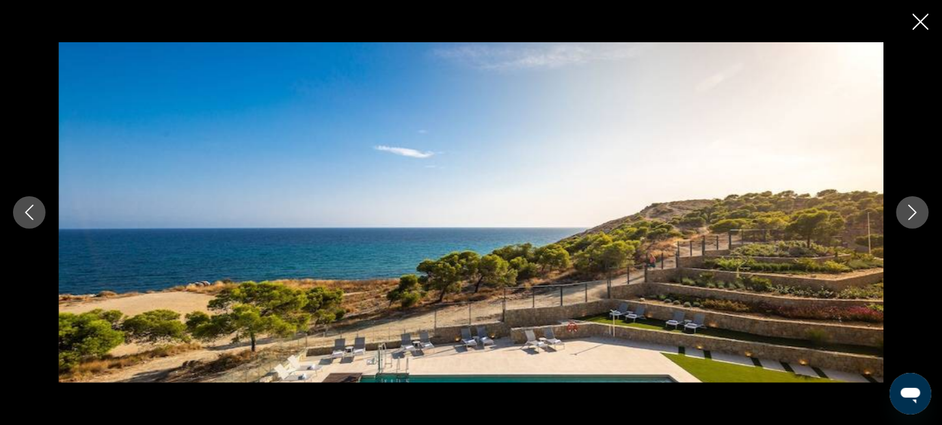
scroll to position [975, 0]
click at [912, 213] on icon "Next image" at bounding box center [913, 213] width 16 height 16
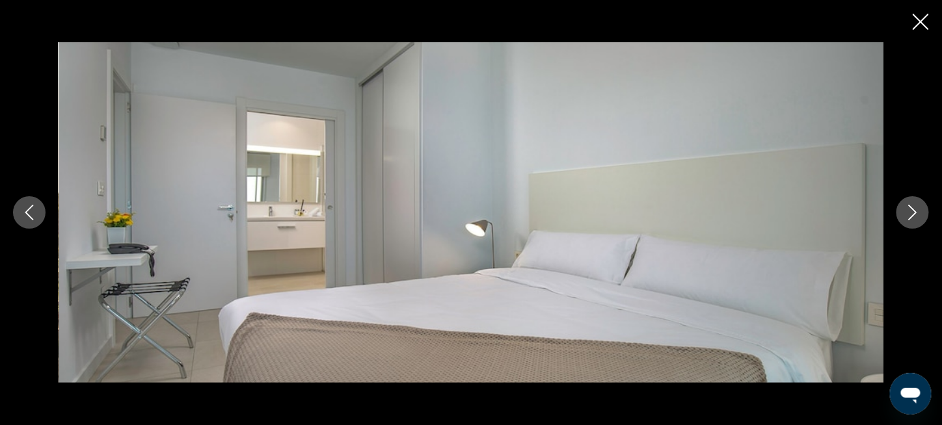
click at [912, 213] on icon "Next image" at bounding box center [913, 213] width 16 height 16
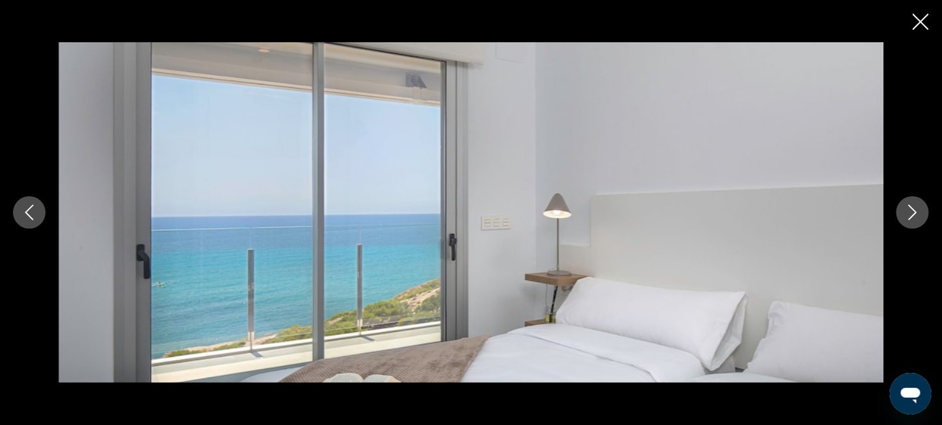
click at [912, 213] on icon "Next image" at bounding box center [913, 213] width 16 height 16
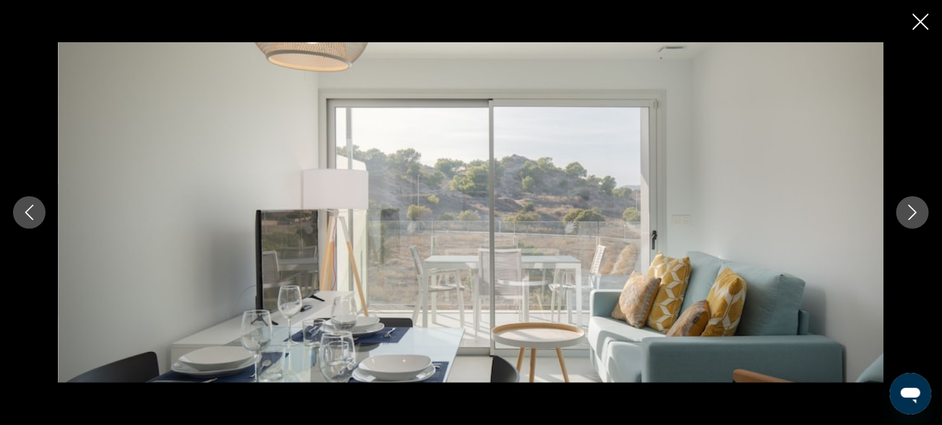
click at [912, 213] on icon "Next image" at bounding box center [913, 213] width 16 height 16
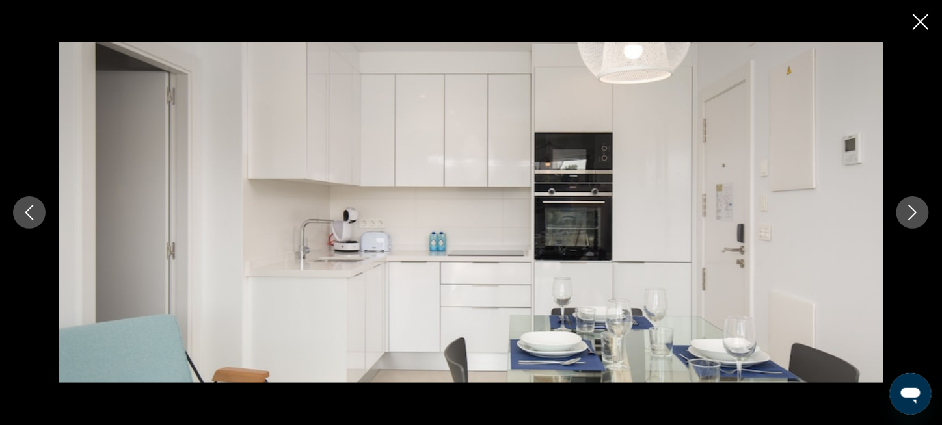
click at [912, 213] on icon "Next image" at bounding box center [913, 213] width 16 height 16
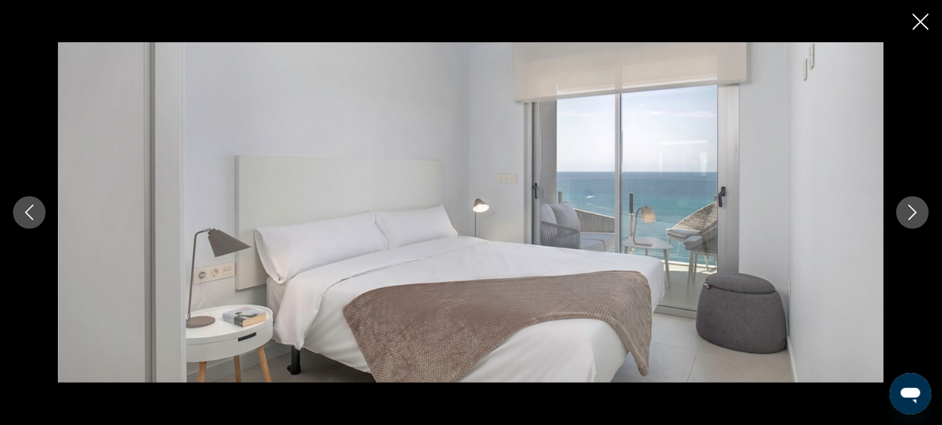
click at [912, 213] on icon "Next image" at bounding box center [913, 213] width 16 height 16
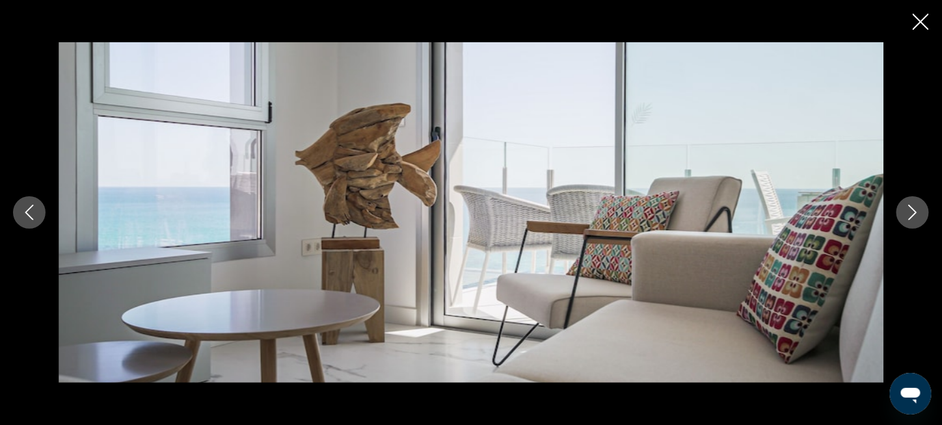
click at [912, 211] on icon "Next image" at bounding box center [913, 213] width 16 height 16
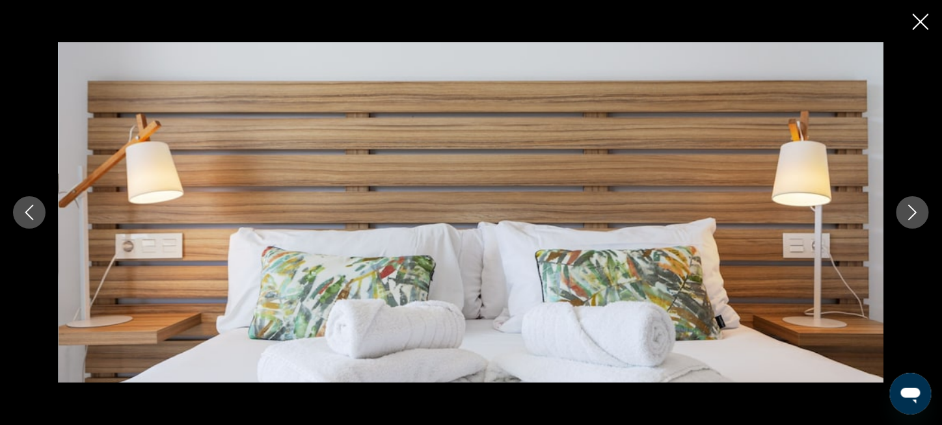
click at [912, 211] on icon "Next image" at bounding box center [913, 213] width 16 height 16
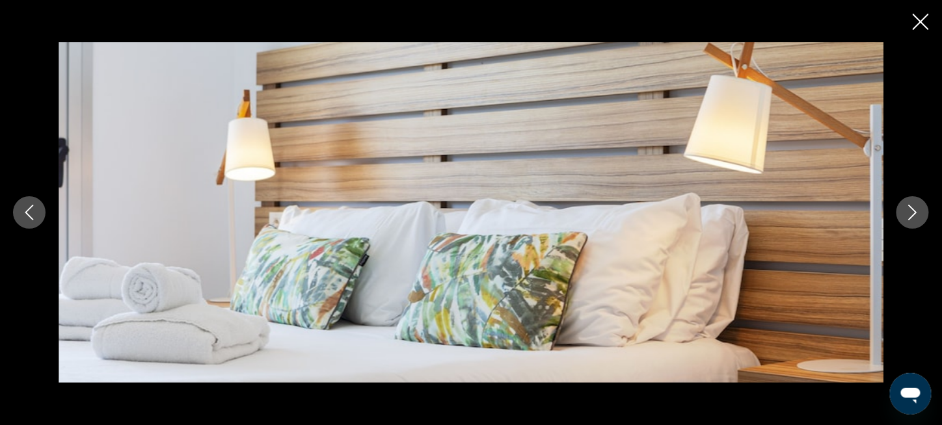
click at [912, 211] on icon "Next image" at bounding box center [913, 213] width 16 height 16
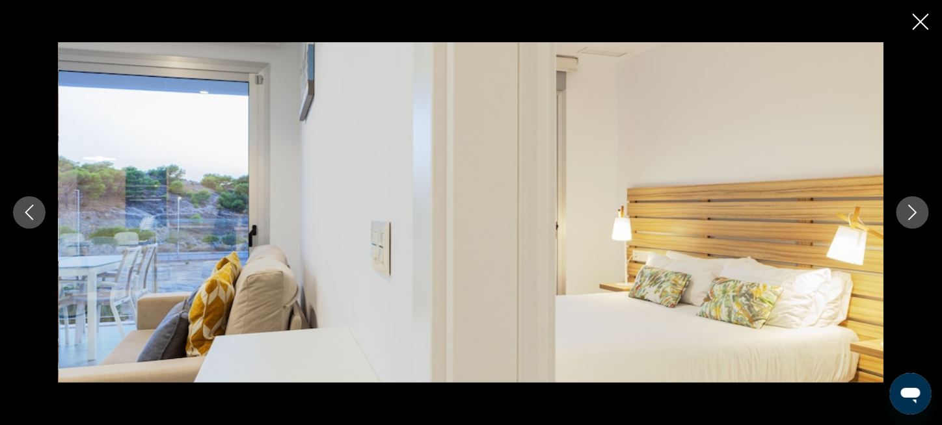
click at [912, 211] on icon "Next image" at bounding box center [913, 213] width 16 height 16
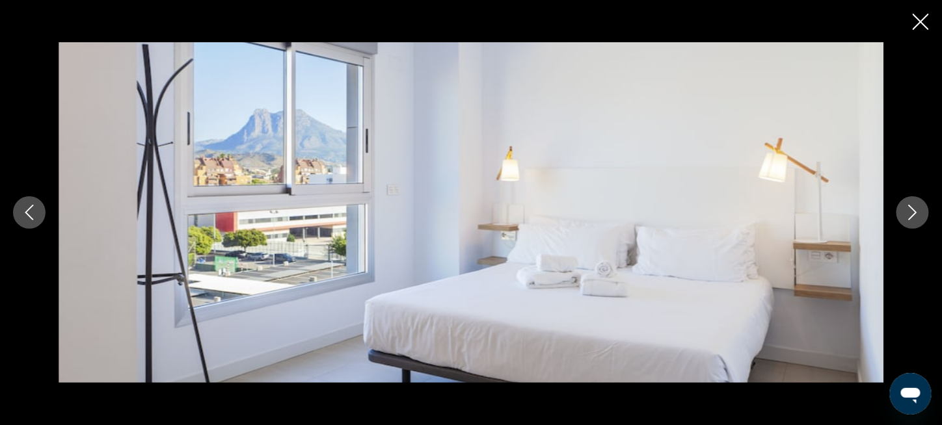
click at [912, 211] on icon "Next image" at bounding box center [913, 213] width 16 height 16
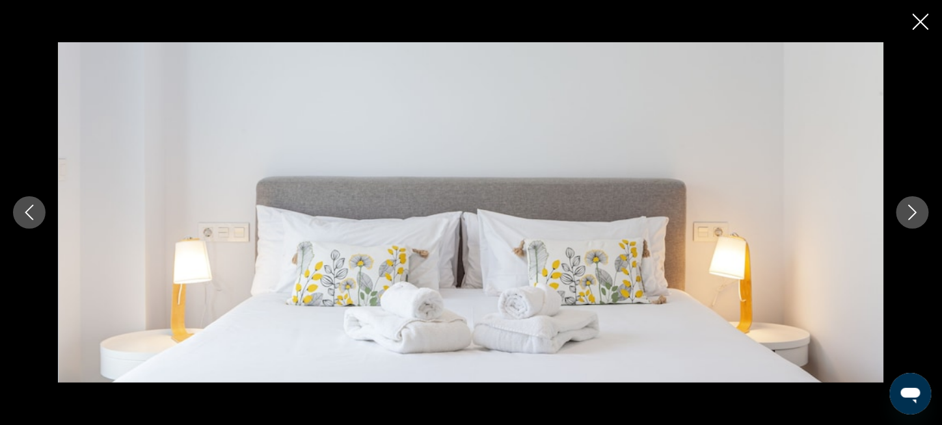
click at [912, 211] on icon "Next image" at bounding box center [913, 213] width 16 height 16
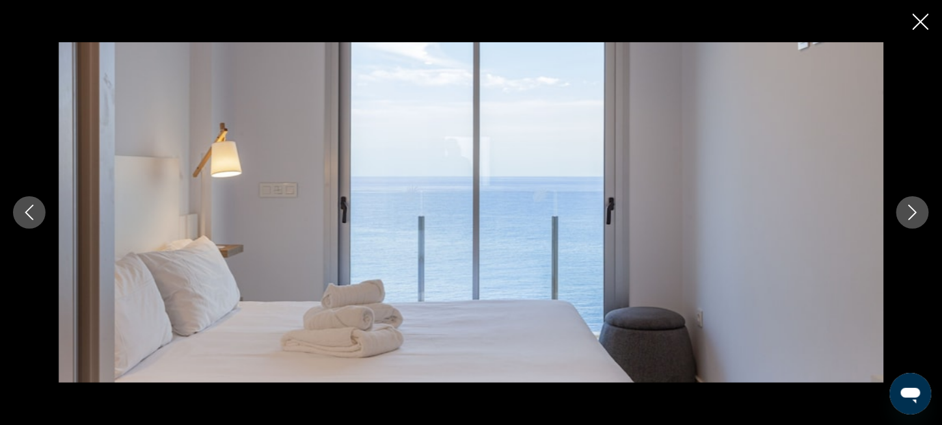
click at [912, 211] on icon "Next image" at bounding box center [913, 213] width 16 height 16
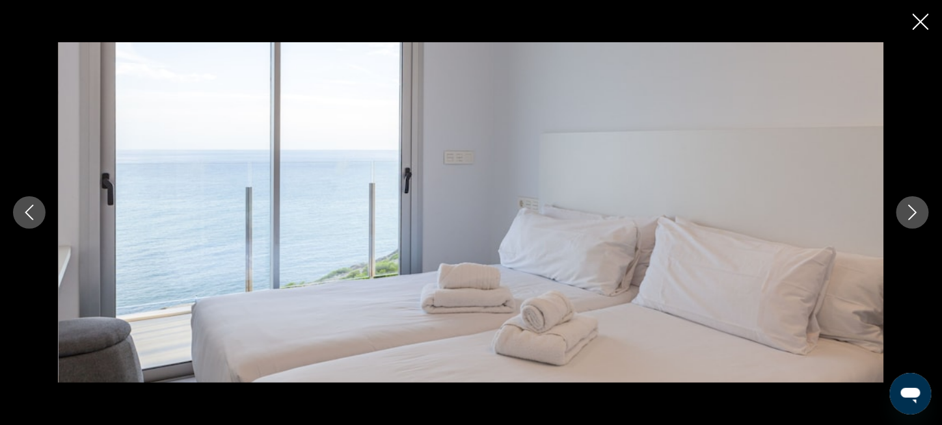
click at [912, 211] on icon "Next image" at bounding box center [913, 213] width 16 height 16
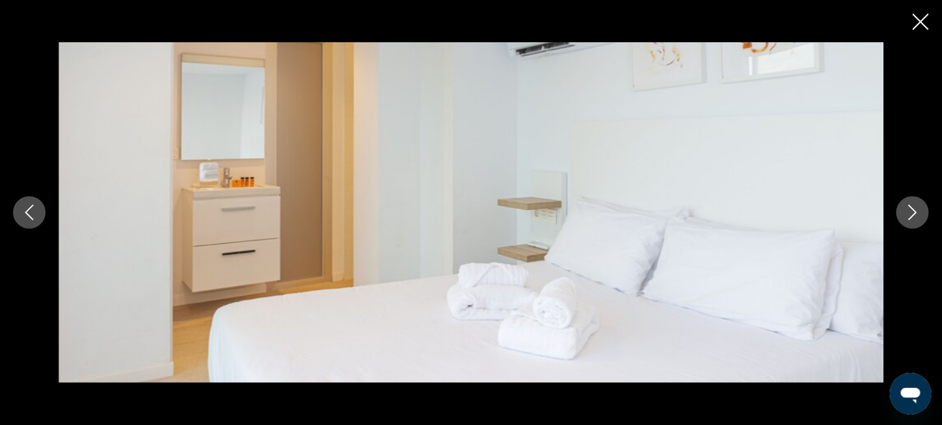
click at [912, 211] on icon "Next image" at bounding box center [913, 213] width 16 height 16
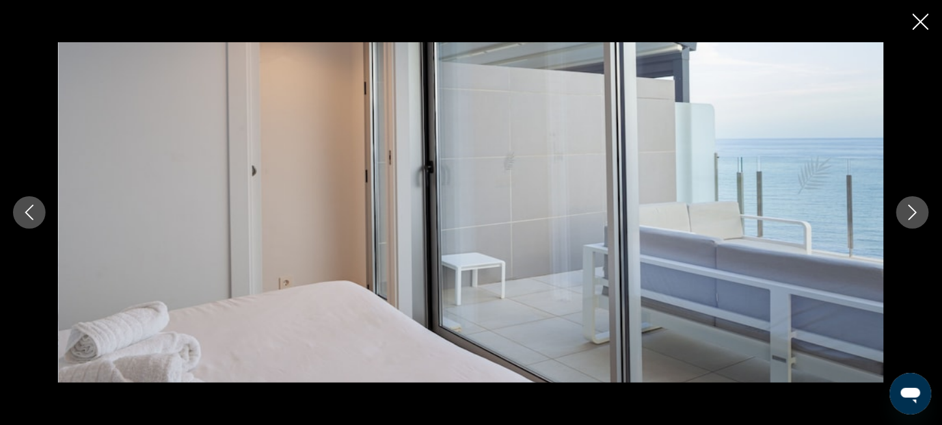
click at [912, 211] on icon "Next image" at bounding box center [913, 213] width 16 height 16
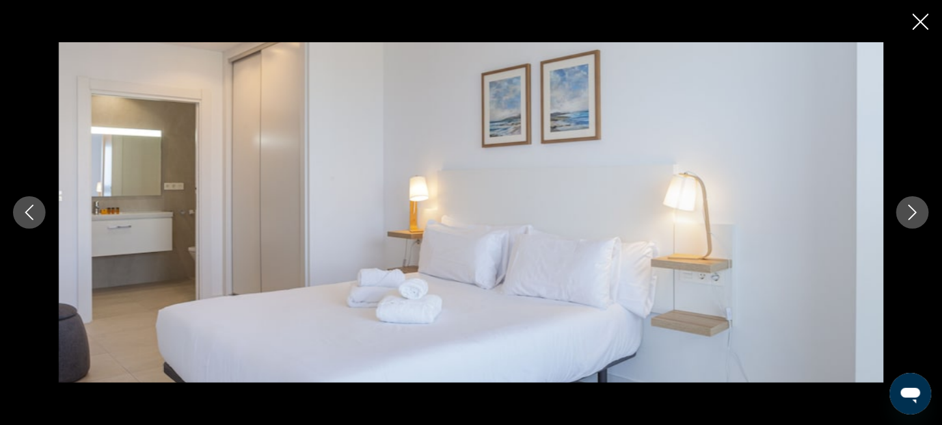
click at [35, 209] on icon "Previous image" at bounding box center [29, 213] width 16 height 16
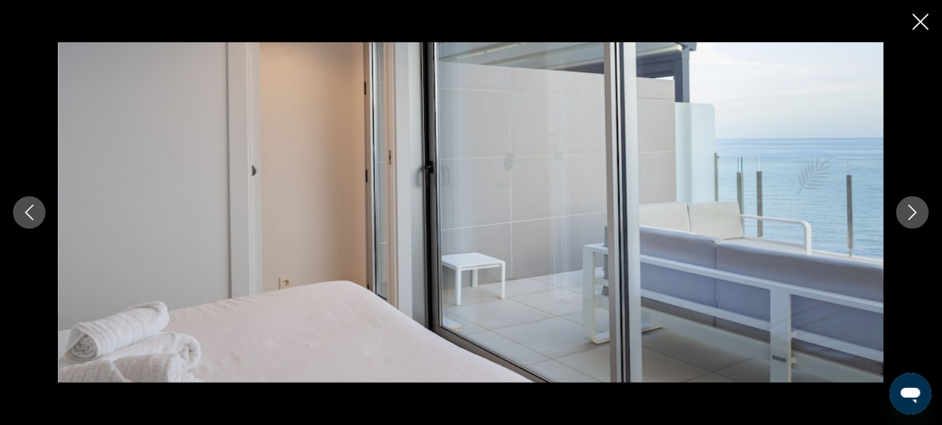
click at [922, 219] on button "Next image" at bounding box center [912, 212] width 33 height 33
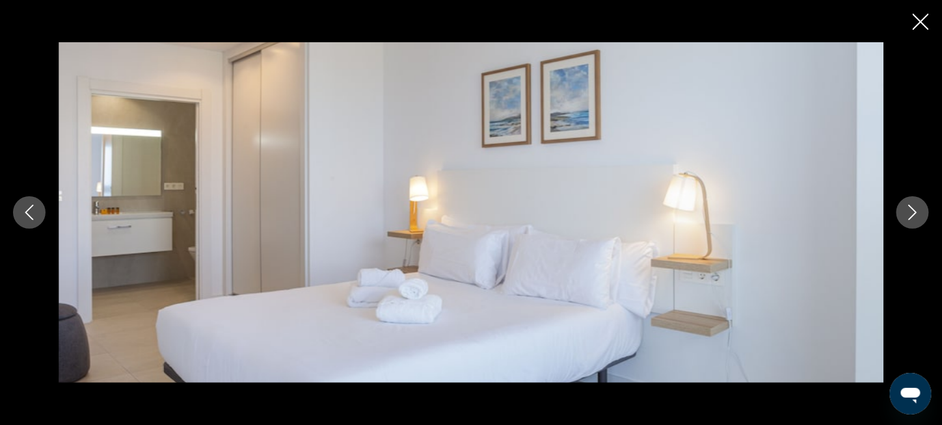
click at [922, 219] on button "Next image" at bounding box center [912, 212] width 33 height 33
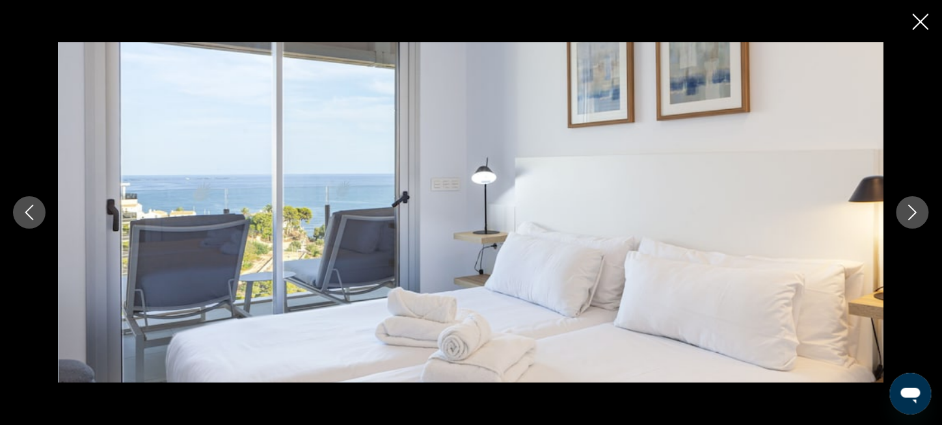
click at [921, 219] on button "Next image" at bounding box center [912, 212] width 33 height 33
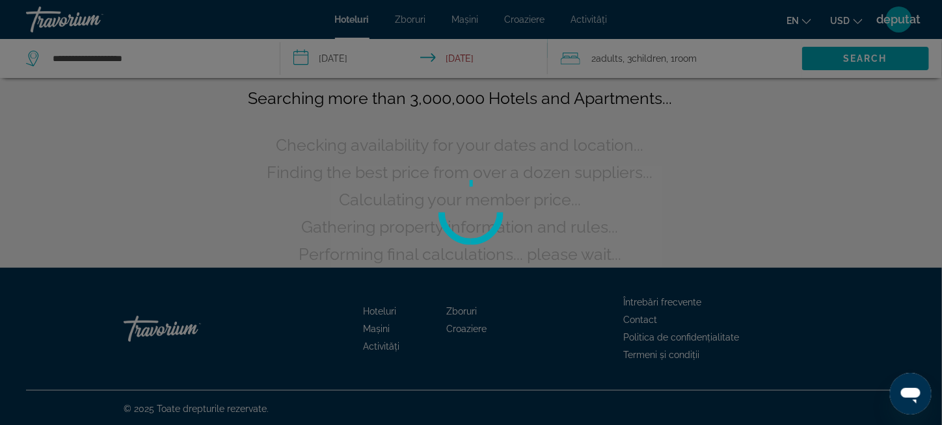
drag, startPoint x: 187, startPoint y: -10, endPoint x: 388, endPoint y: -73, distance: 210.6
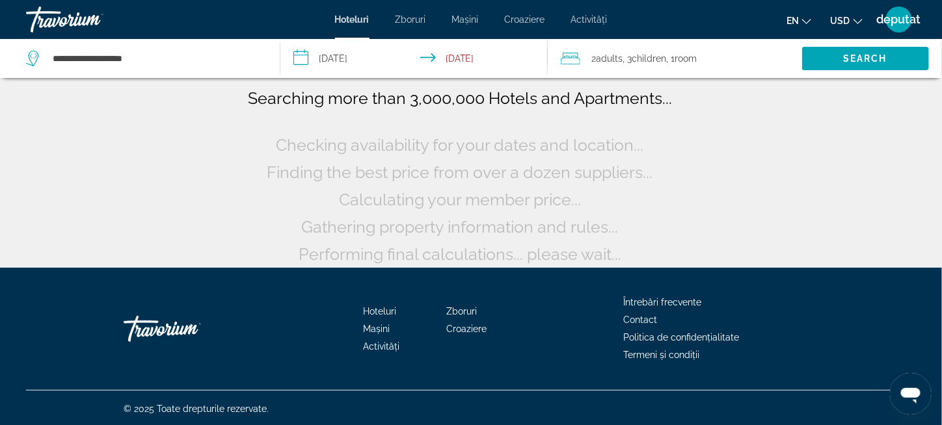
drag, startPoint x: 388, startPoint y: -73, endPoint x: 166, endPoint y: 194, distance: 347.8
click at [166, 194] on div "Searching more than 3,000,000 Hotels and Apartments... Checking availability fo…" at bounding box center [471, 134] width 942 height 268
